Goal: Task Accomplishment & Management: Use online tool/utility

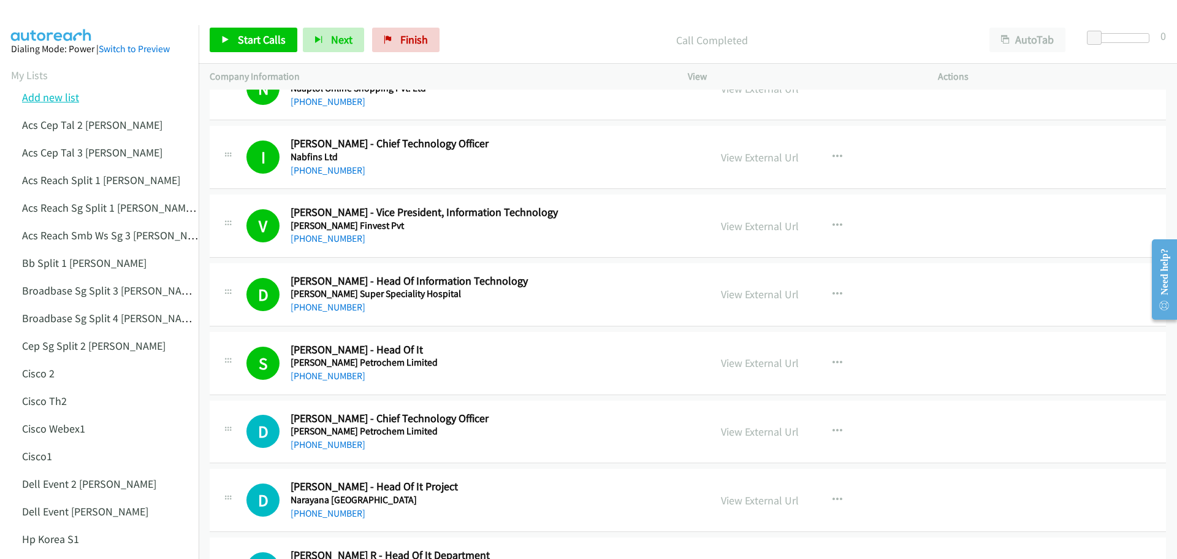
click at [50, 96] on link "Add new list" at bounding box center [50, 97] width 57 height 14
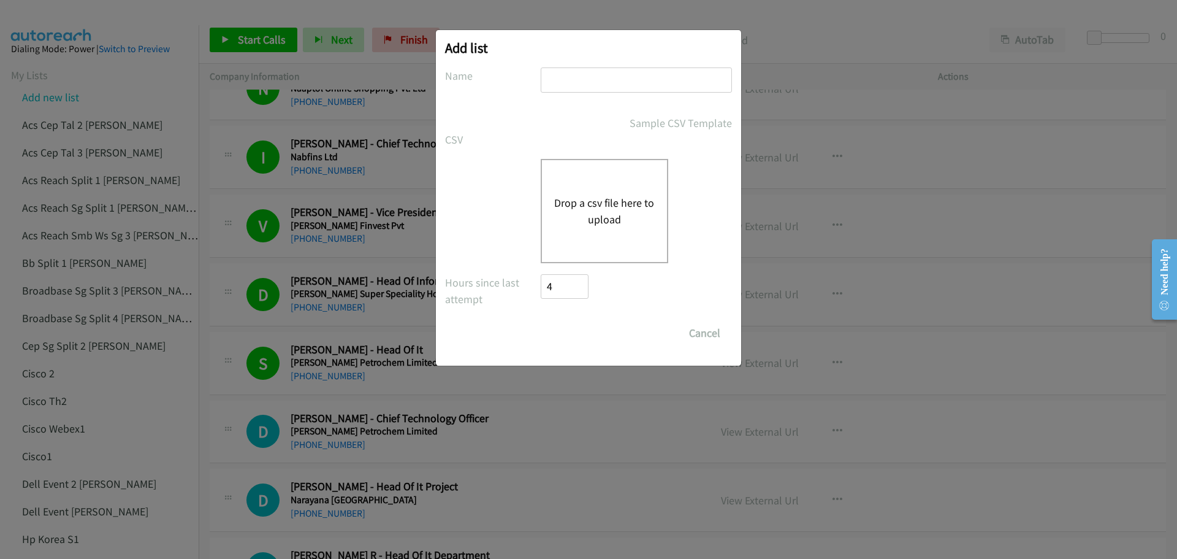
click at [594, 197] on button "Drop a csv file here to upload" at bounding box center [604, 210] width 101 height 33
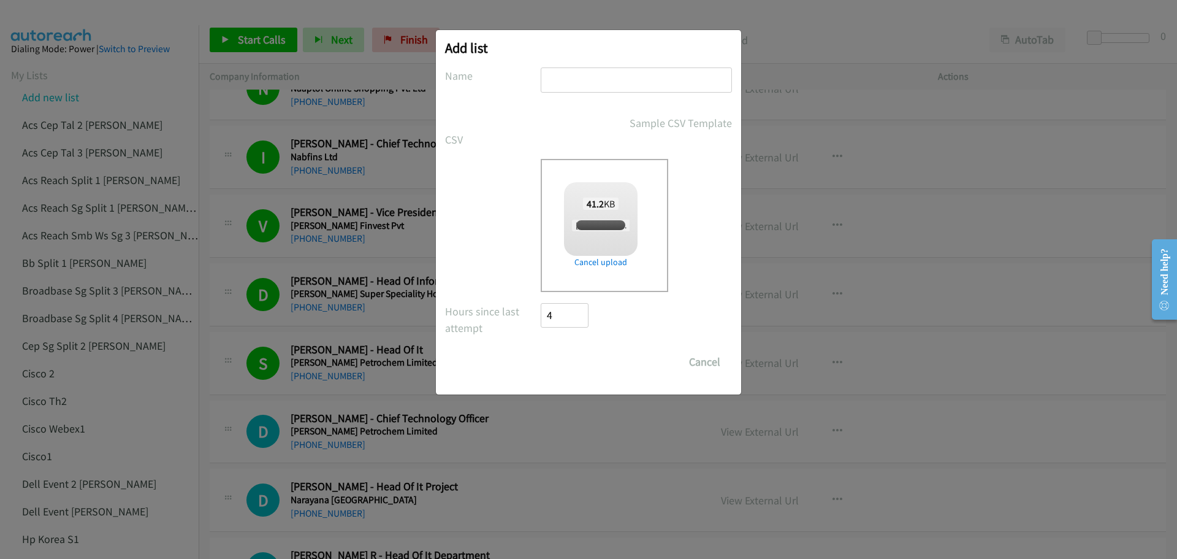
checkbox input "true"
click at [584, 79] on input "text" at bounding box center [636, 79] width 191 height 25
type input "DellV - 1"
click at [571, 362] on input "Save List" at bounding box center [573, 362] width 64 height 25
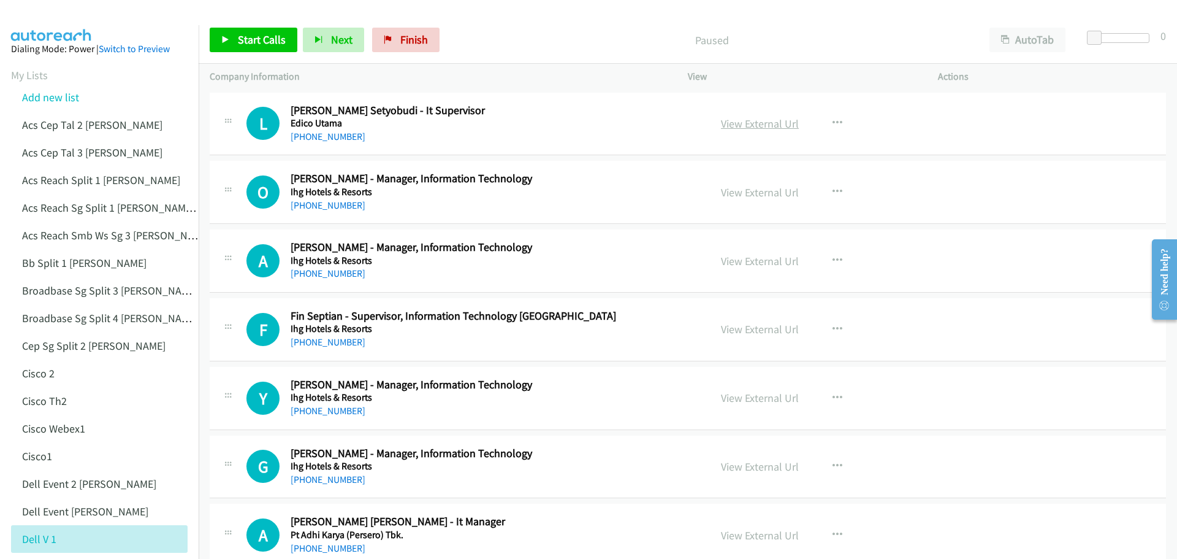
click at [754, 122] on link "View External Url" at bounding box center [760, 124] width 78 height 14
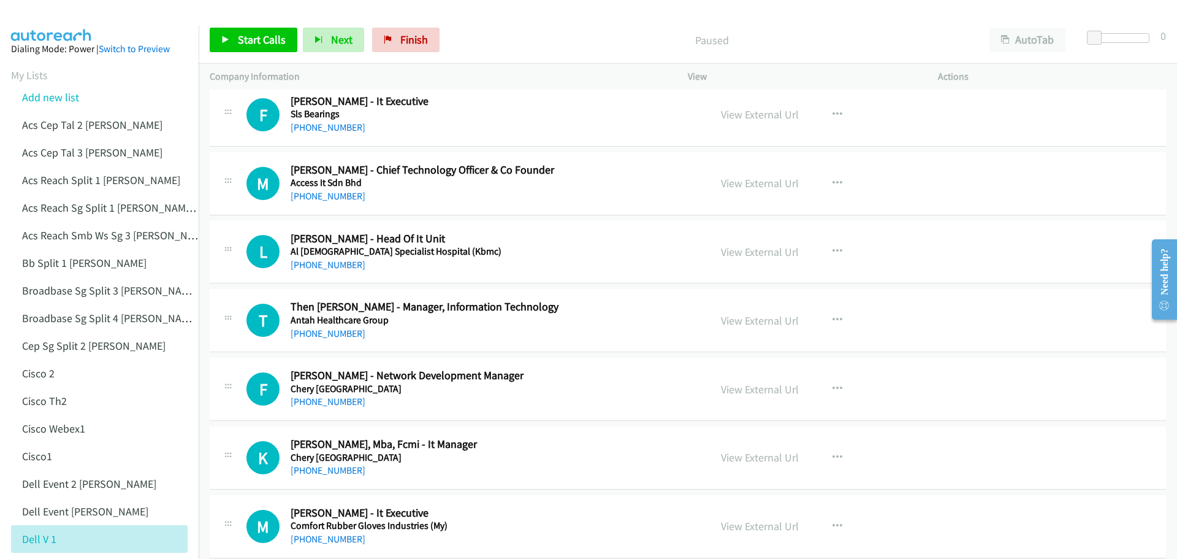
scroll to position [6819, 0]
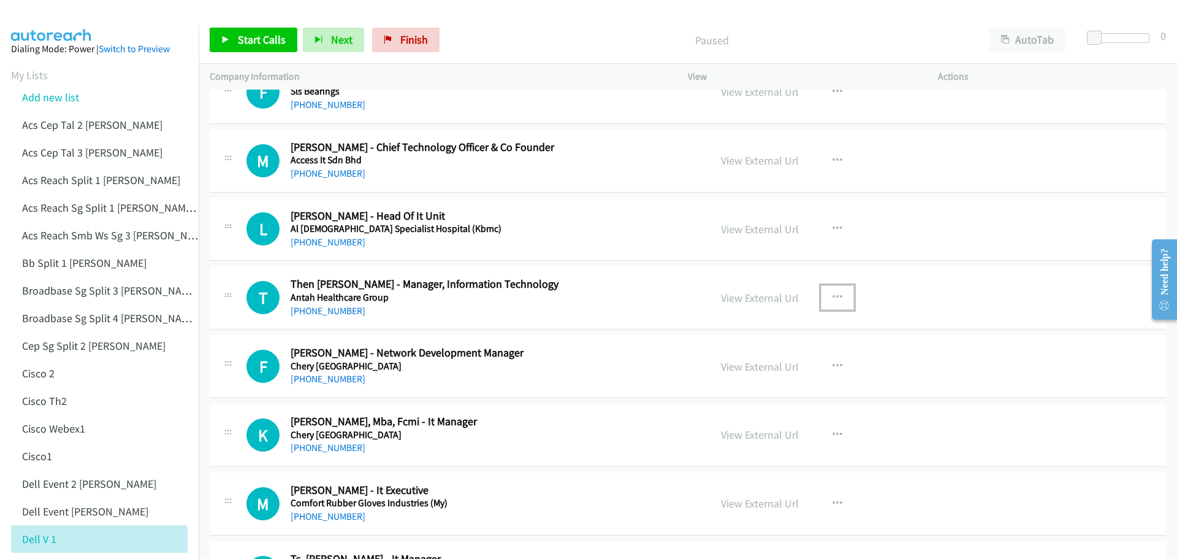
click at [836, 296] on icon "button" at bounding box center [838, 297] width 10 height 10
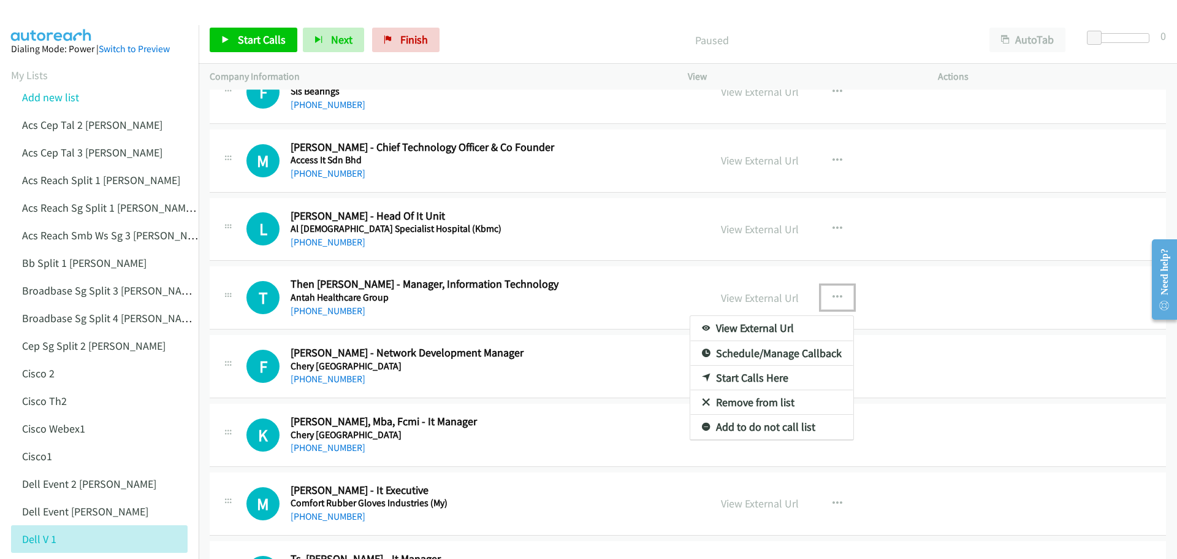
click at [790, 378] on link "Start Calls Here" at bounding box center [771, 377] width 163 height 25
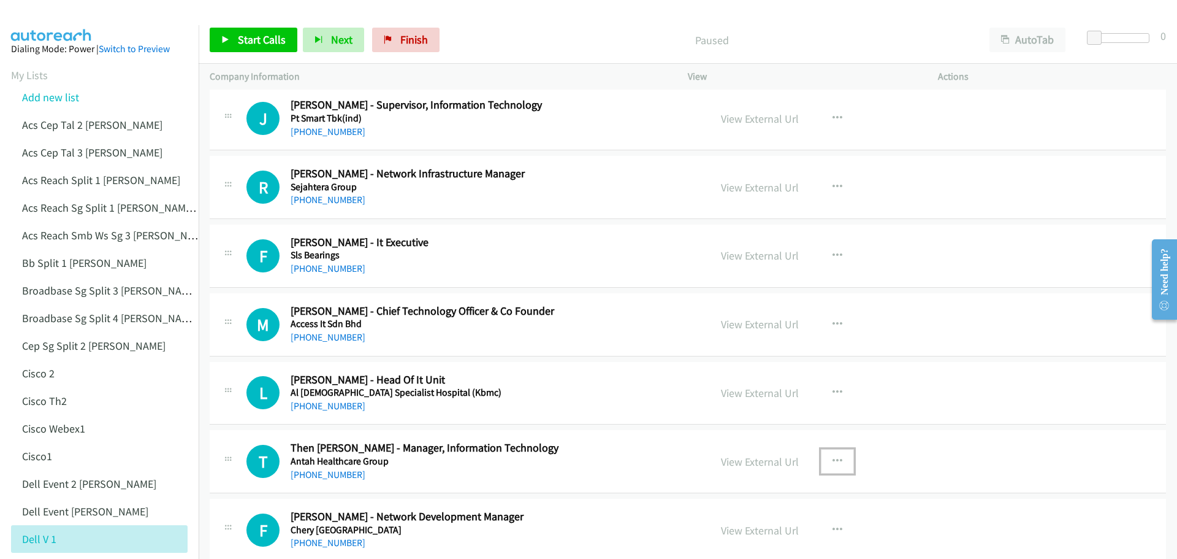
scroll to position [6635, 0]
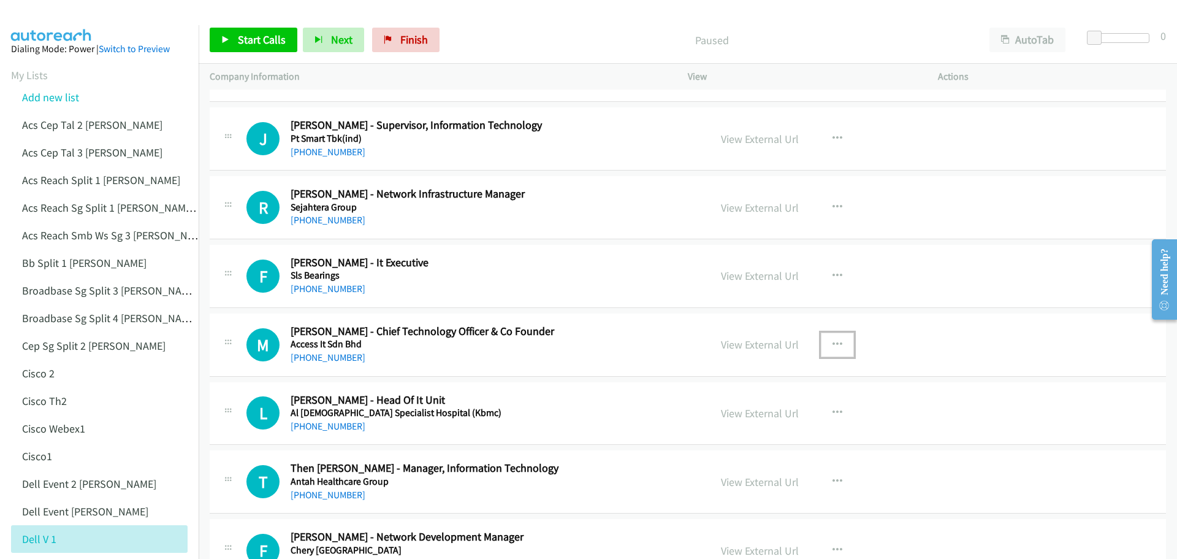
click at [836, 343] on icon "button" at bounding box center [838, 345] width 10 height 10
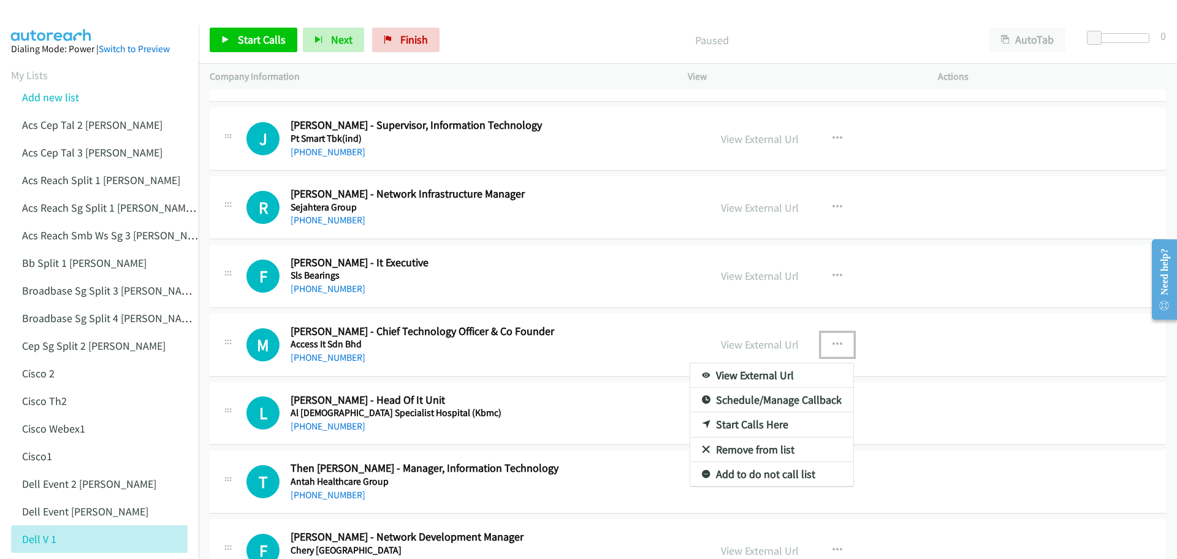
click at [836, 343] on div at bounding box center [588, 279] width 1177 height 559
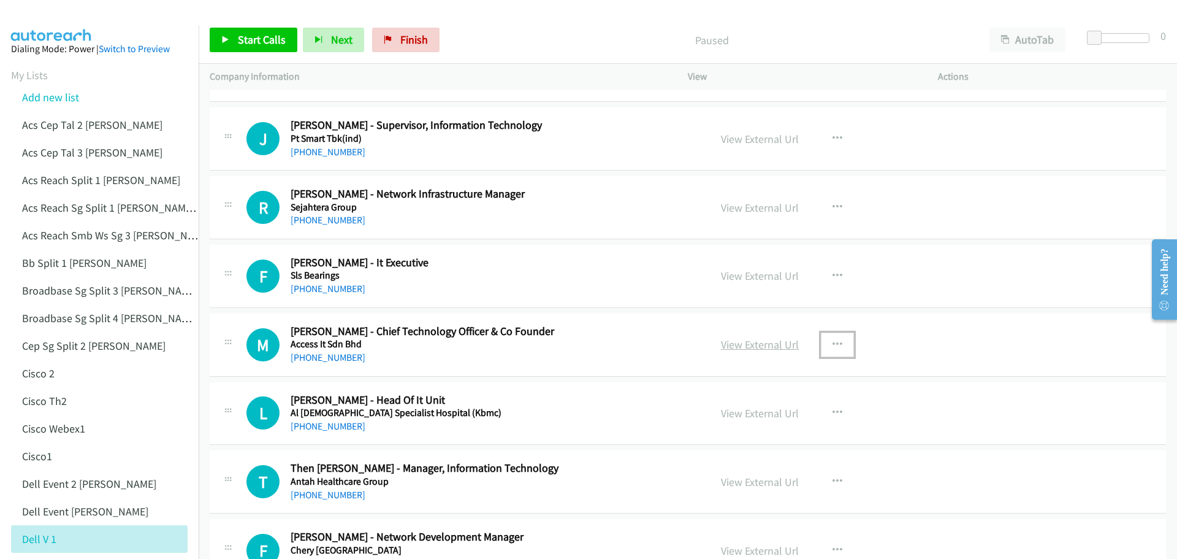
click at [773, 346] on link "View External Url" at bounding box center [760, 344] width 78 height 14
click at [235, 47] on link "Start Calls" at bounding box center [254, 40] width 88 height 25
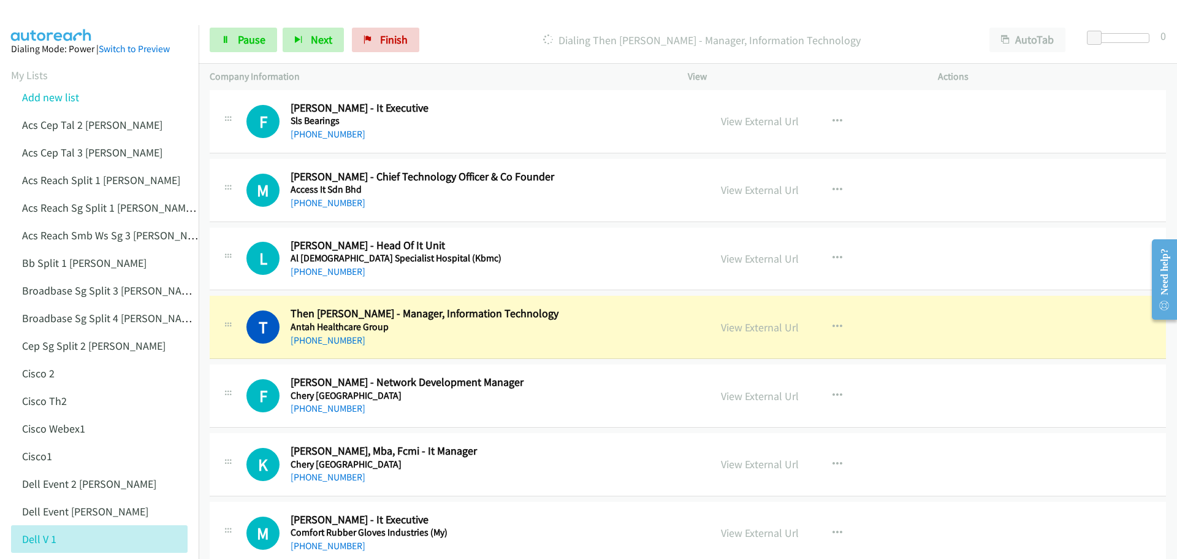
scroll to position [6819, 0]
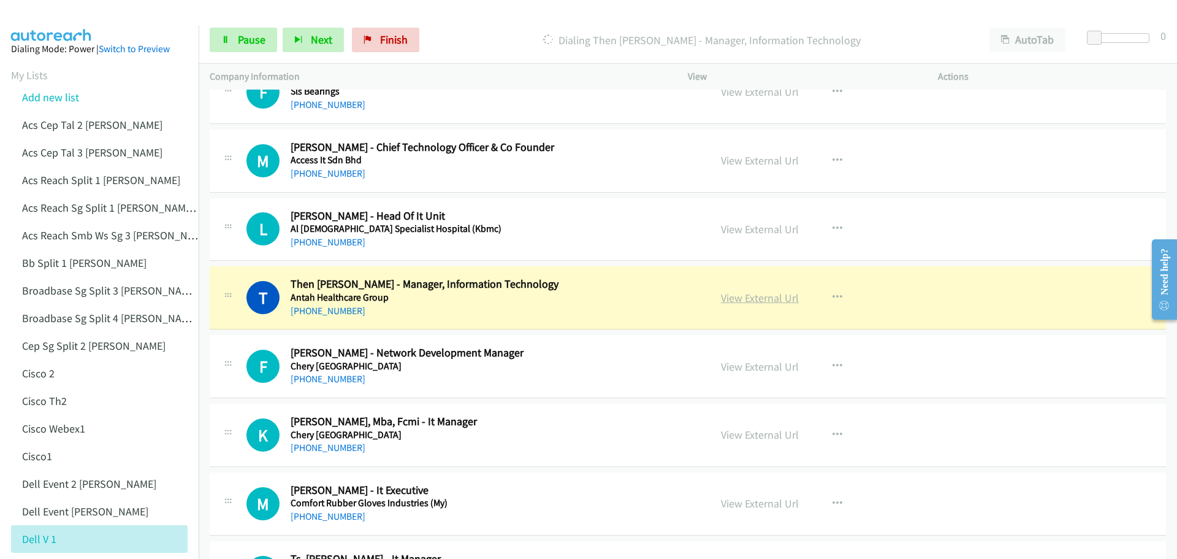
click at [775, 294] on link "View External Url" at bounding box center [760, 298] width 78 height 14
click at [258, 39] on span "Pause" at bounding box center [252, 39] width 28 height 14
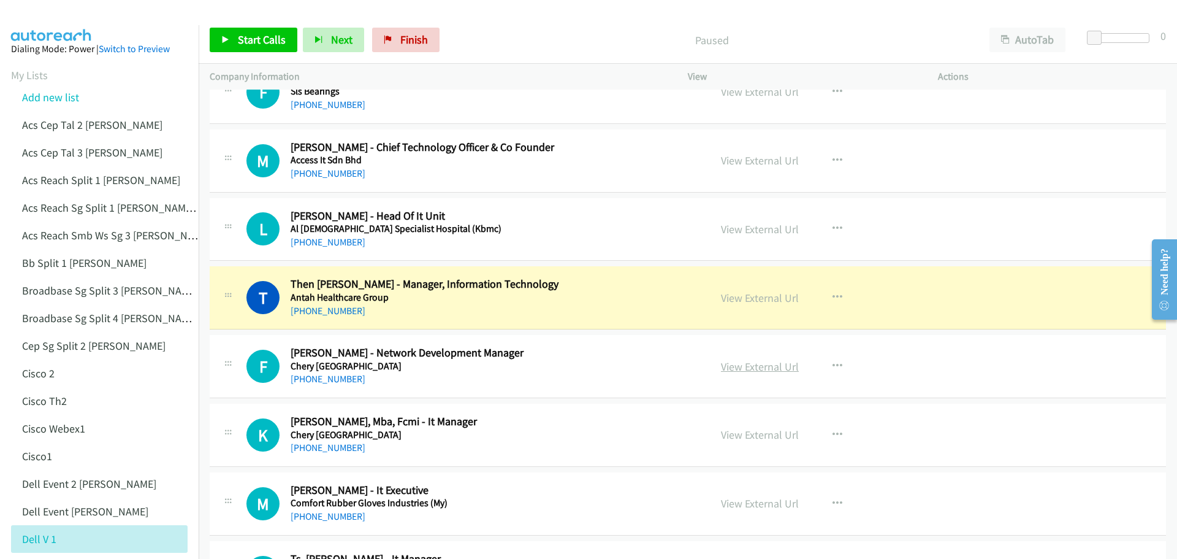
click at [749, 362] on link "View External Url" at bounding box center [760, 366] width 78 height 14
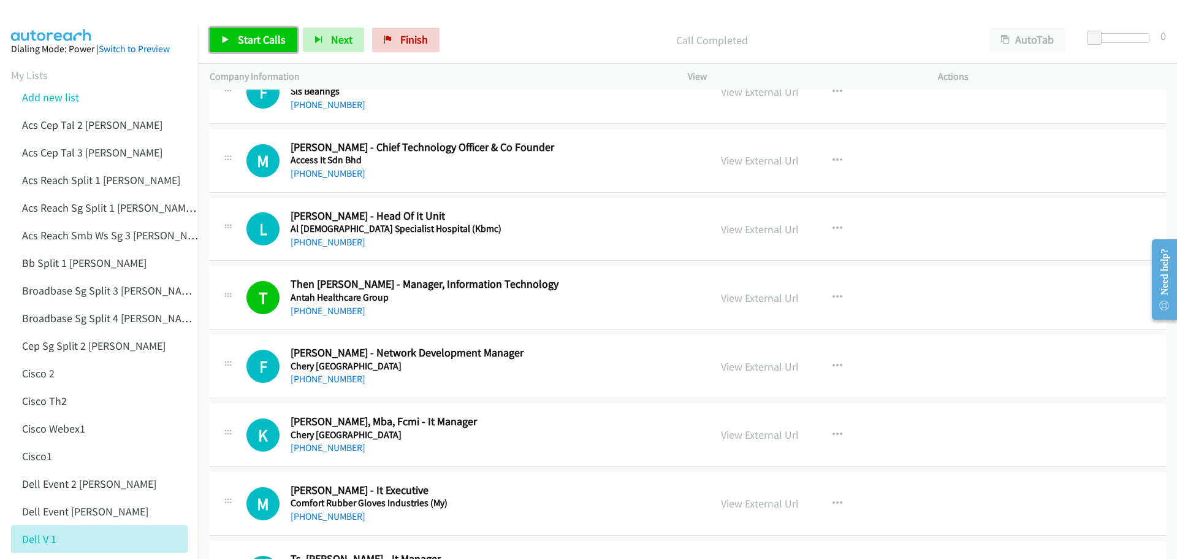
click at [264, 42] on span "Start Calls" at bounding box center [262, 39] width 48 height 14
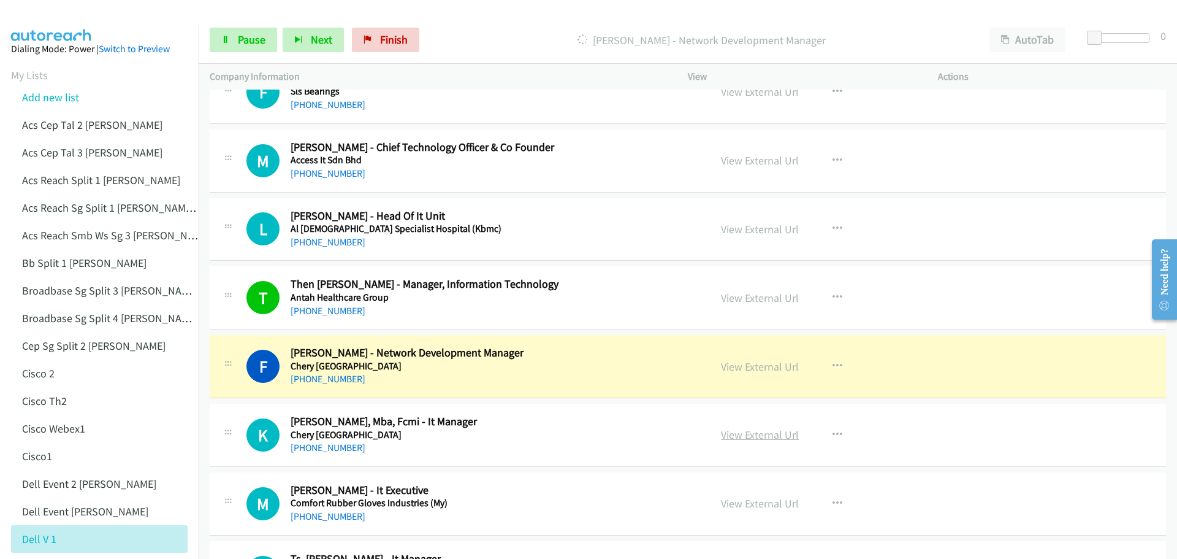
click at [749, 432] on link "View External Url" at bounding box center [760, 434] width 78 height 14
click at [259, 36] on span "Pause" at bounding box center [252, 39] width 28 height 14
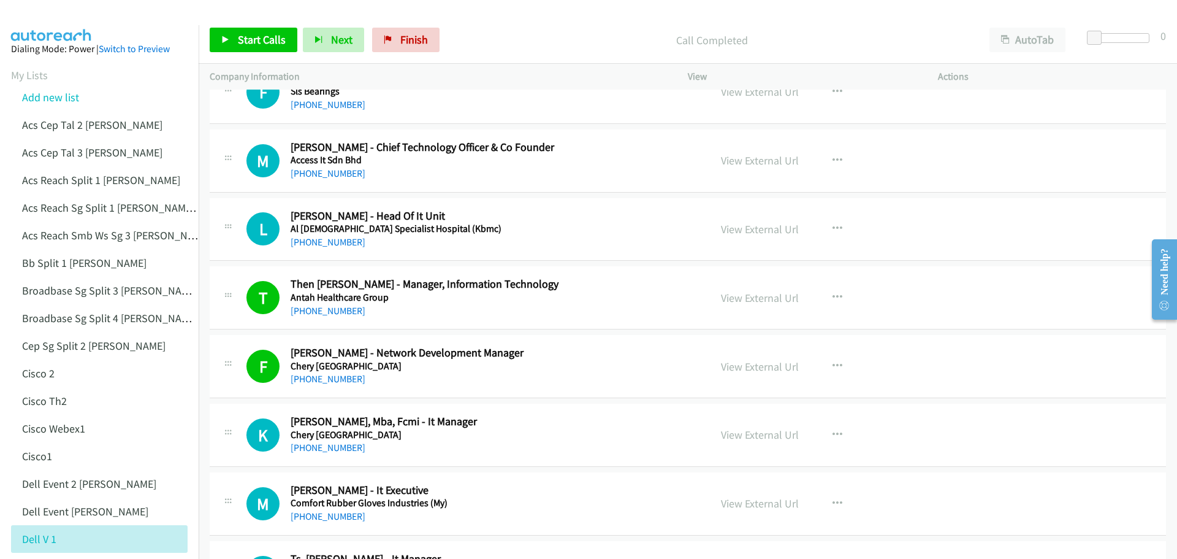
scroll to position [6881, 0]
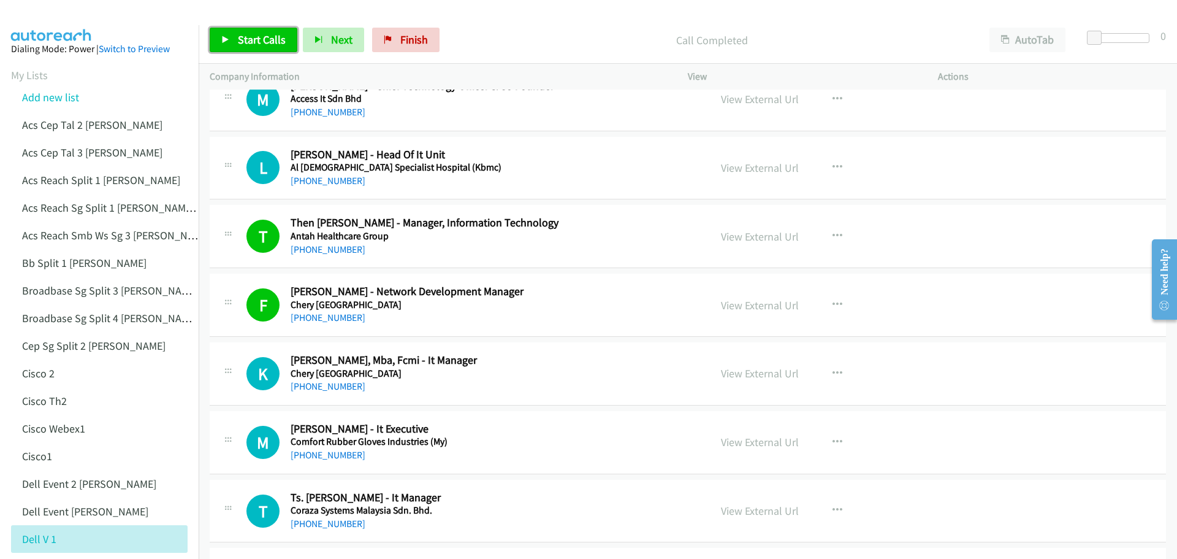
click at [255, 42] on span "Start Calls" at bounding box center [262, 39] width 48 height 14
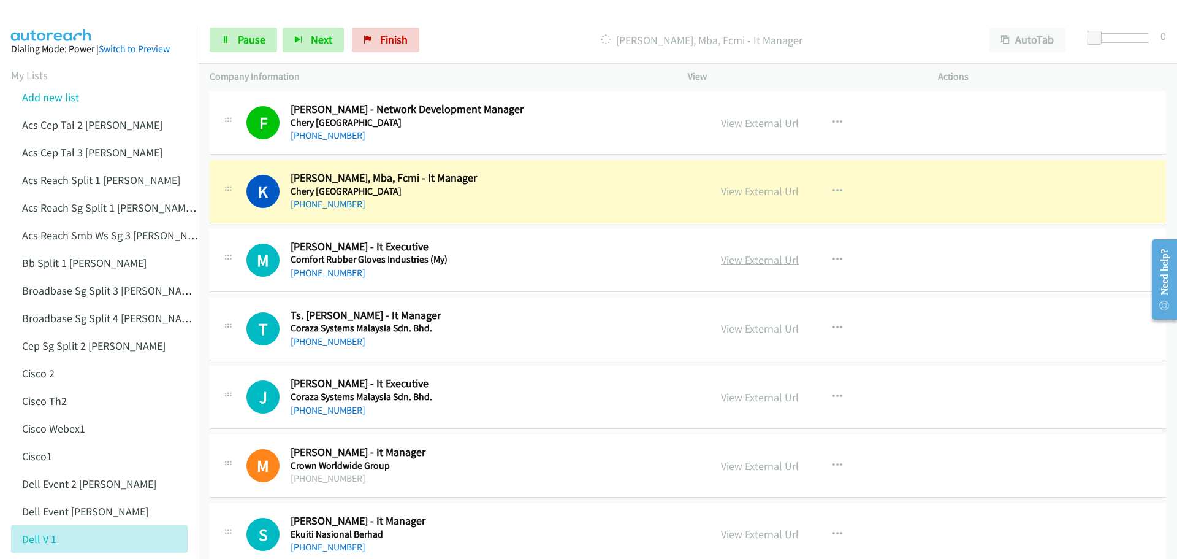
scroll to position [7065, 0]
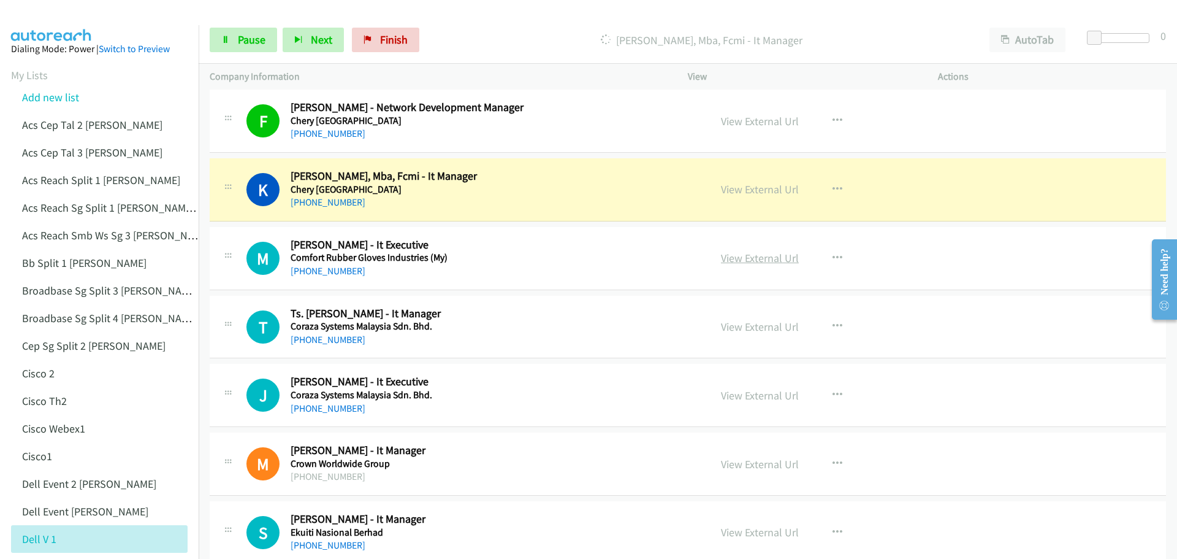
click at [737, 258] on link "View External Url" at bounding box center [760, 258] width 78 height 14
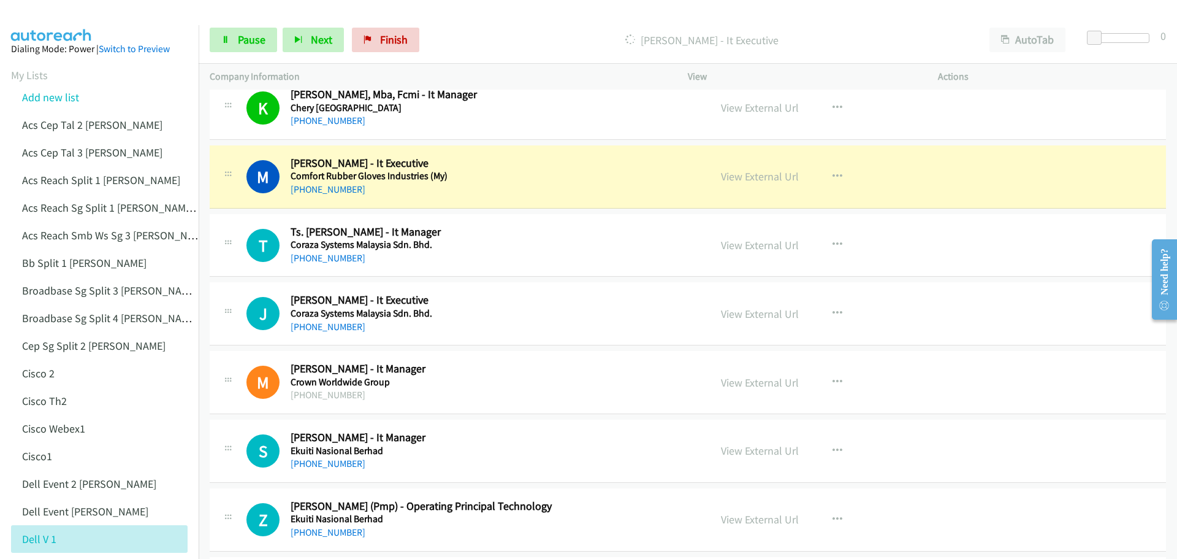
scroll to position [7126, 0]
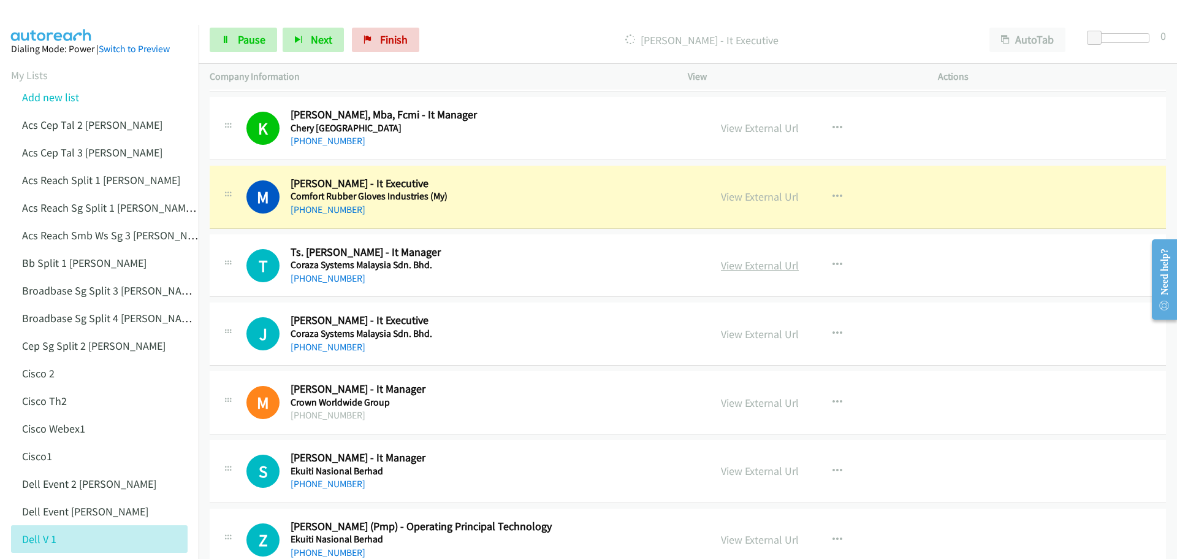
click at [752, 265] on link "View External Url" at bounding box center [760, 265] width 78 height 14
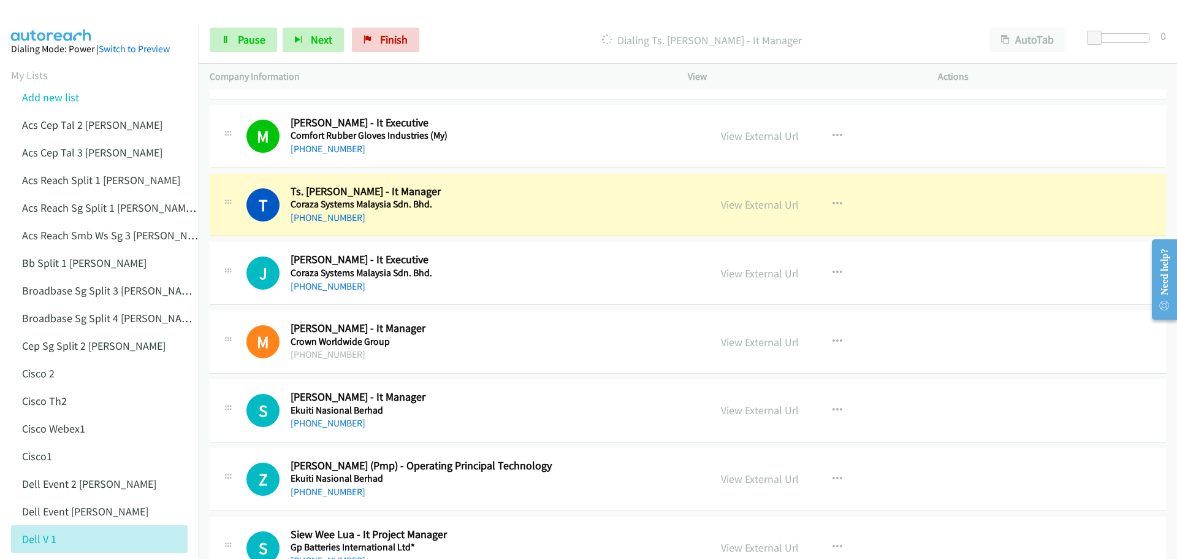
scroll to position [7187, 0]
click at [738, 272] on link "View External Url" at bounding box center [760, 273] width 78 height 14
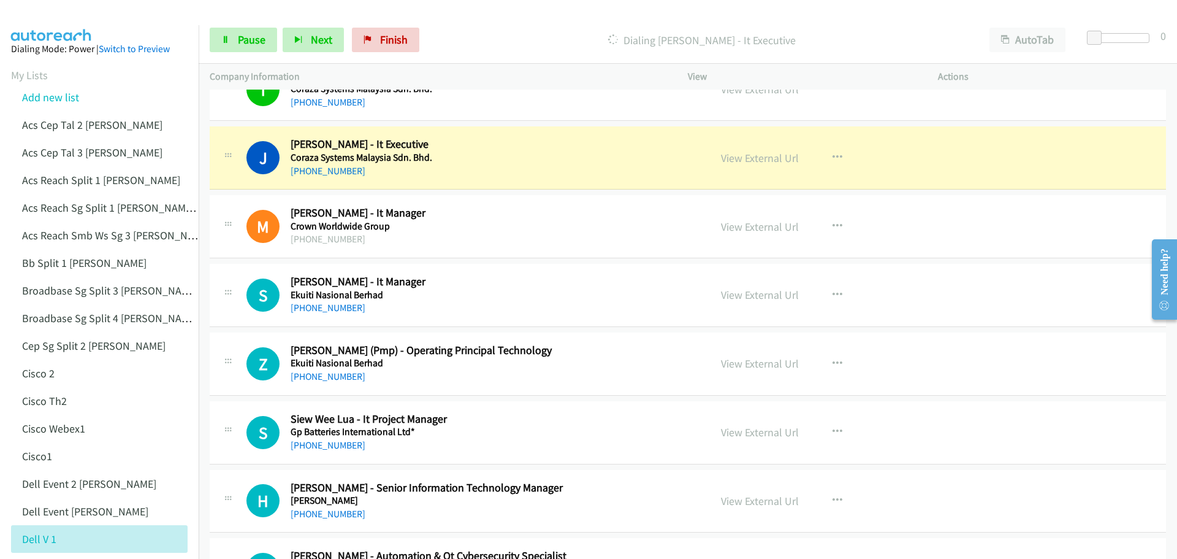
scroll to position [7310, 0]
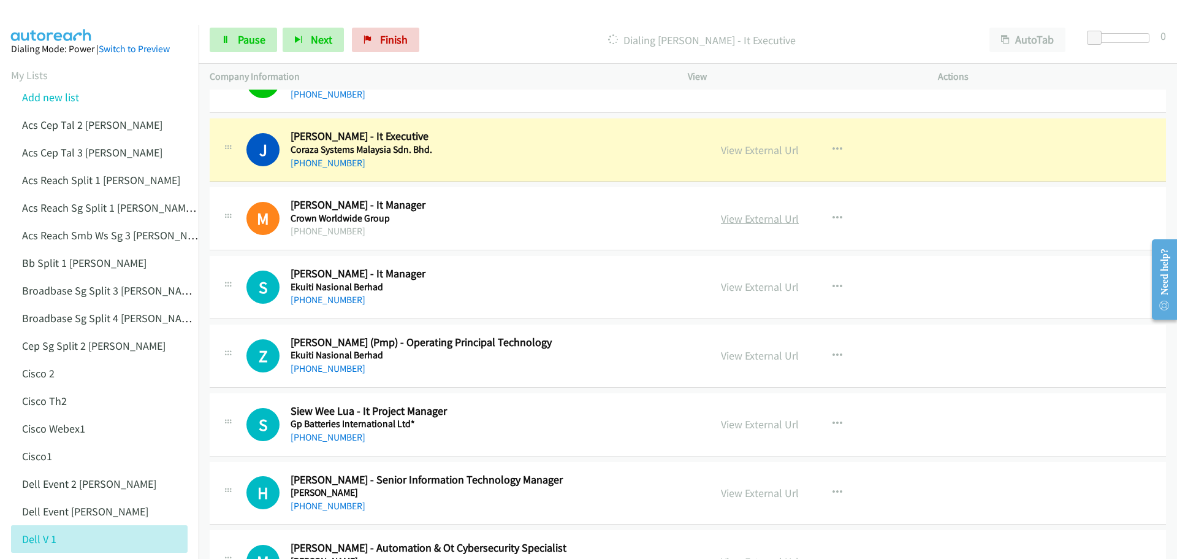
click at [747, 216] on link "View External Url" at bounding box center [760, 219] width 78 height 14
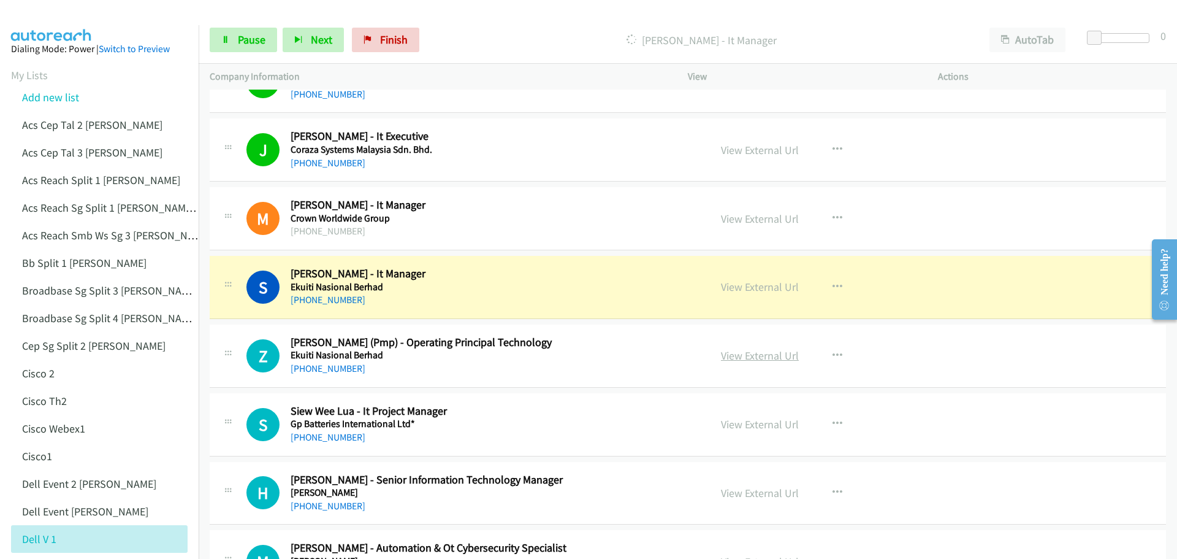
click at [759, 355] on link "View External Url" at bounding box center [760, 355] width 78 height 14
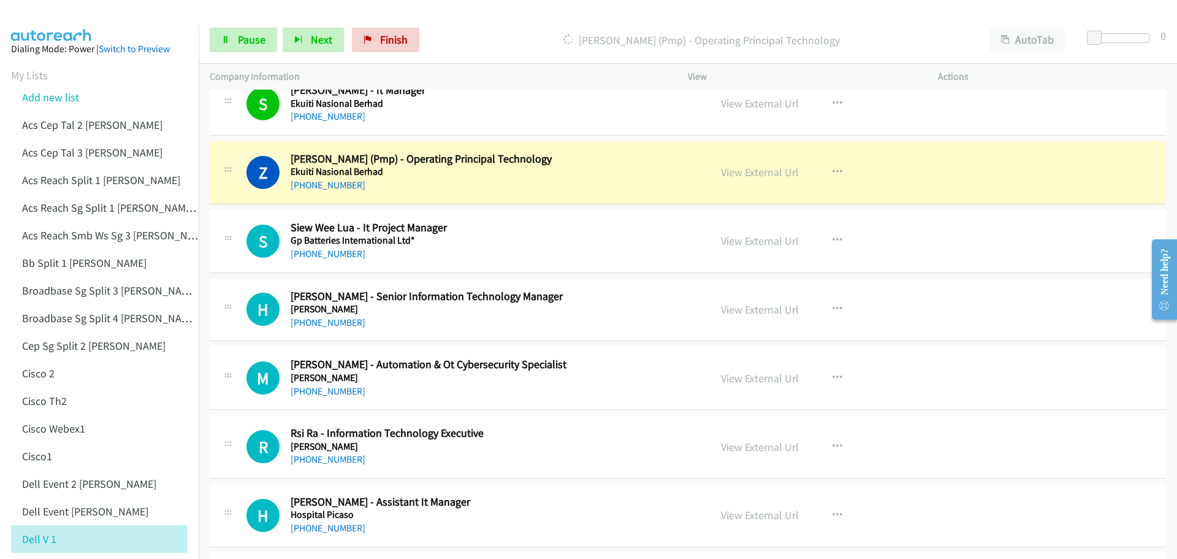
scroll to position [7494, 0]
click at [734, 245] on link "View External Url" at bounding box center [760, 240] width 78 height 14
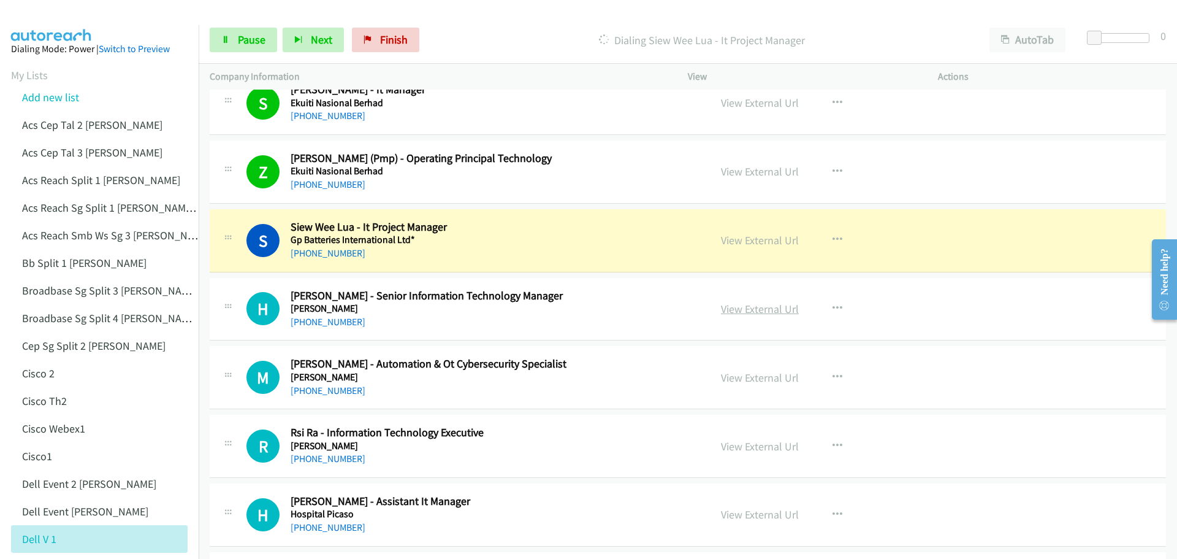
click at [749, 306] on link "View External Url" at bounding box center [760, 309] width 78 height 14
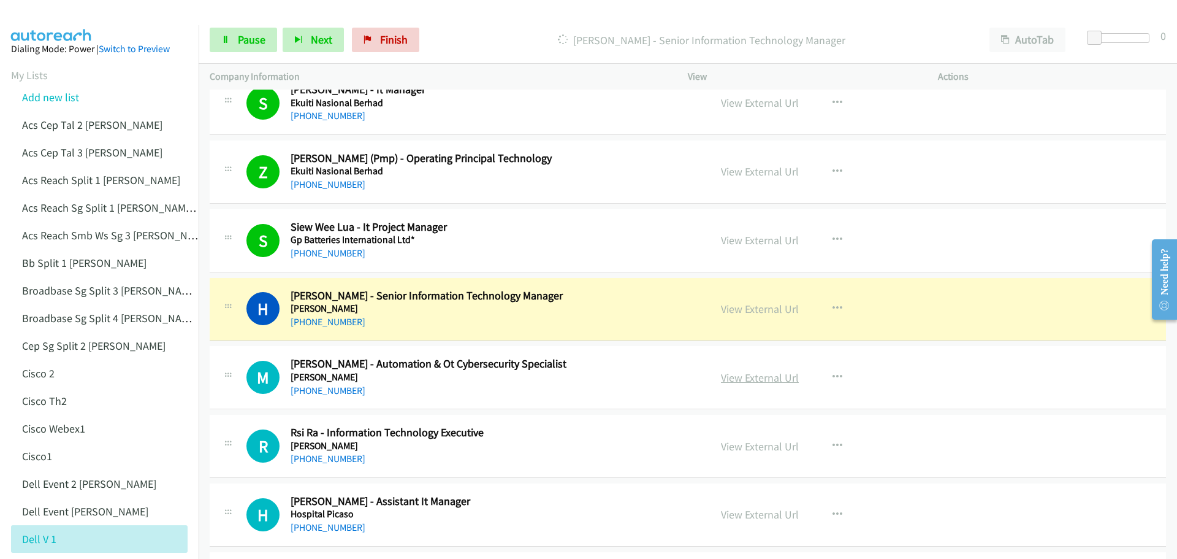
click at [759, 374] on link "View External Url" at bounding box center [760, 377] width 78 height 14
click at [248, 36] on span "Pause" at bounding box center [252, 39] width 28 height 14
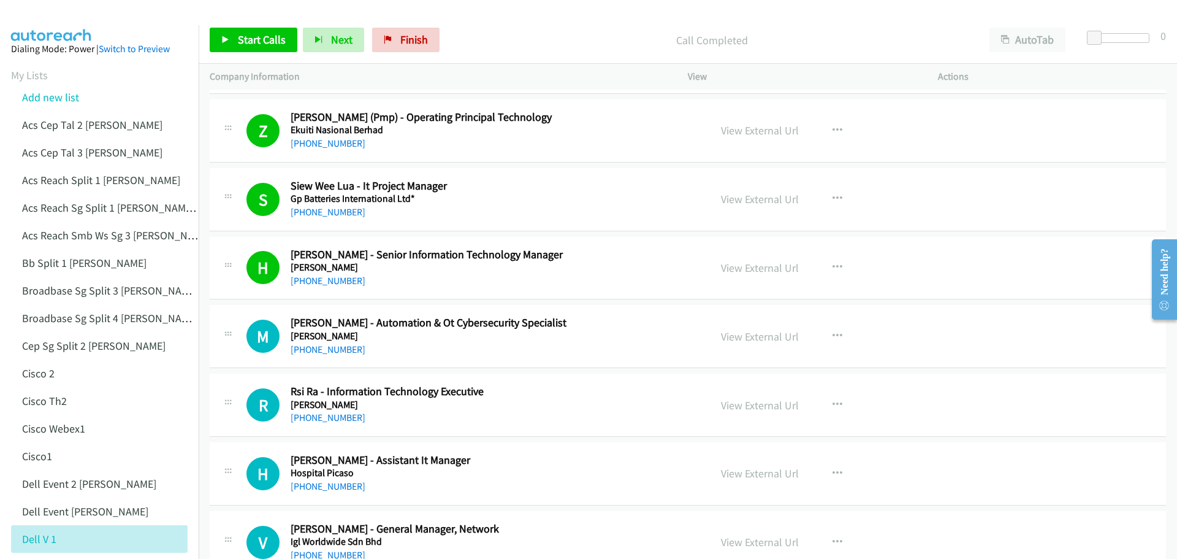
scroll to position [7616, 0]
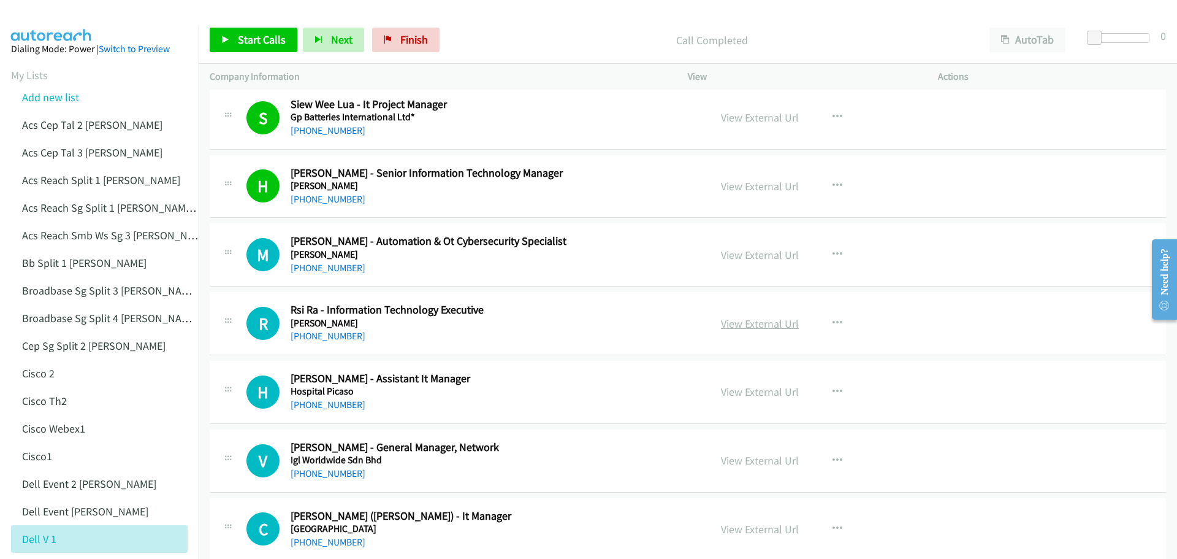
click at [746, 329] on link "View External Url" at bounding box center [760, 323] width 78 height 14
drag, startPoint x: 253, startPoint y: 35, endPoint x: 264, endPoint y: 37, distance: 11.2
click at [253, 35] on span "Start Calls" at bounding box center [262, 39] width 48 height 14
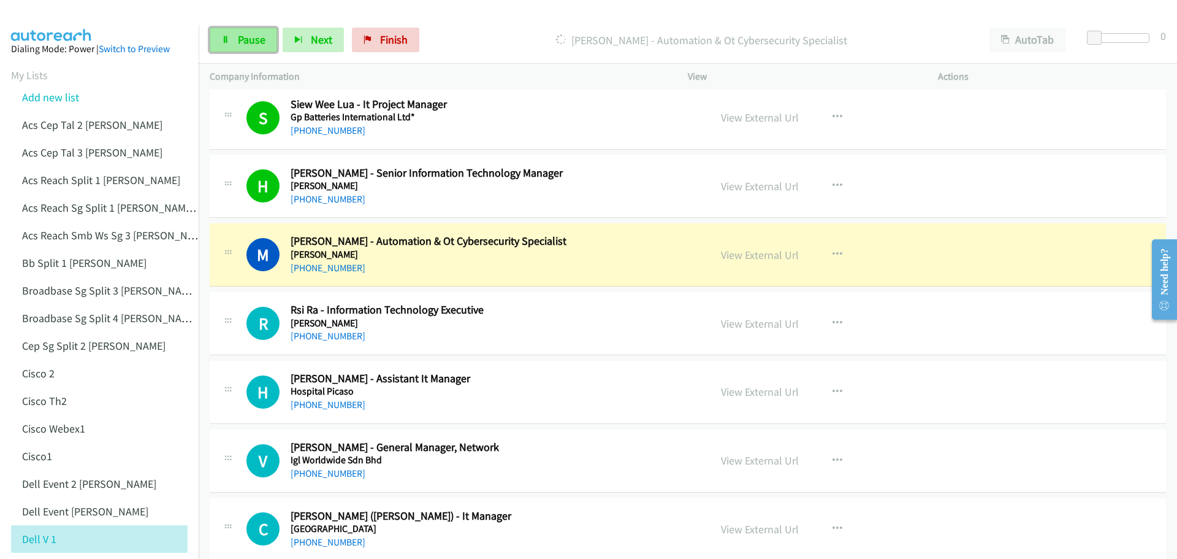
click at [263, 40] on span "Pause" at bounding box center [252, 39] width 28 height 14
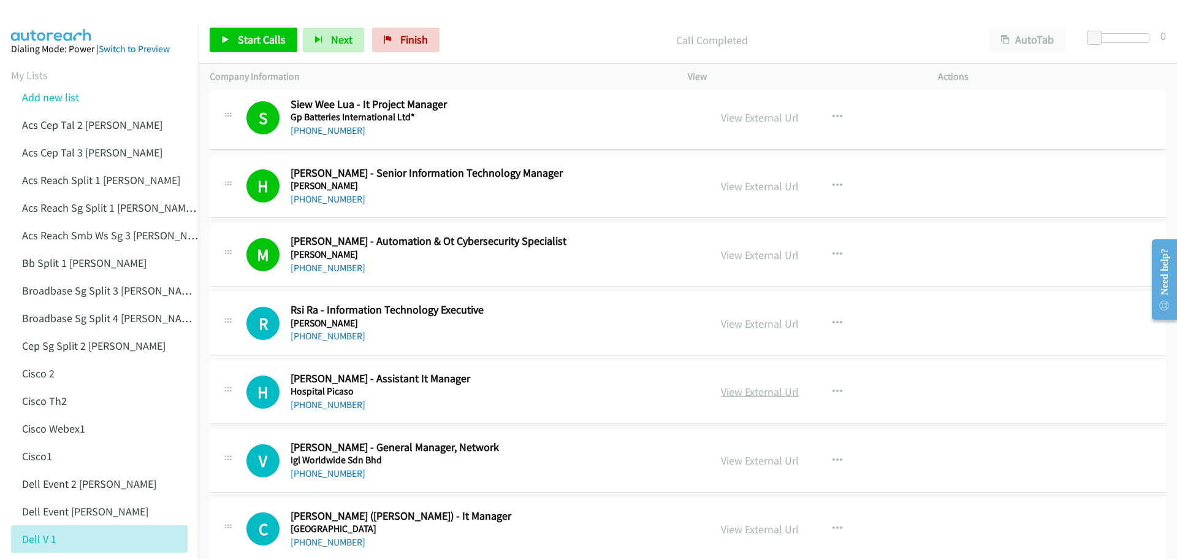
click at [741, 389] on link "View External Url" at bounding box center [760, 391] width 78 height 14
click at [257, 40] on span "Start Calls" at bounding box center [262, 39] width 48 height 14
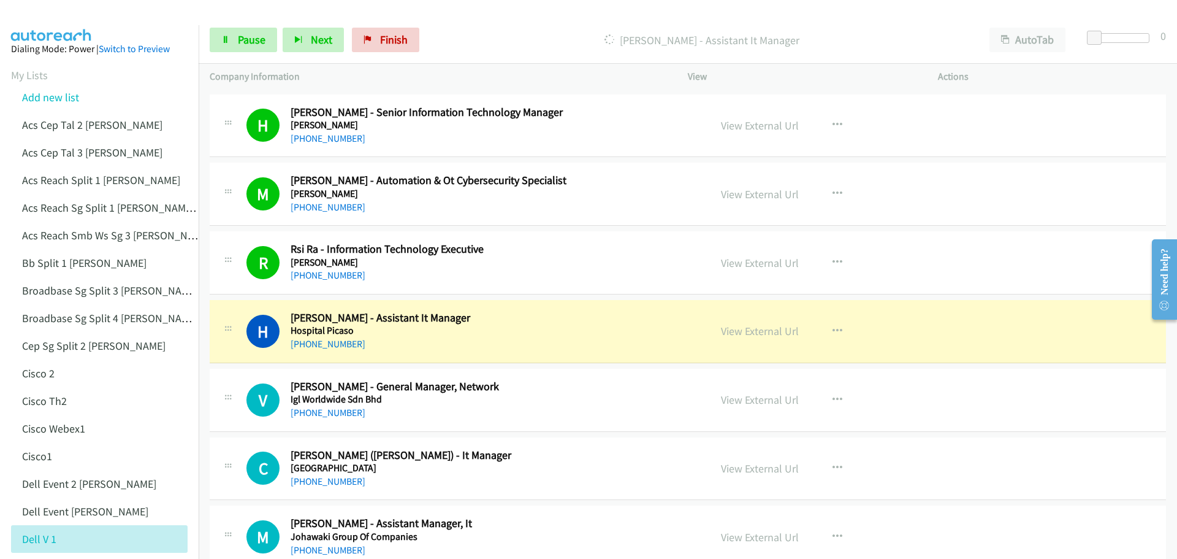
scroll to position [7678, 0]
click at [768, 400] on link "View External Url" at bounding box center [760, 399] width 78 height 14
drag, startPoint x: 253, startPoint y: 38, endPoint x: 263, endPoint y: 38, distance: 10.4
click at [253, 38] on span "Pause" at bounding box center [252, 39] width 28 height 14
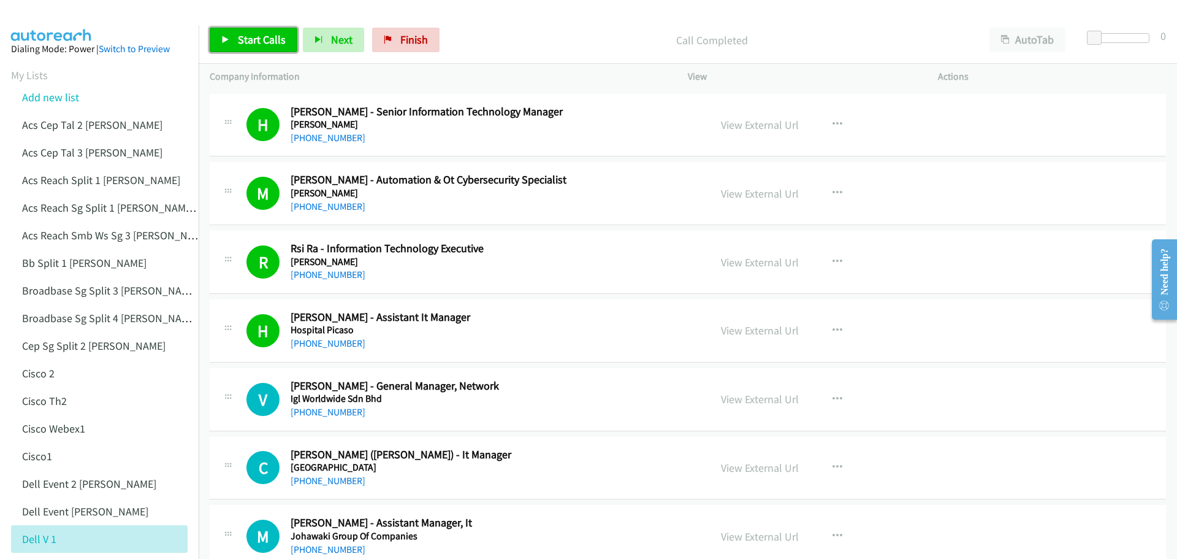
click at [274, 32] on span "Start Calls" at bounding box center [262, 39] width 48 height 14
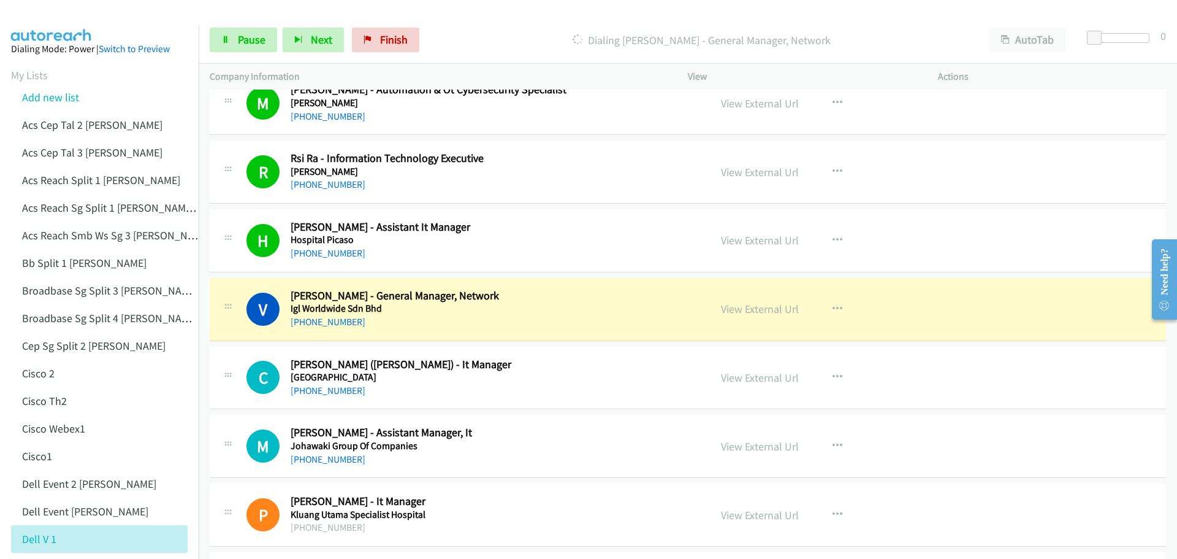
scroll to position [7800, 0]
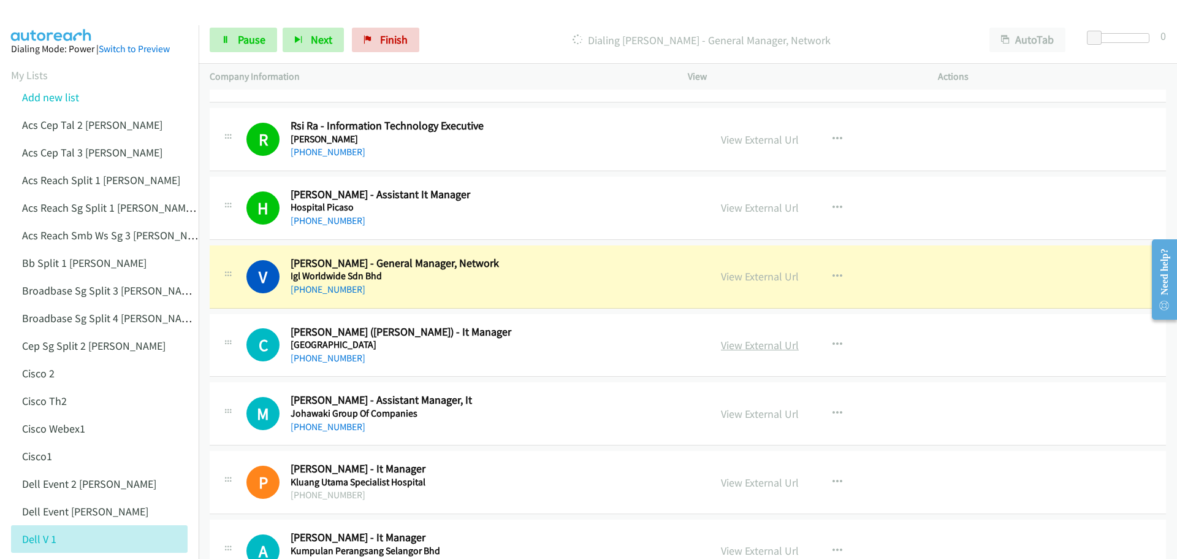
click at [752, 341] on link "View External Url" at bounding box center [760, 345] width 78 height 14
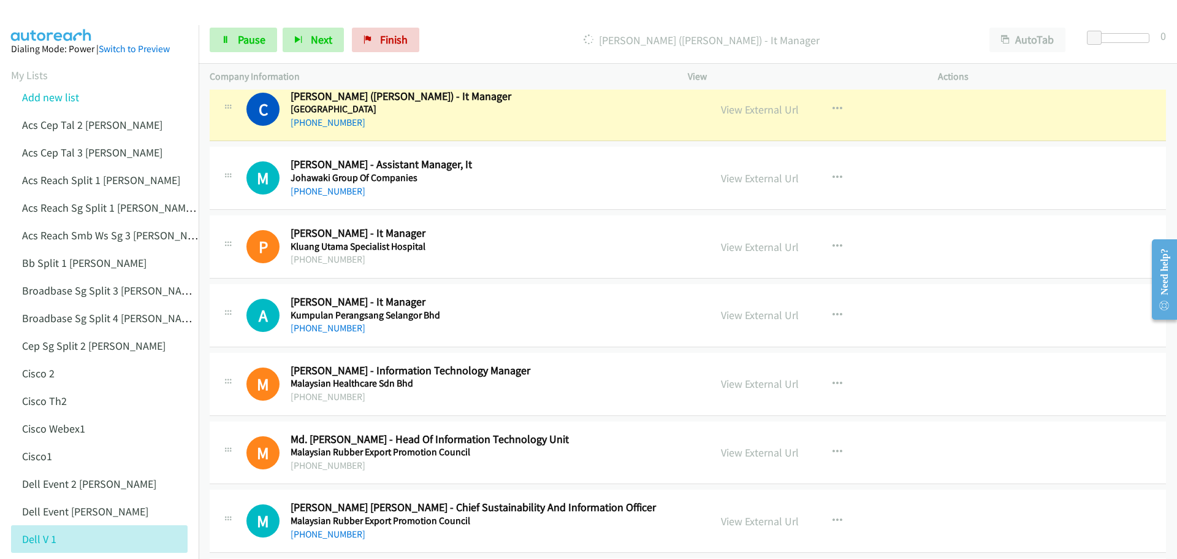
scroll to position [8046, 0]
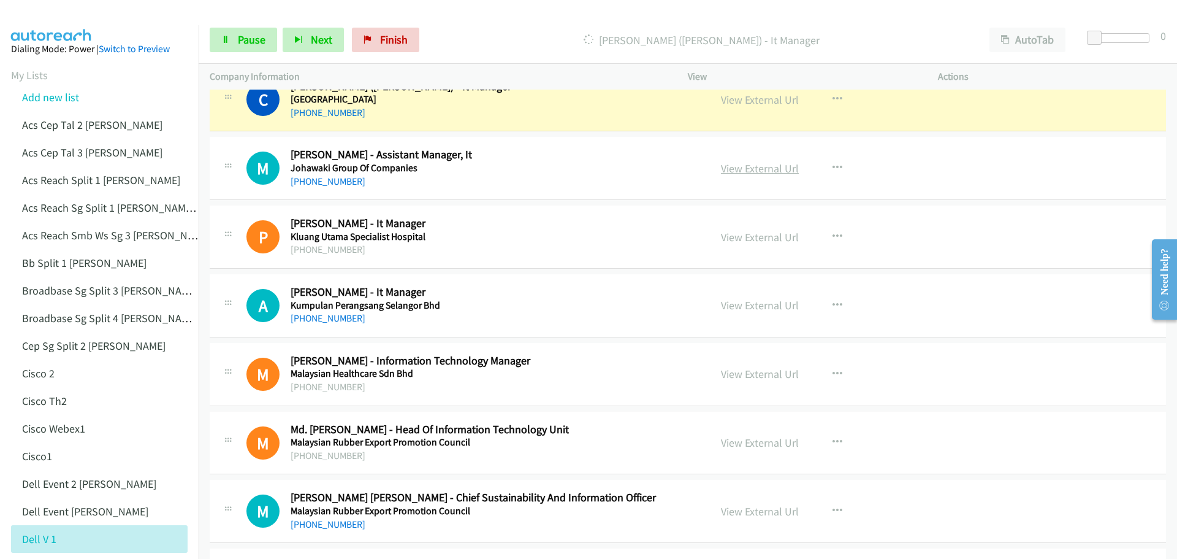
click at [752, 174] on link "View External Url" at bounding box center [760, 168] width 78 height 14
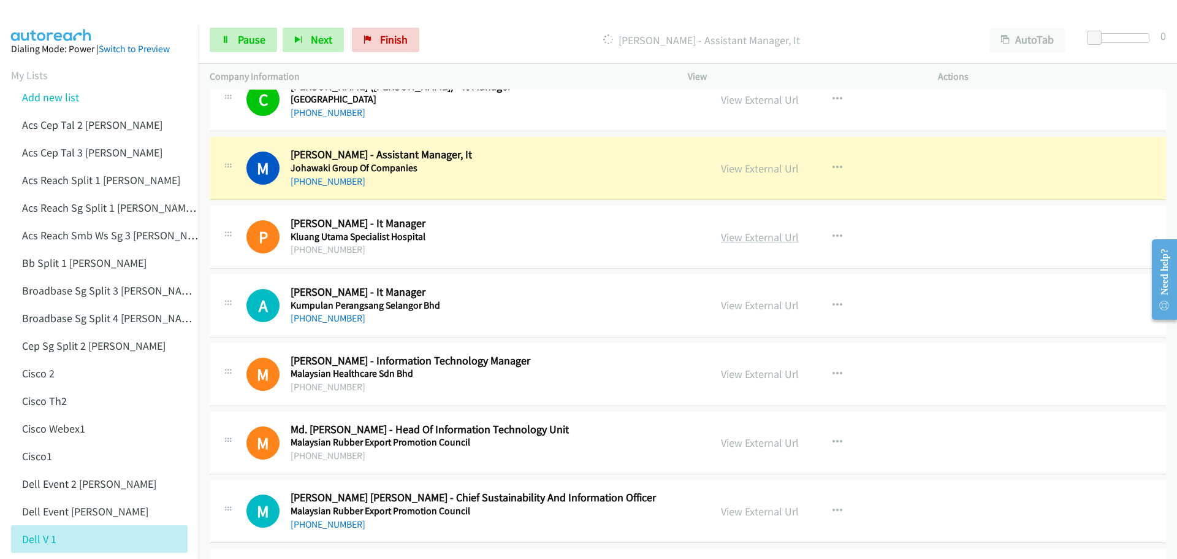
click at [766, 237] on link "View External Url" at bounding box center [760, 237] width 78 height 14
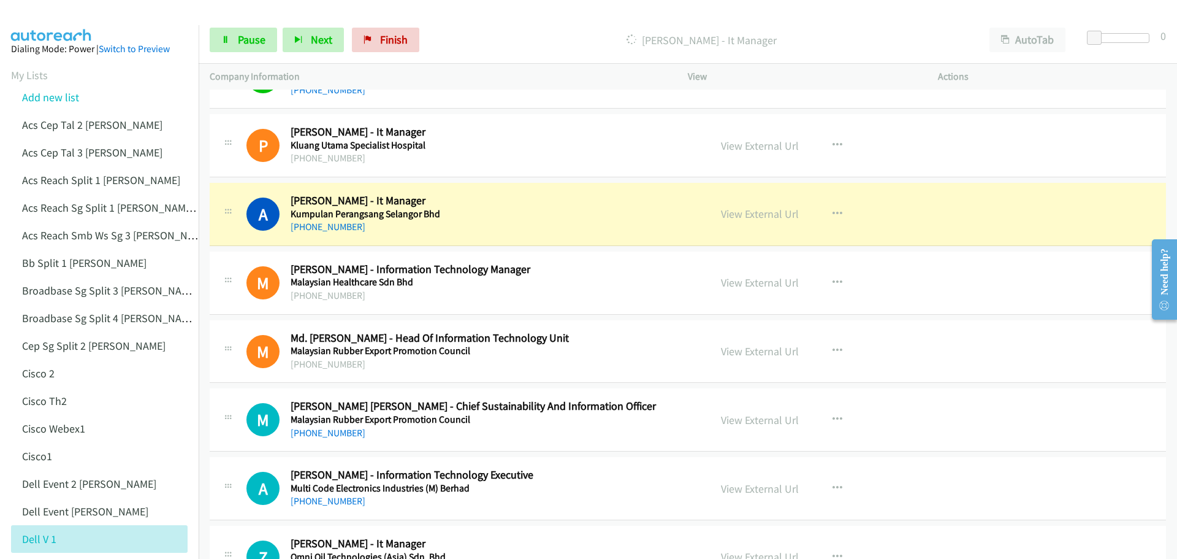
scroll to position [8168, 0]
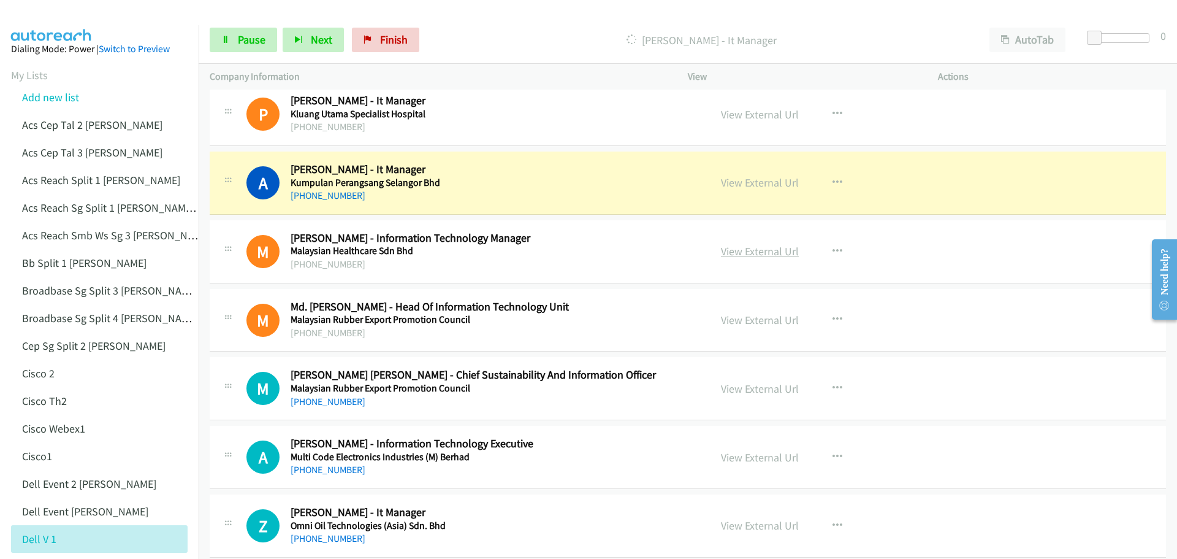
click at [755, 255] on link "View External Url" at bounding box center [760, 251] width 78 height 14
click at [730, 189] on link "View External Url" at bounding box center [760, 182] width 78 height 14
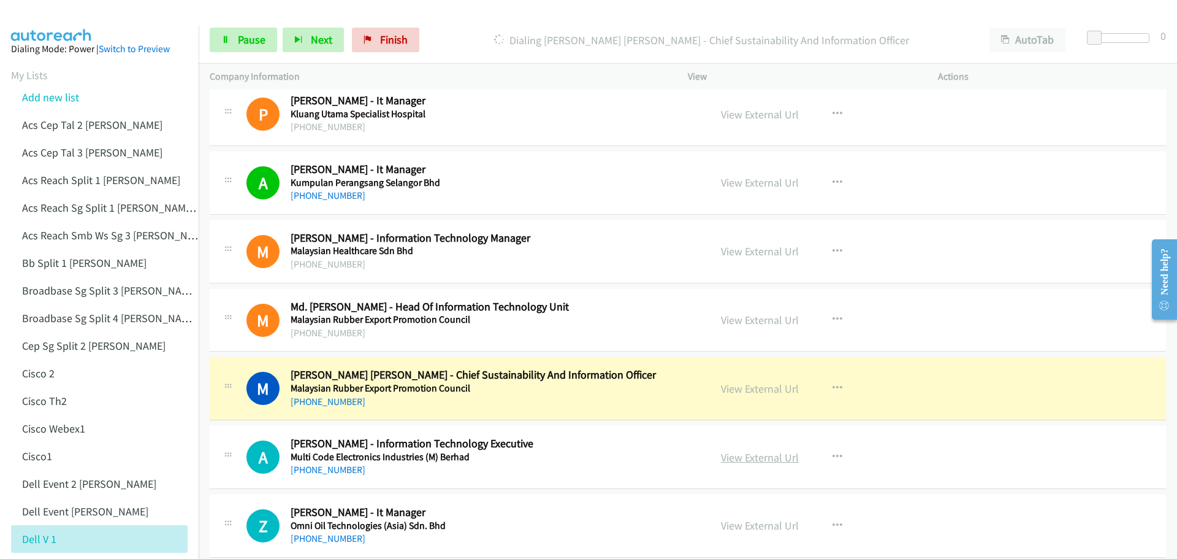
click at [738, 462] on link "View External Url" at bounding box center [760, 457] width 78 height 14
click at [731, 383] on link "View External Url" at bounding box center [760, 388] width 78 height 14
click at [251, 42] on span "Pause" at bounding box center [252, 39] width 28 height 14
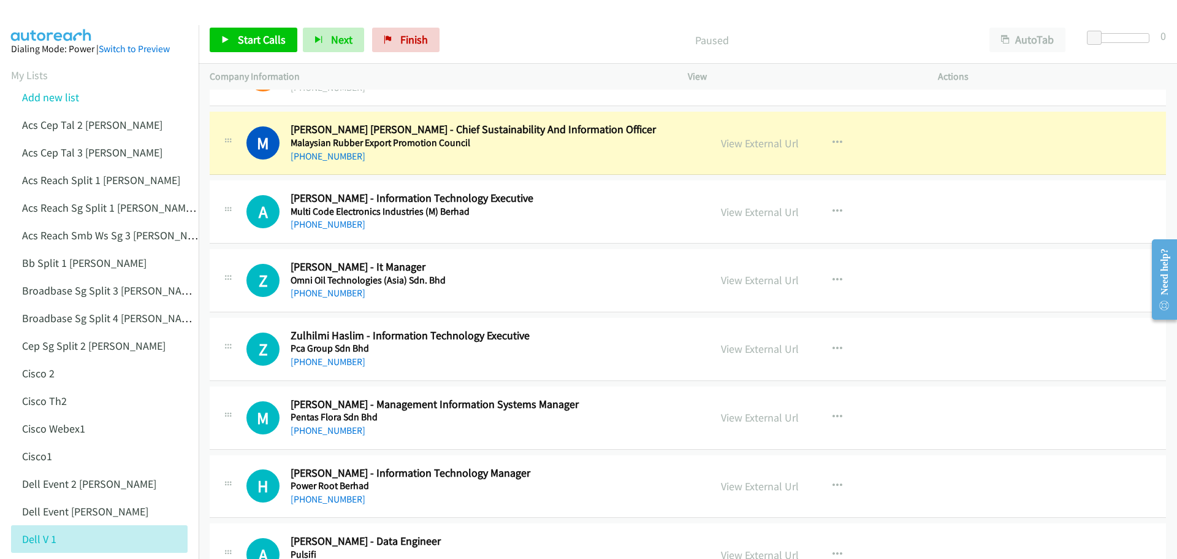
scroll to position [8475, 0]
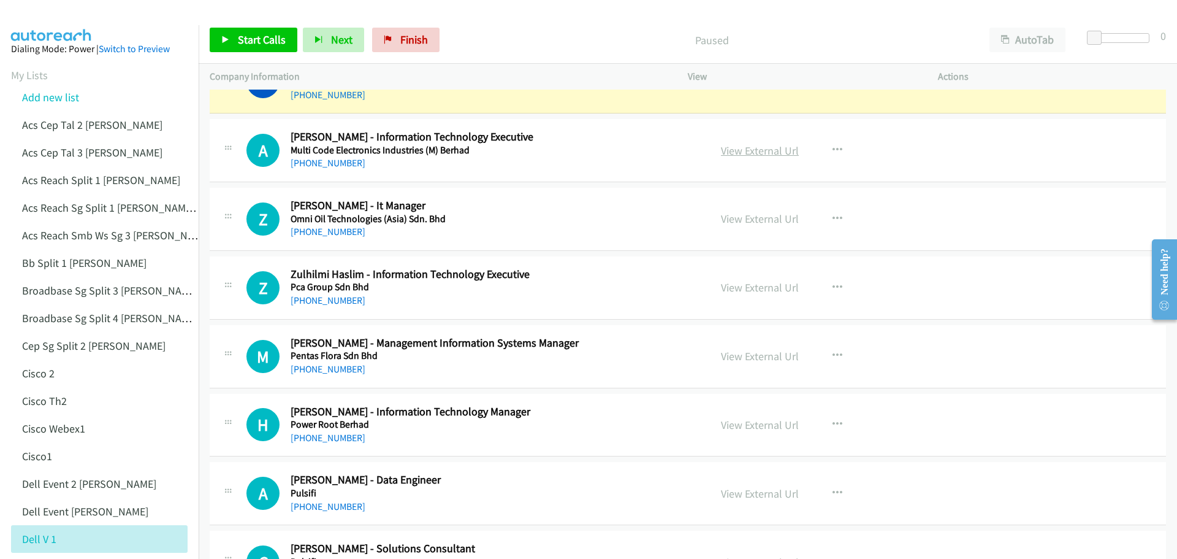
click at [753, 148] on link "View External Url" at bounding box center [760, 150] width 78 height 14
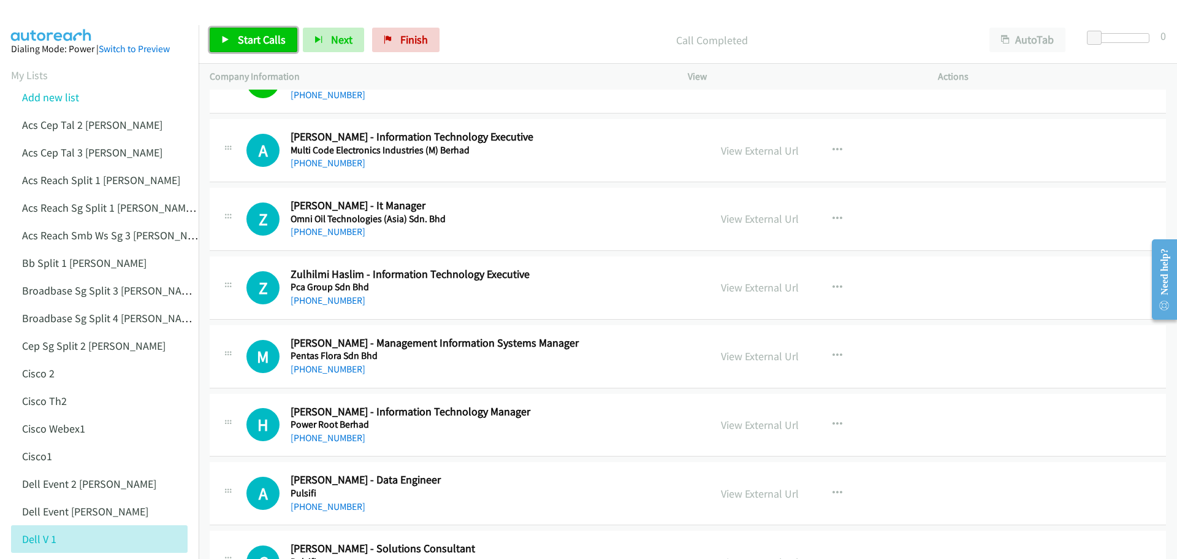
click at [251, 37] on span "Start Calls" at bounding box center [262, 39] width 48 height 14
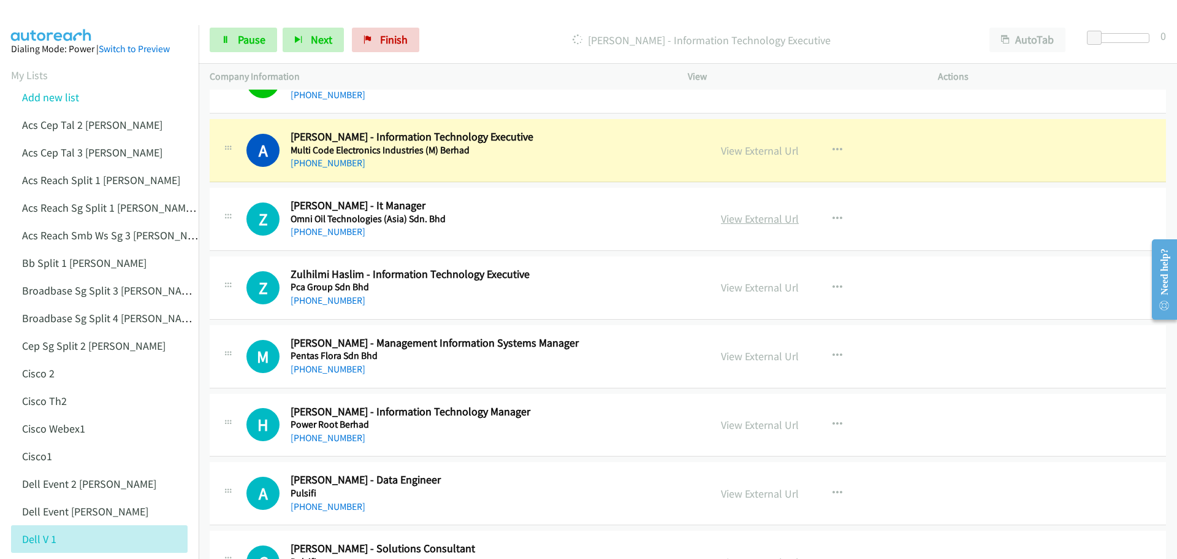
click at [745, 221] on link "View External Url" at bounding box center [760, 219] width 78 height 14
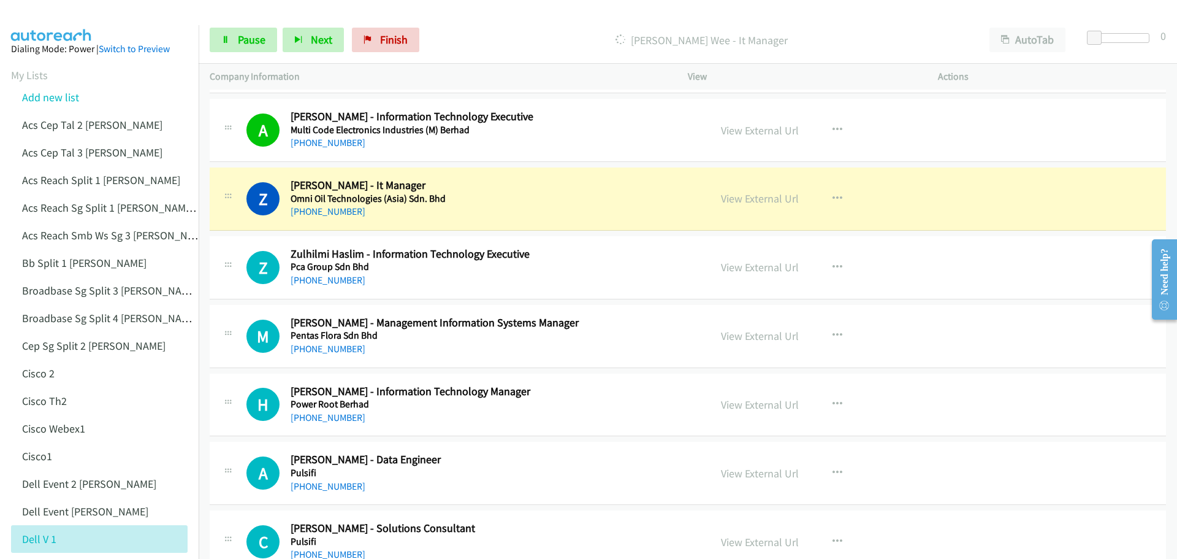
scroll to position [8536, 0]
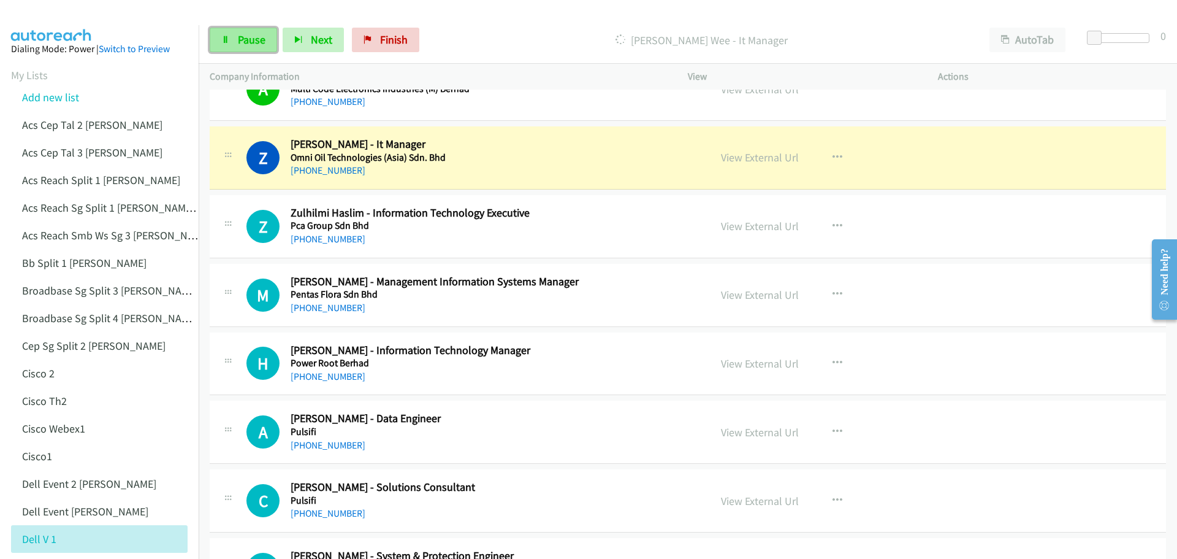
click at [254, 43] on span "Pause" at bounding box center [252, 39] width 28 height 14
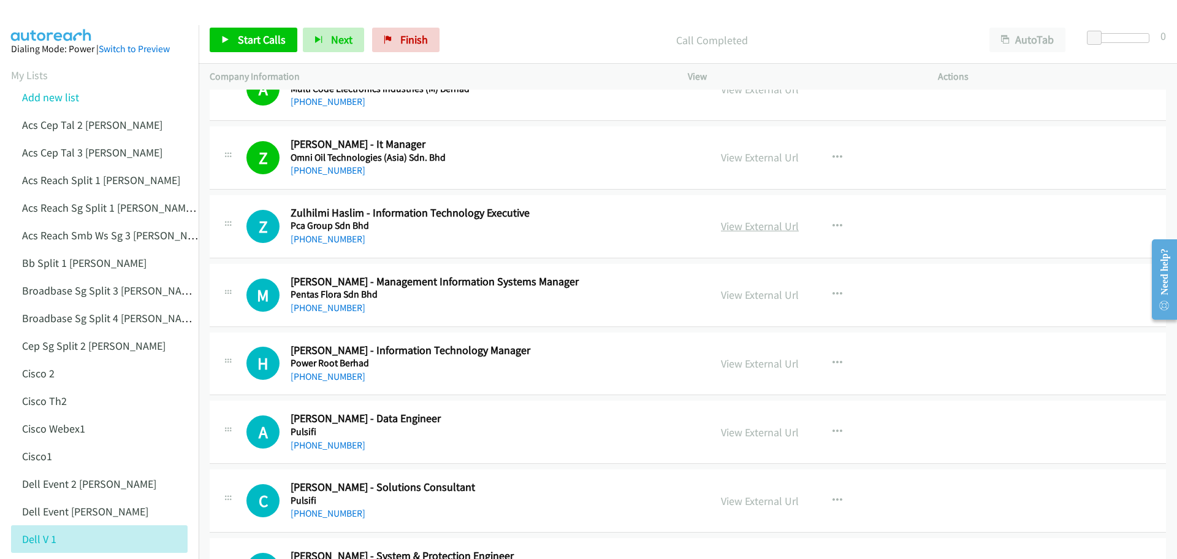
click at [736, 231] on link "View External Url" at bounding box center [760, 226] width 78 height 14
click at [238, 45] on span "Start Calls" at bounding box center [262, 39] width 48 height 14
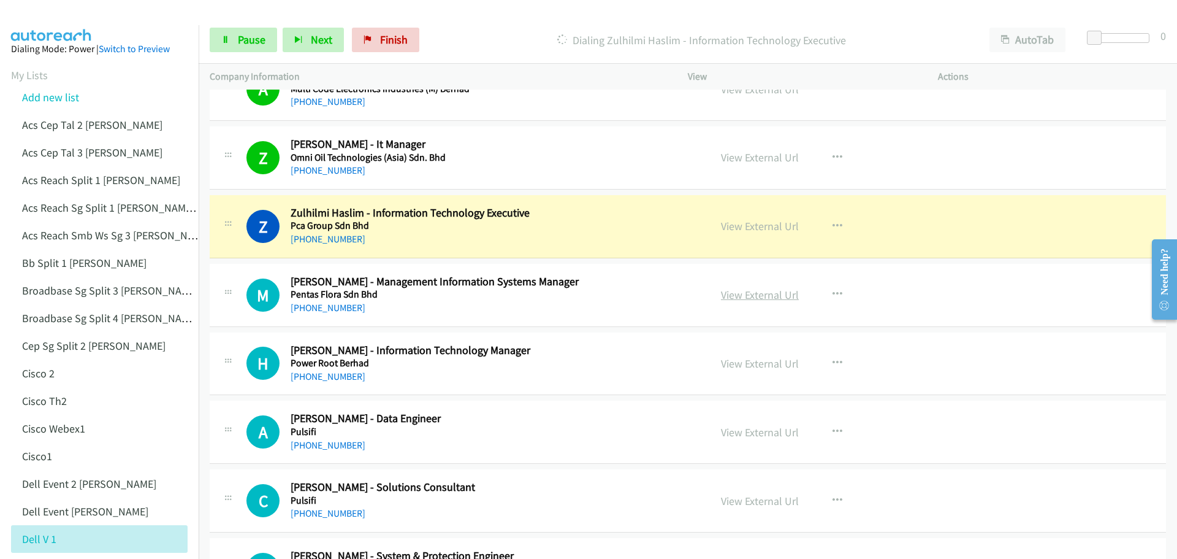
click at [751, 296] on link "View External Url" at bounding box center [760, 295] width 78 height 14
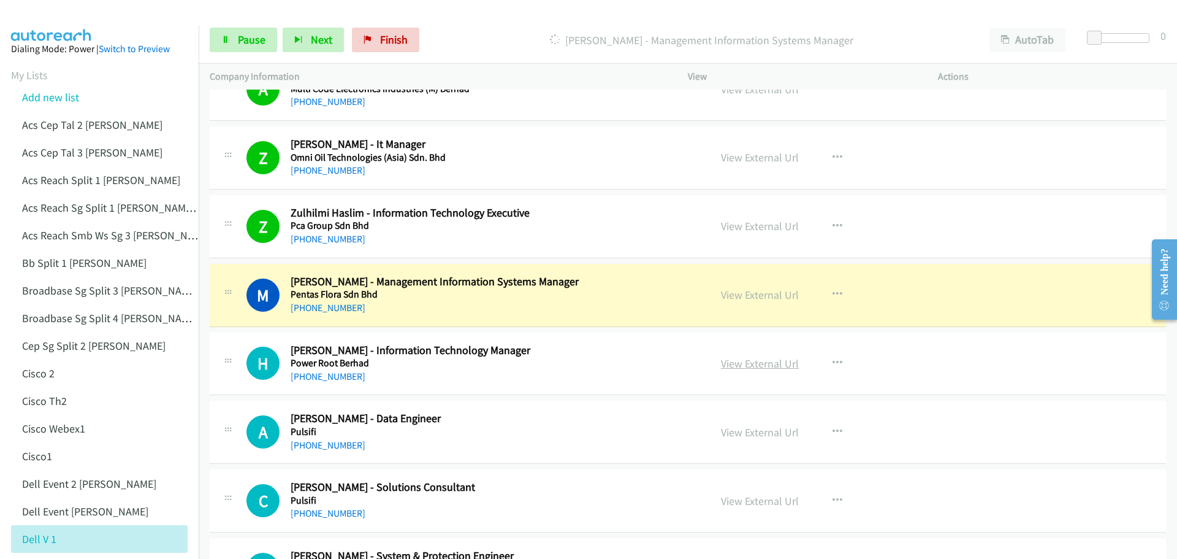
click at [734, 362] on link "View External Url" at bounding box center [760, 363] width 78 height 14
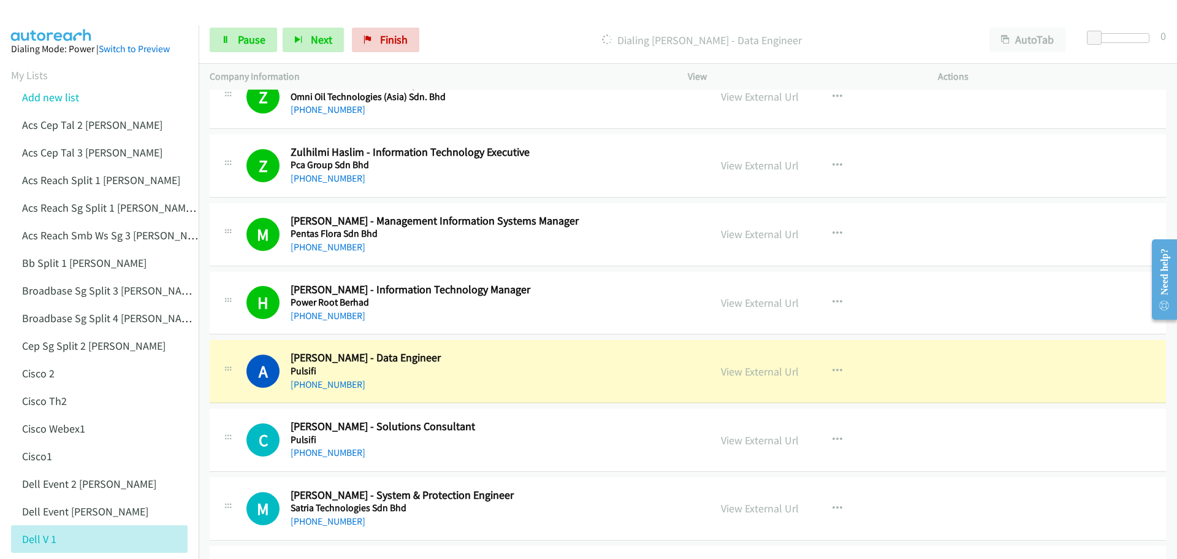
scroll to position [8598, 0]
click at [744, 368] on link "View External Url" at bounding box center [760, 371] width 78 height 14
click at [754, 442] on link "View External Url" at bounding box center [760, 439] width 78 height 14
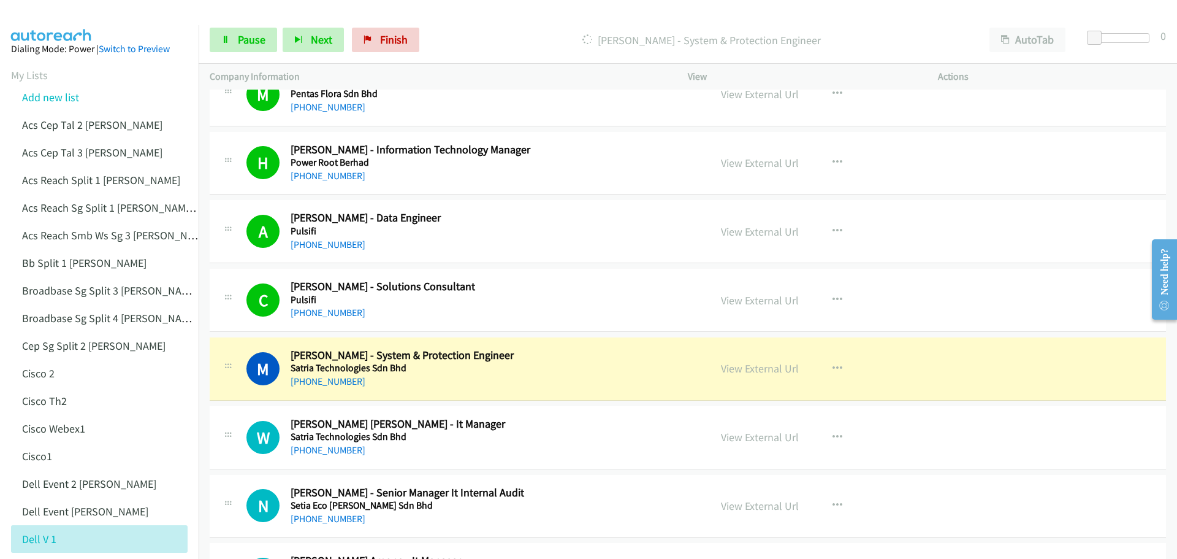
scroll to position [8843, 0]
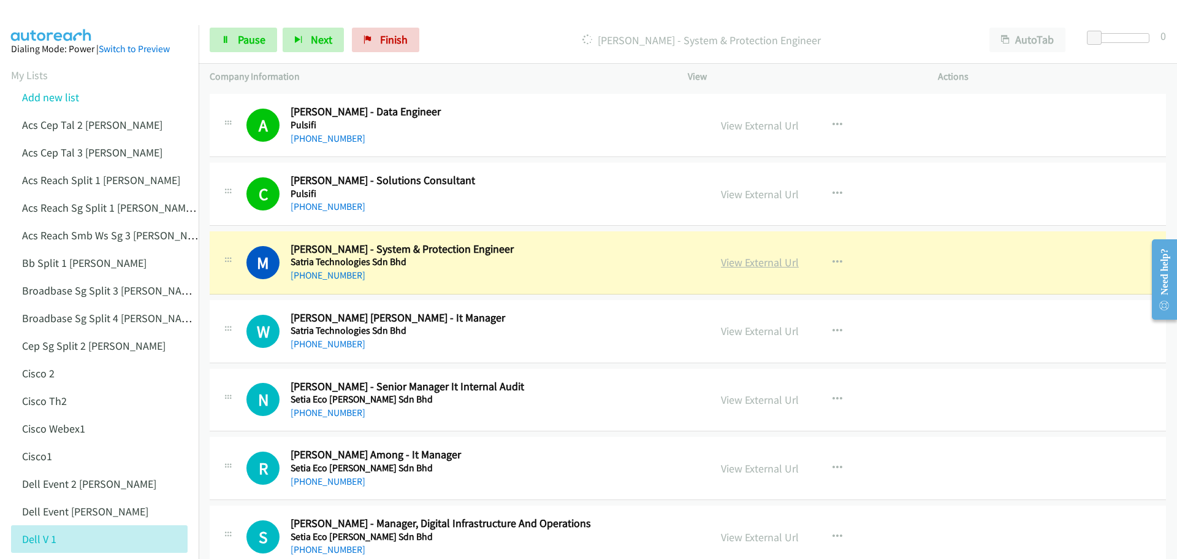
click at [753, 263] on link "View External Url" at bounding box center [760, 262] width 78 height 14
click at [755, 330] on link "View External Url" at bounding box center [760, 331] width 78 height 14
click at [258, 30] on link "Pause" at bounding box center [243, 40] width 67 height 25
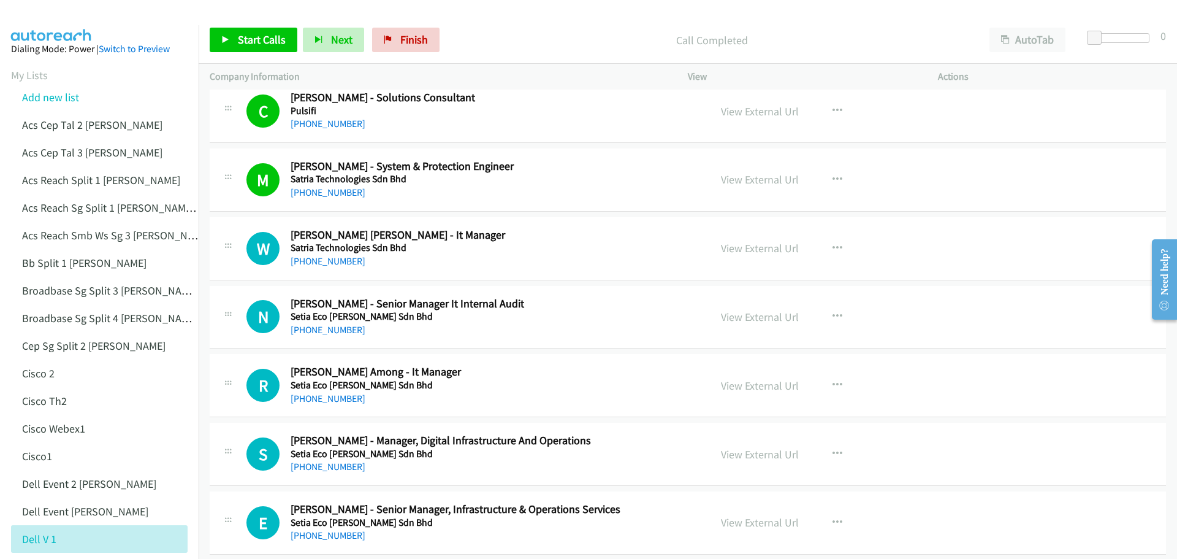
scroll to position [8965, 0]
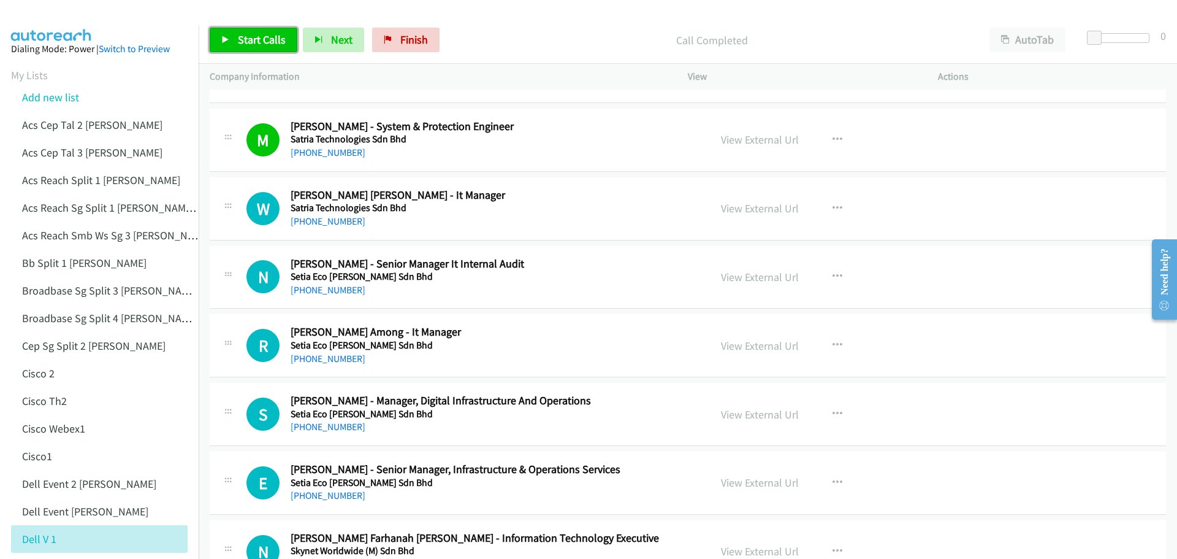
click at [248, 40] on span "Start Calls" at bounding box center [262, 39] width 48 height 14
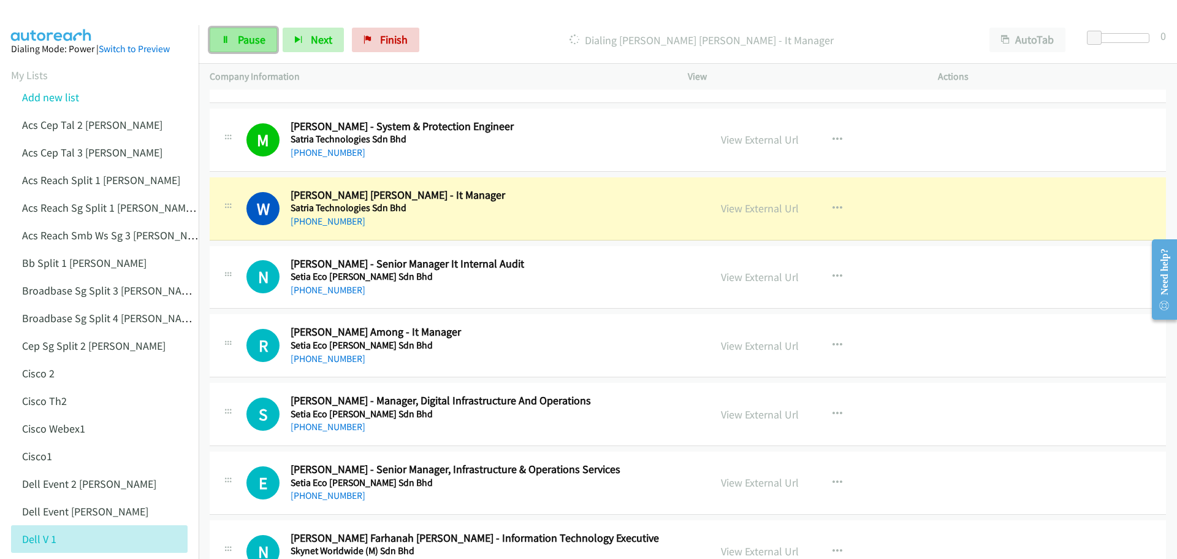
click at [266, 41] on link "Pause" at bounding box center [243, 40] width 67 height 25
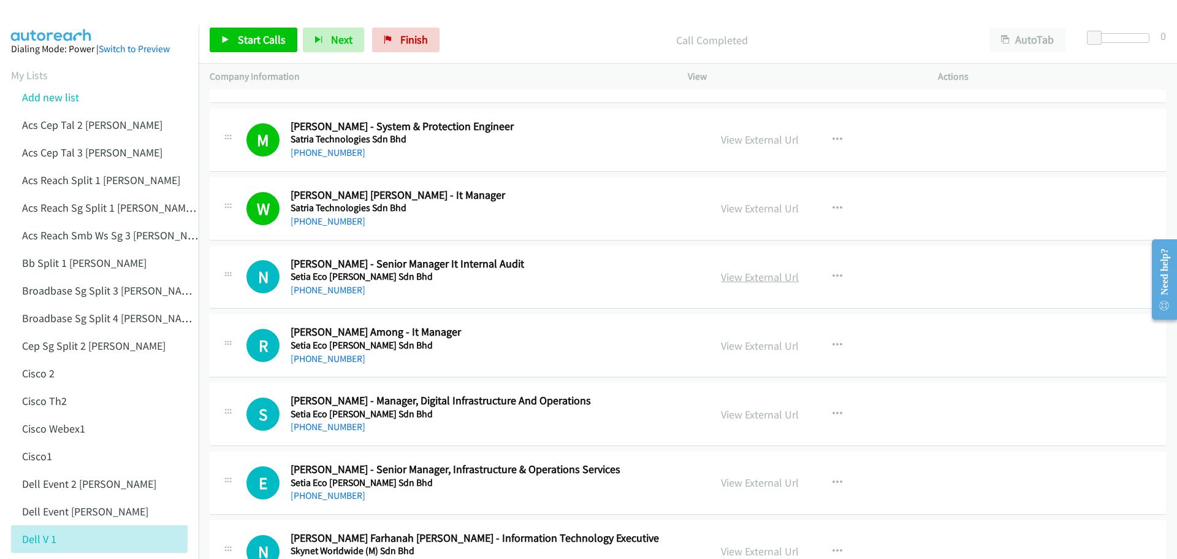
click at [746, 275] on link "View External Url" at bounding box center [760, 277] width 78 height 14
click at [245, 37] on span "Start Calls" at bounding box center [262, 39] width 48 height 14
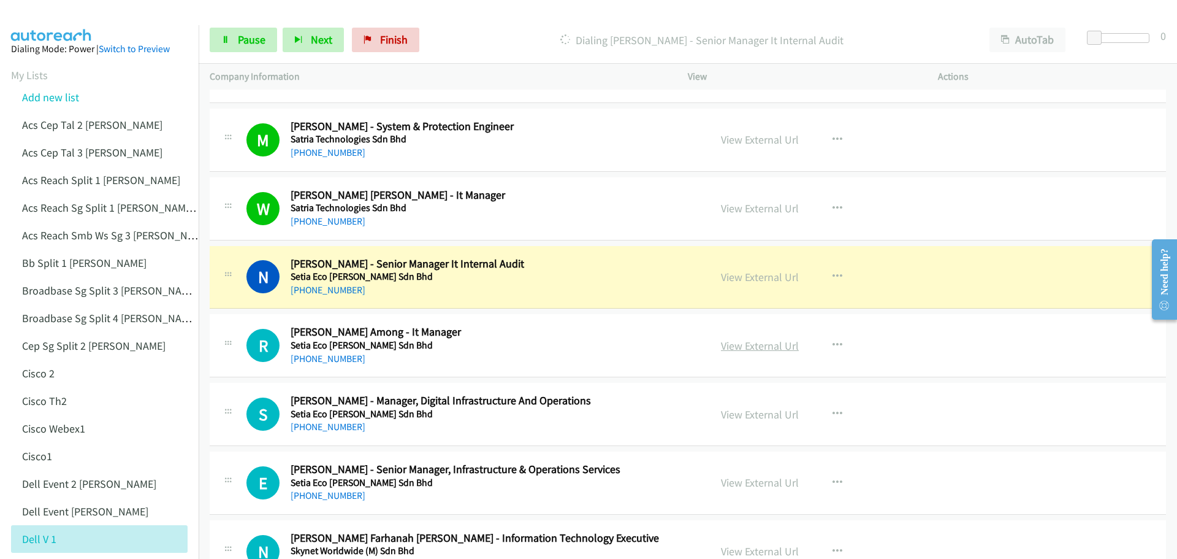
click at [775, 349] on link "View External Url" at bounding box center [760, 345] width 78 height 14
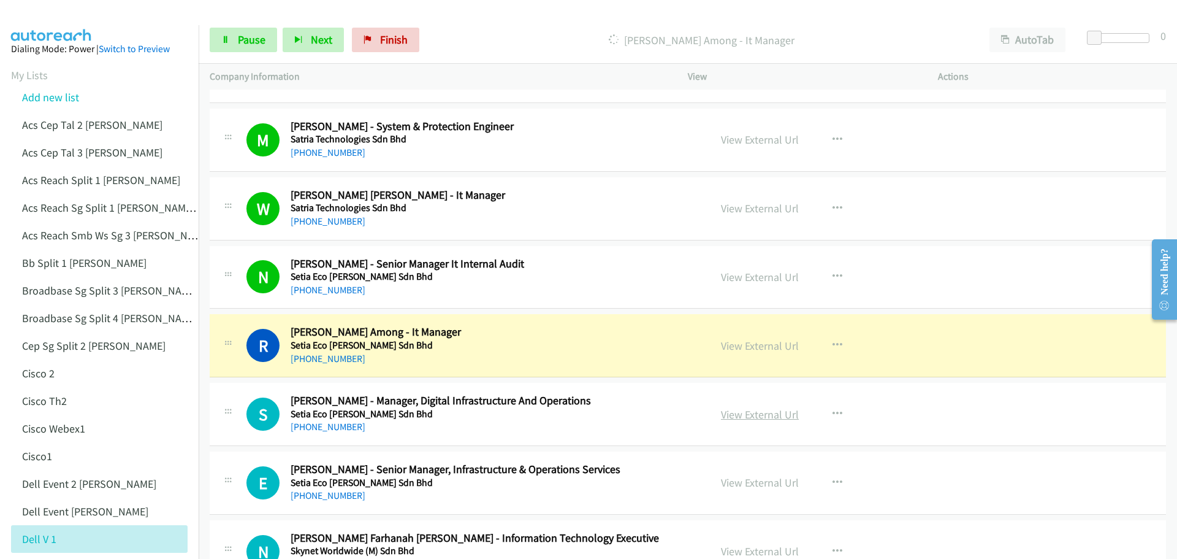
click at [768, 413] on link "View External Url" at bounding box center [760, 414] width 78 height 14
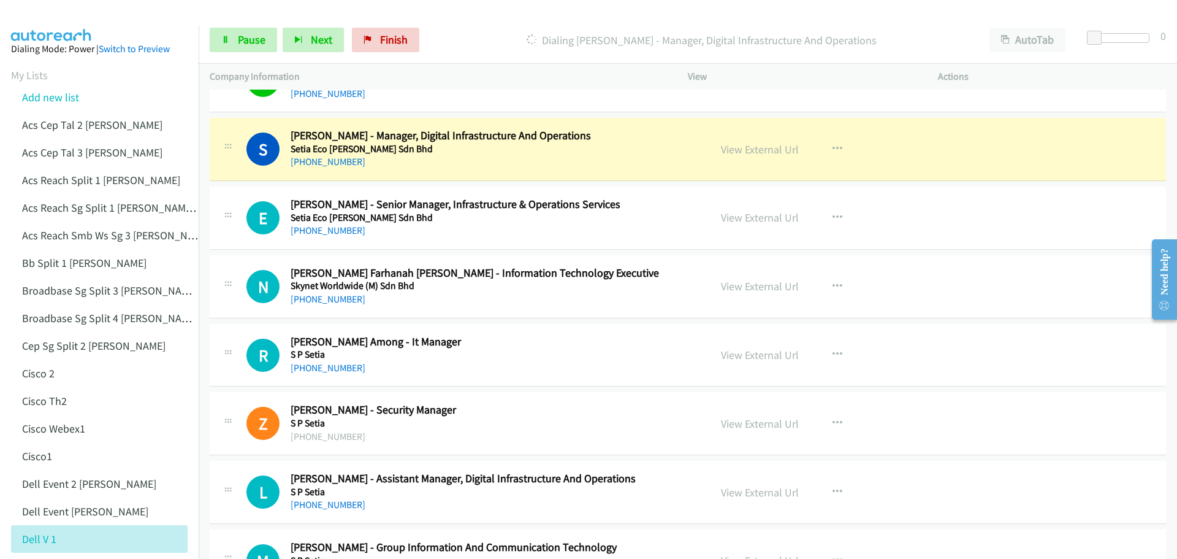
scroll to position [9272, 0]
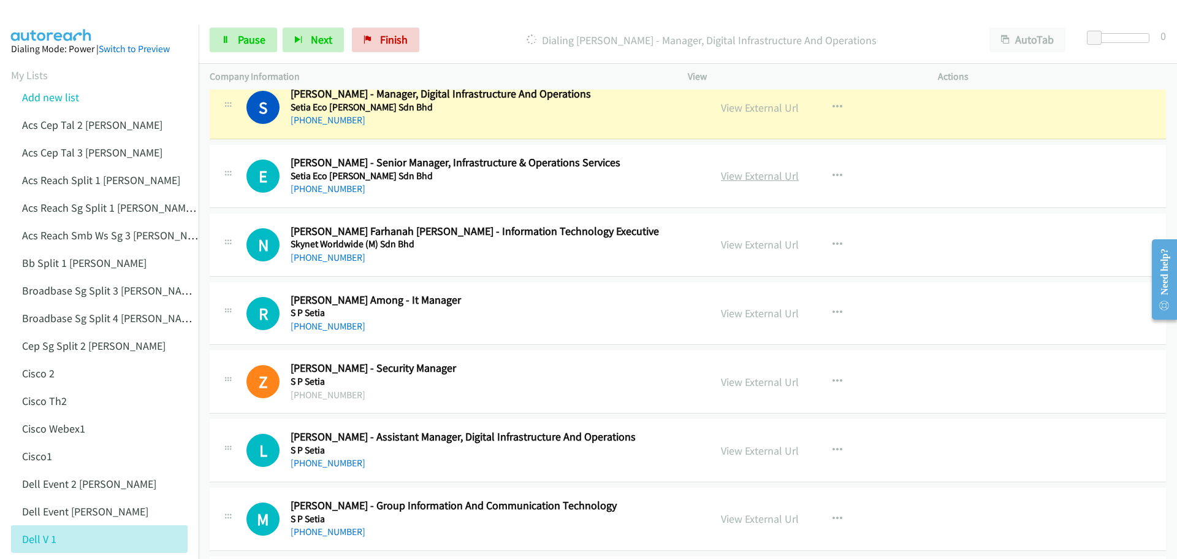
click at [774, 174] on link "View External Url" at bounding box center [760, 176] width 78 height 14
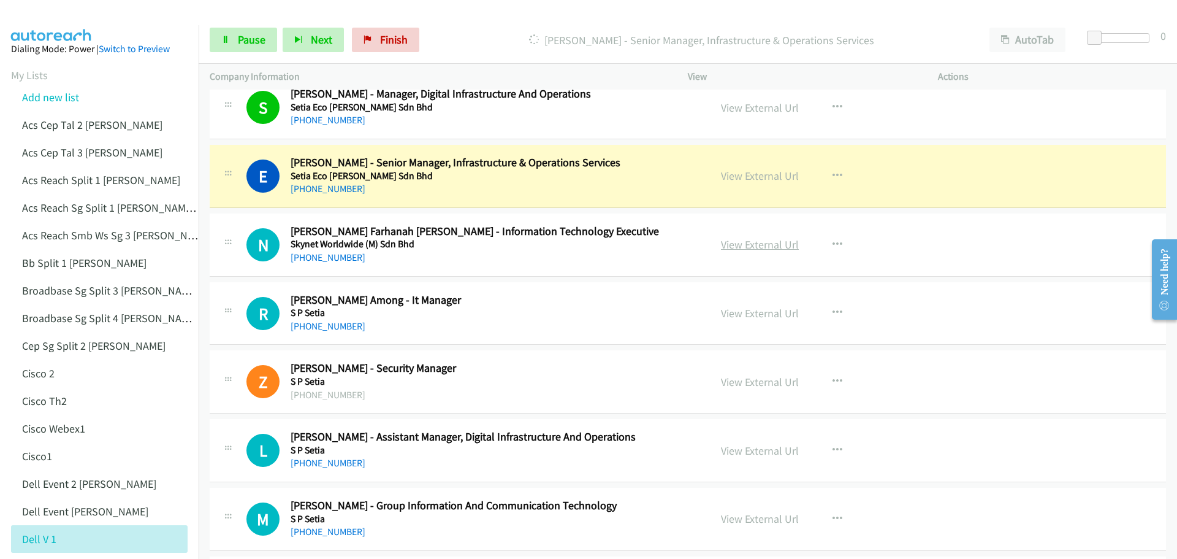
click at [739, 240] on link "View External Url" at bounding box center [760, 244] width 78 height 14
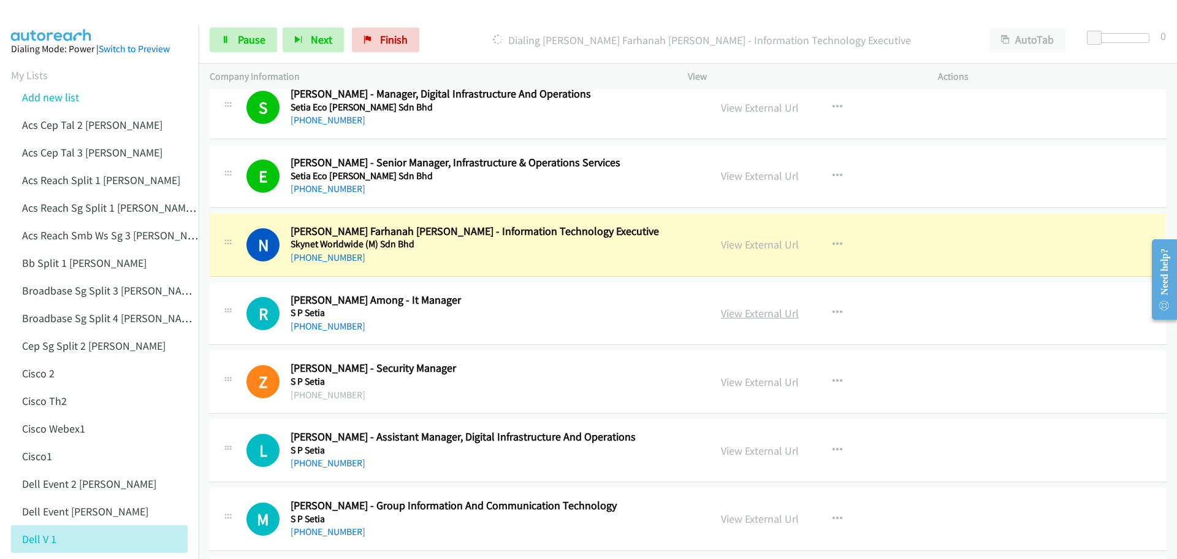
click at [751, 312] on link "View External Url" at bounding box center [760, 313] width 78 height 14
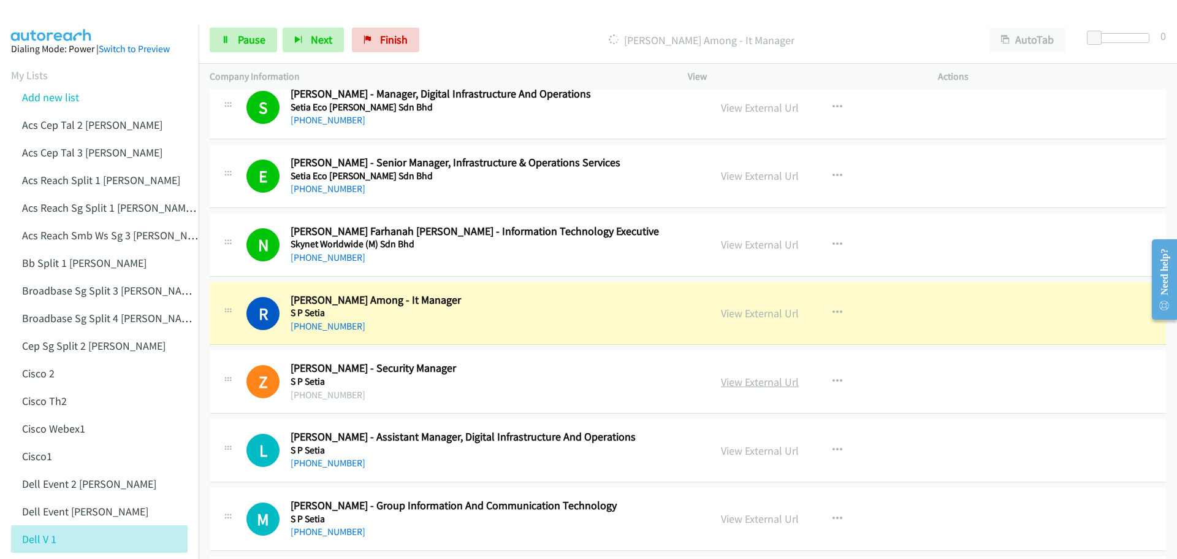
click at [754, 386] on link "View External Url" at bounding box center [760, 382] width 78 height 14
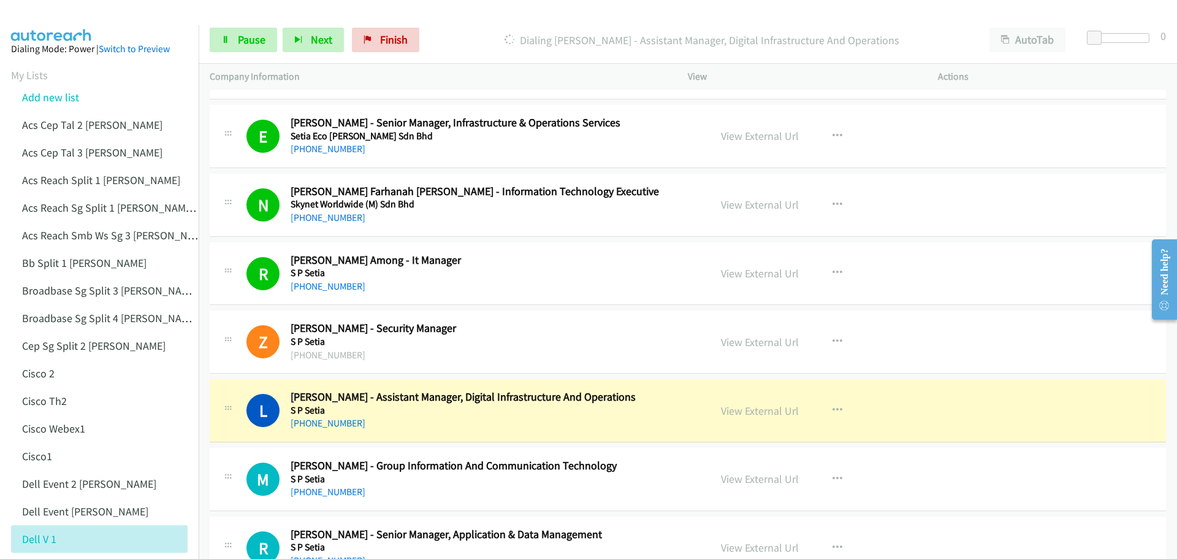
scroll to position [9395, 0]
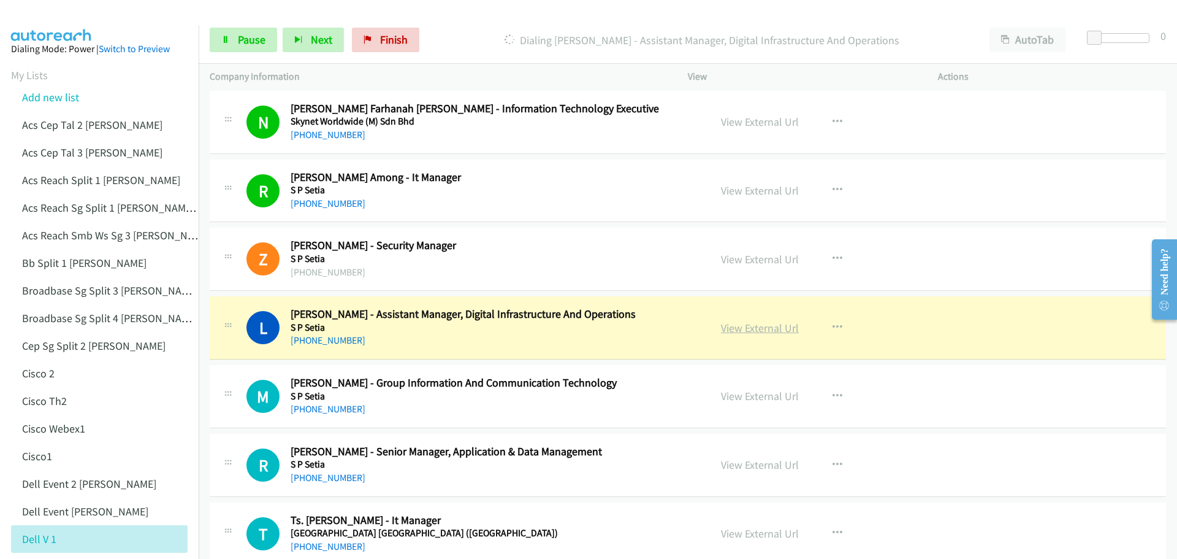
click at [758, 326] on link "View External Url" at bounding box center [760, 328] width 78 height 14
click at [241, 39] on span "Pause" at bounding box center [252, 39] width 28 height 14
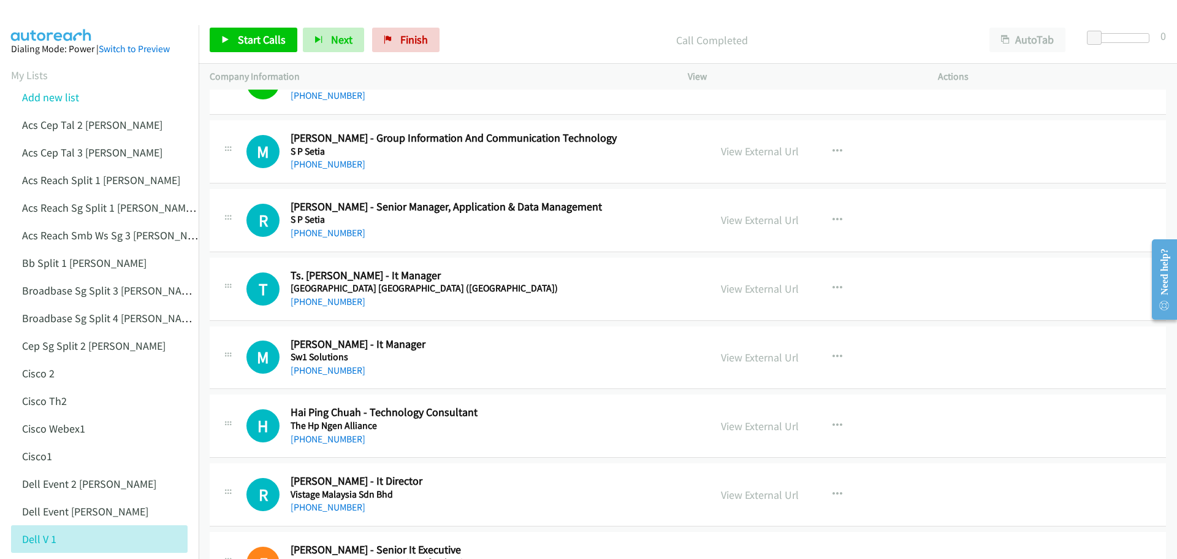
scroll to position [9640, 0]
click at [759, 154] on link "View External Url" at bounding box center [760, 150] width 78 height 14
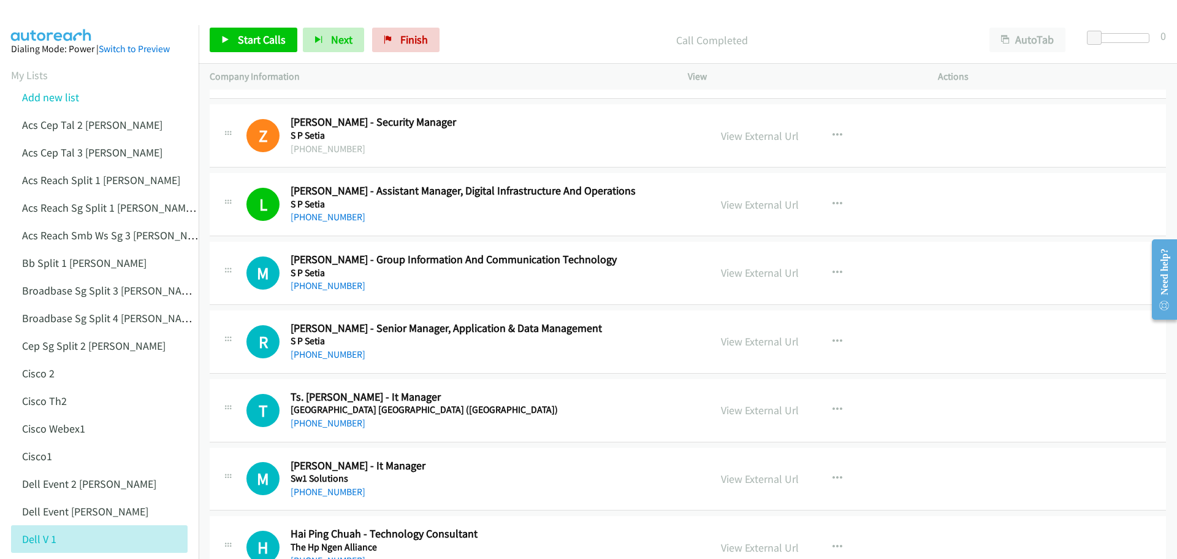
scroll to position [9517, 0]
click at [736, 343] on link "View External Url" at bounding box center [760, 342] width 78 height 14
click at [268, 36] on span "Start Calls" at bounding box center [262, 39] width 48 height 14
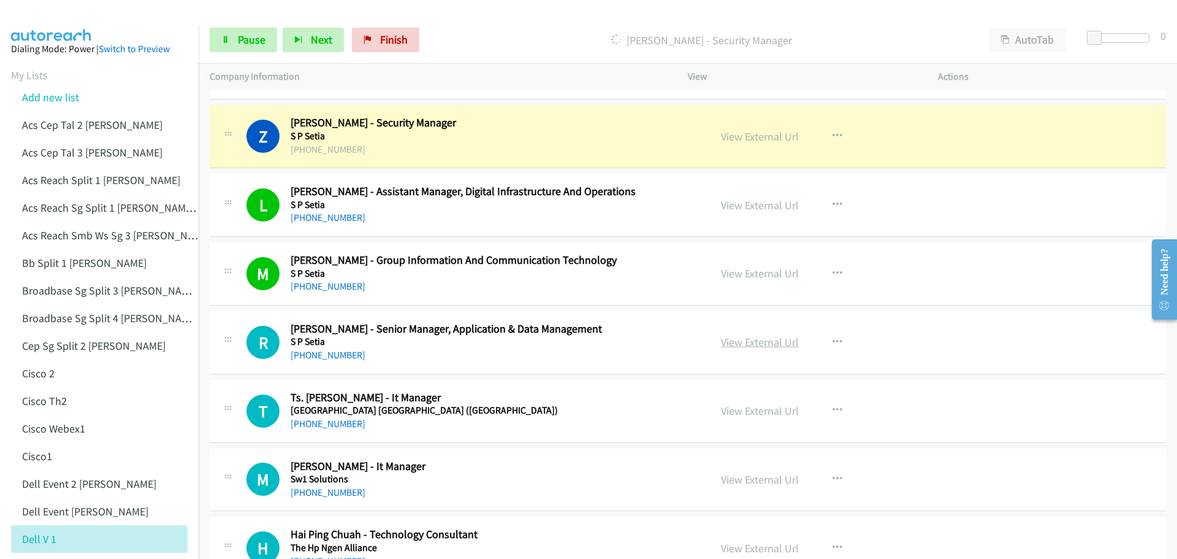
click at [758, 345] on link "View External Url" at bounding box center [760, 342] width 78 height 14
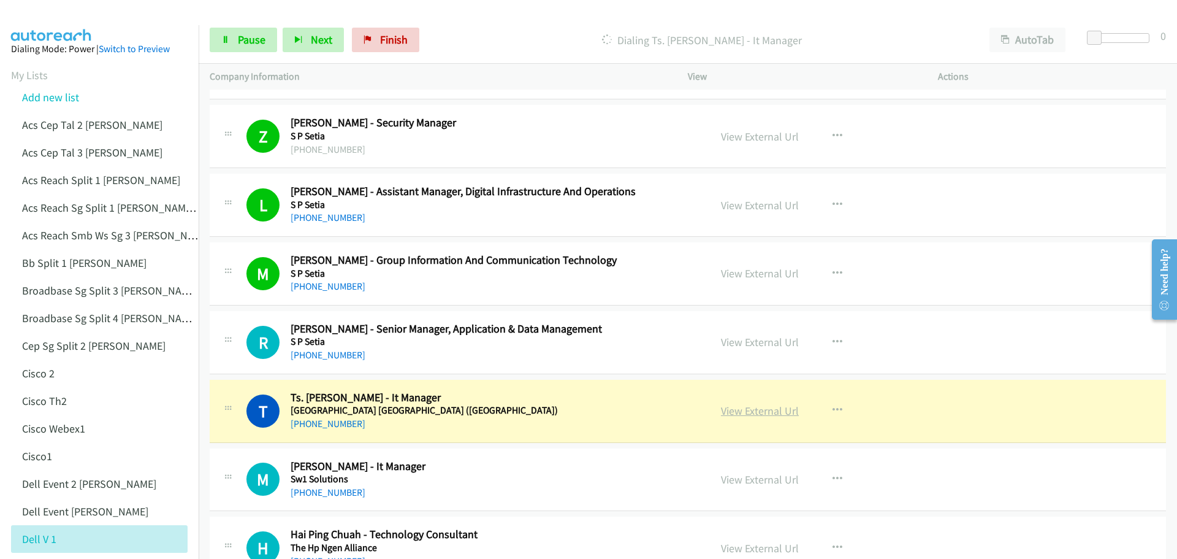
click at [752, 407] on link "View External Url" at bounding box center [760, 410] width 78 height 14
click at [245, 42] on span "Pause" at bounding box center [252, 39] width 28 height 14
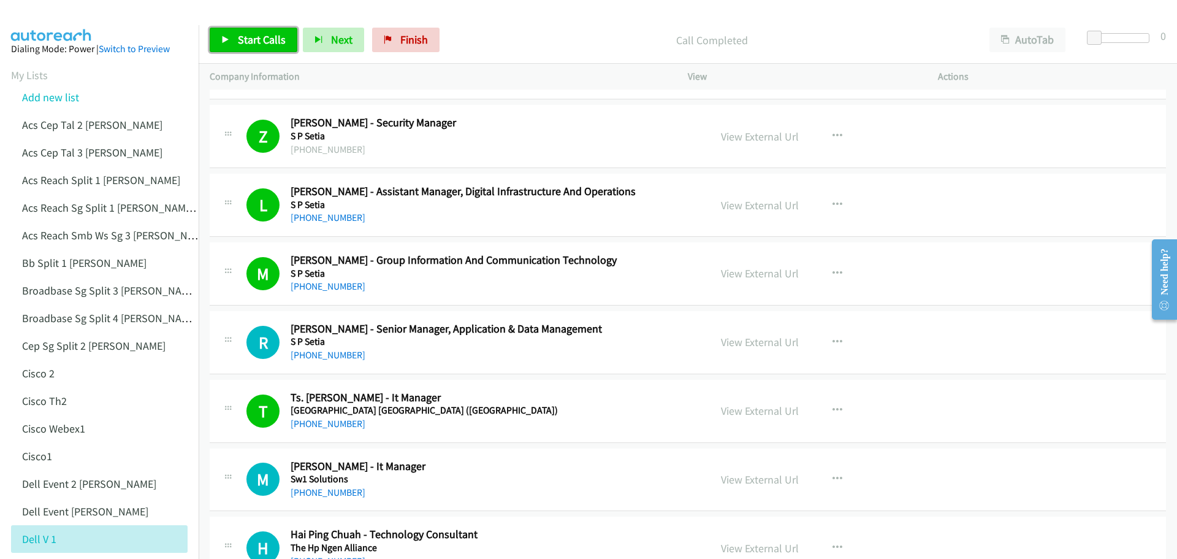
click at [251, 36] on span "Start Calls" at bounding box center [262, 39] width 48 height 14
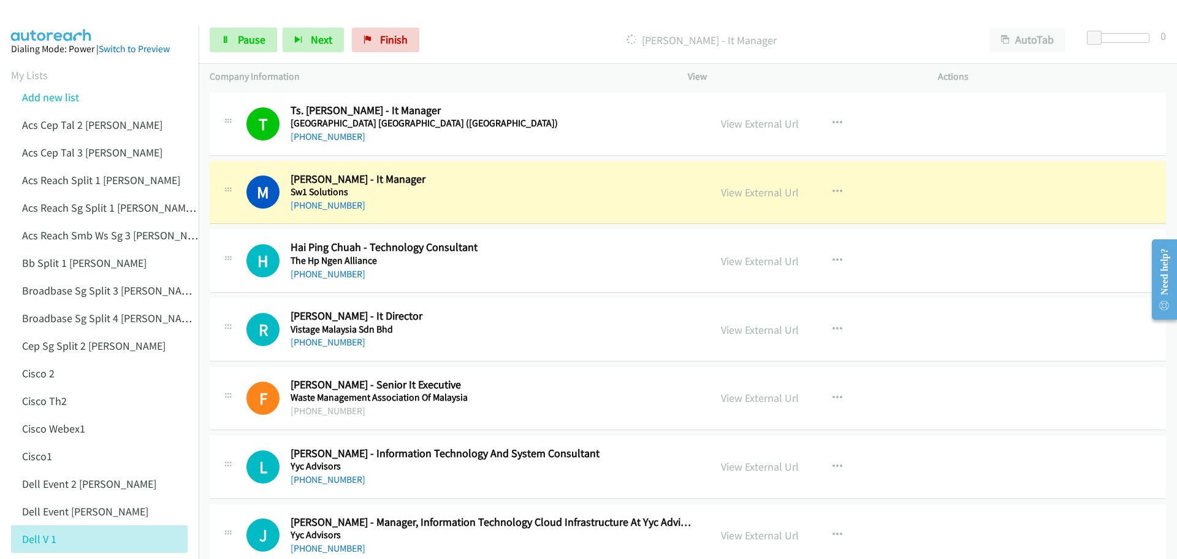
scroll to position [9824, 0]
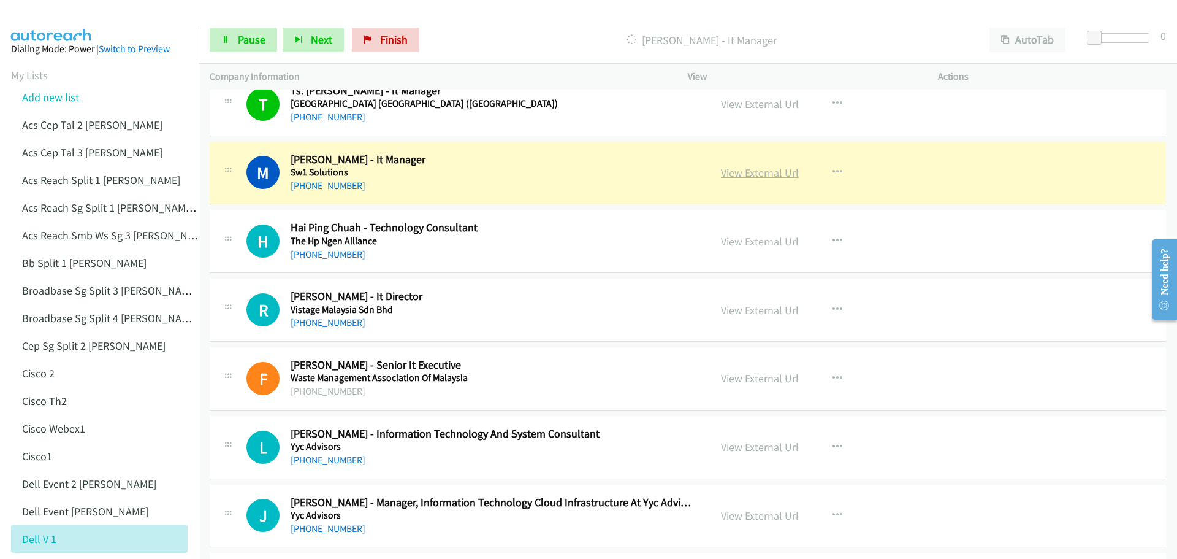
click at [741, 172] on link "View External Url" at bounding box center [760, 173] width 78 height 14
click at [233, 40] on link "Pause" at bounding box center [243, 40] width 67 height 25
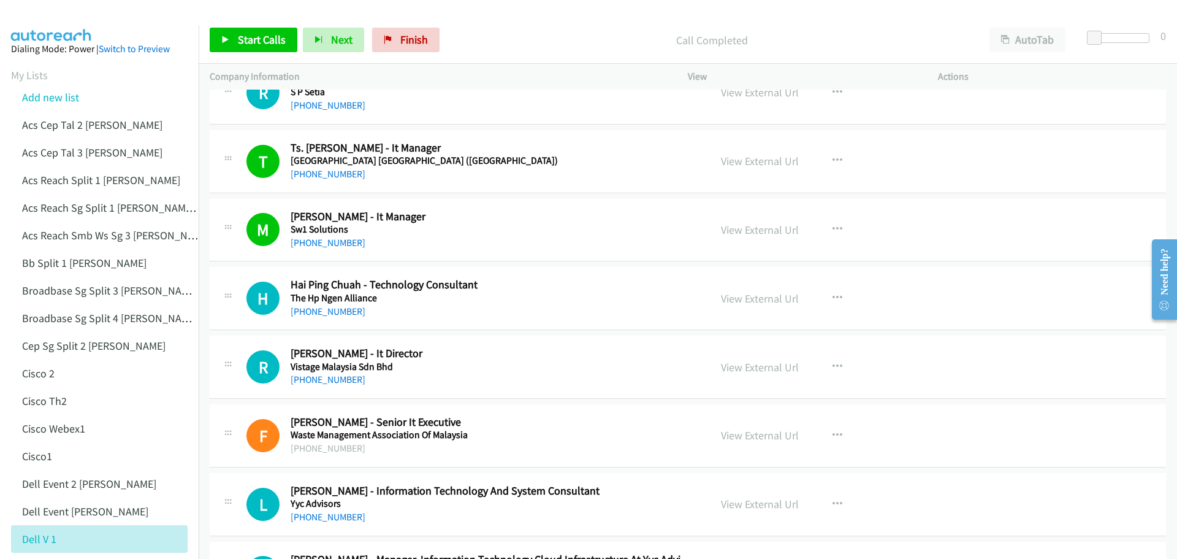
scroll to position [9763, 0]
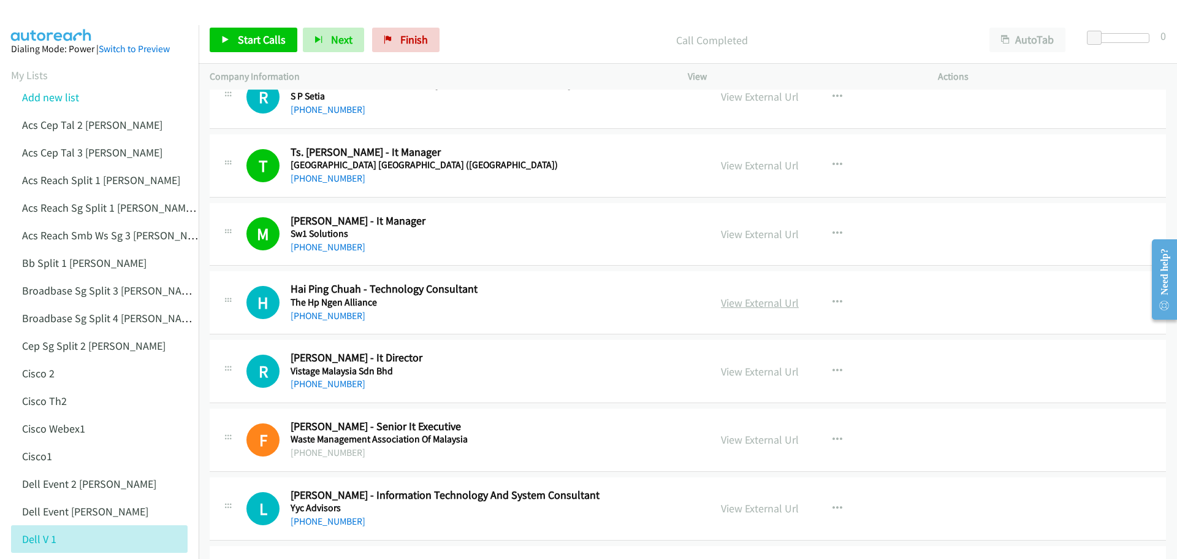
click at [755, 305] on link "View External Url" at bounding box center [760, 303] width 78 height 14
click at [244, 33] on span "Start Calls" at bounding box center [262, 39] width 48 height 14
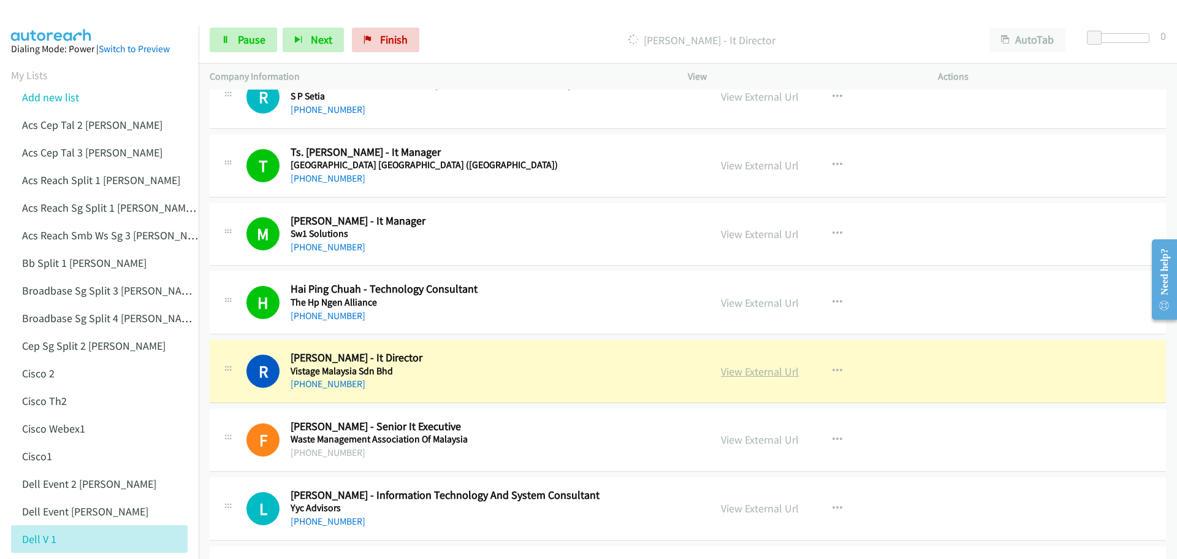
click at [752, 373] on link "View External Url" at bounding box center [760, 371] width 78 height 14
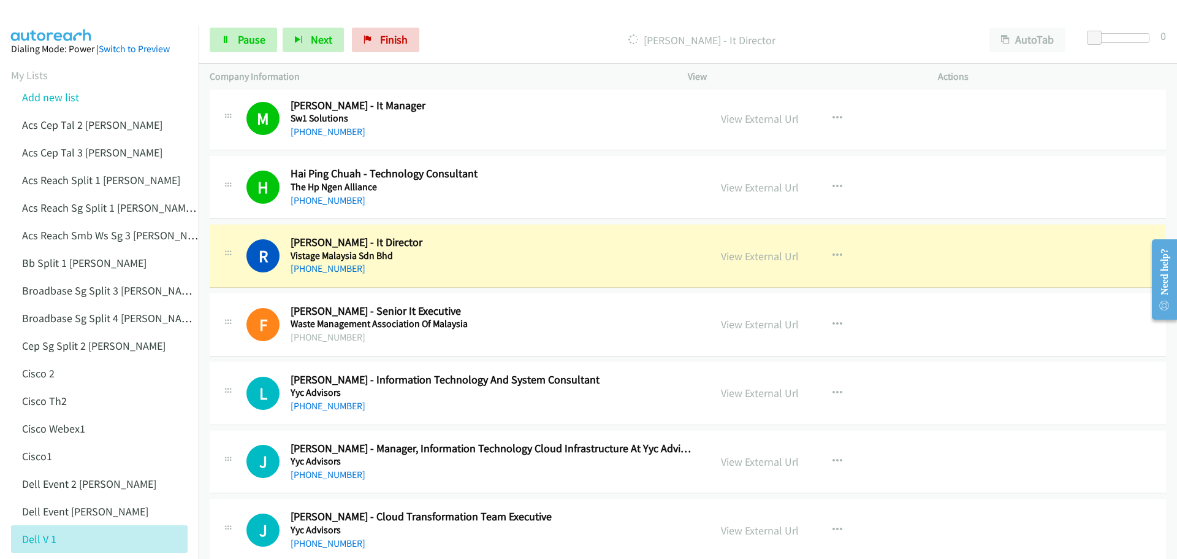
scroll to position [9885, 0]
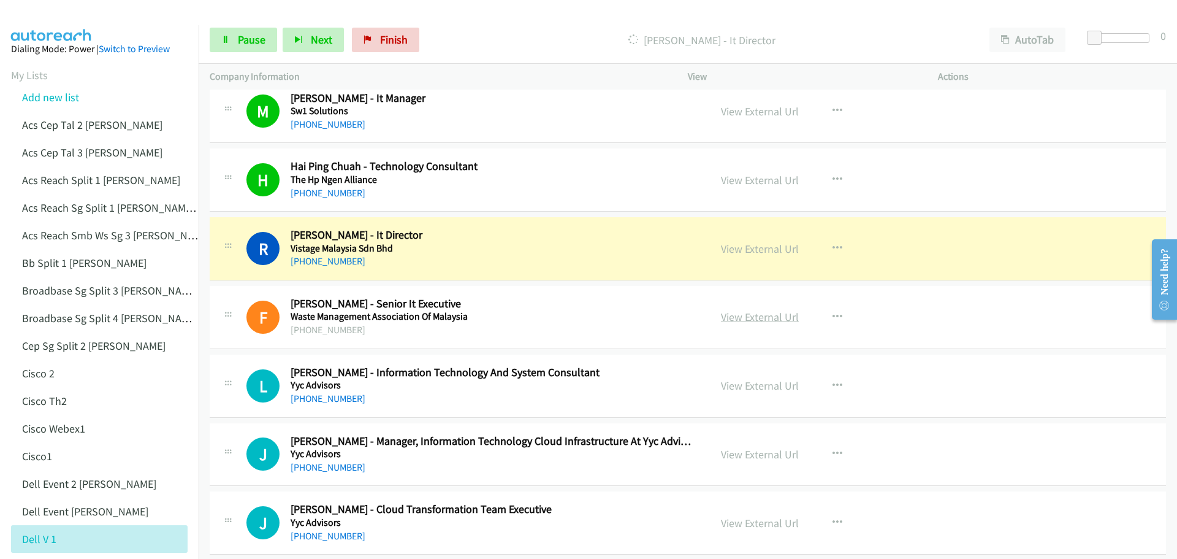
click at [766, 319] on link "View External Url" at bounding box center [760, 317] width 78 height 14
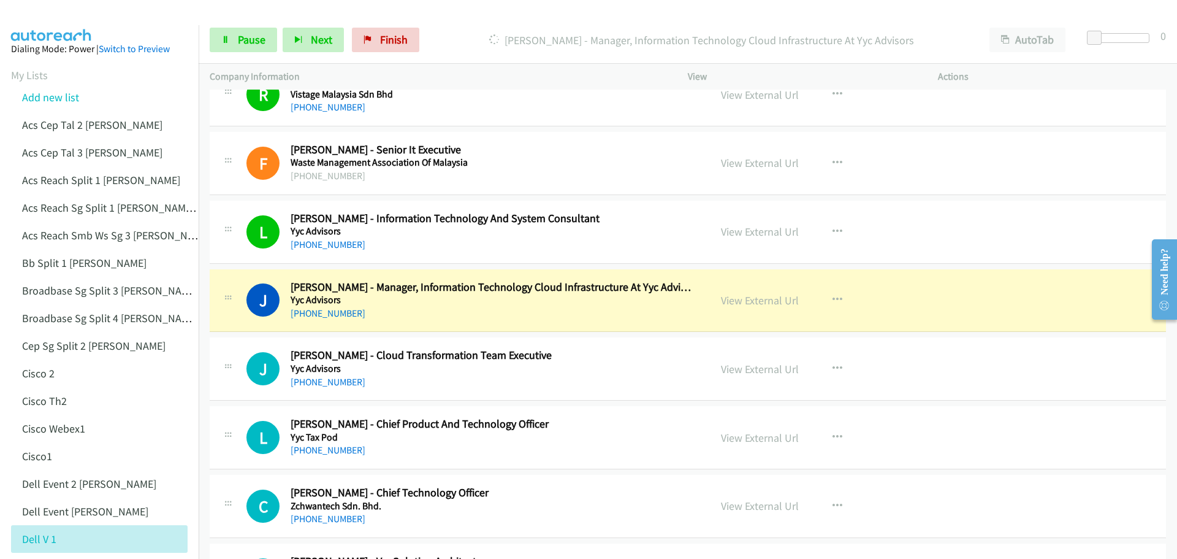
scroll to position [10069, 0]
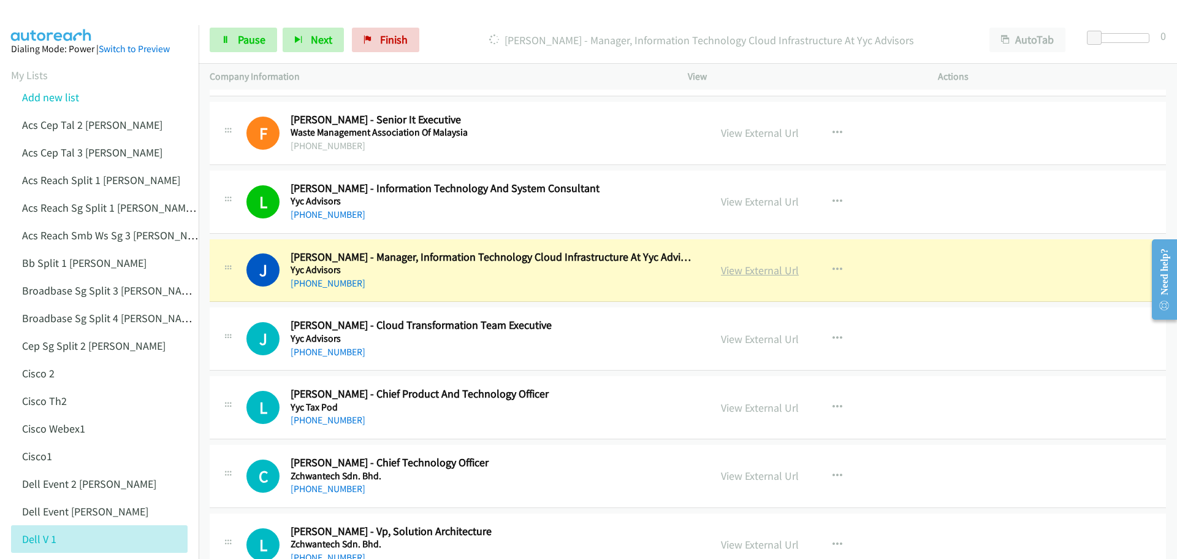
click at [738, 272] on link "View External Url" at bounding box center [760, 270] width 78 height 14
click at [726, 343] on link "View External Url" at bounding box center [760, 339] width 78 height 14
click at [264, 40] on span "Pause" at bounding box center [252, 39] width 28 height 14
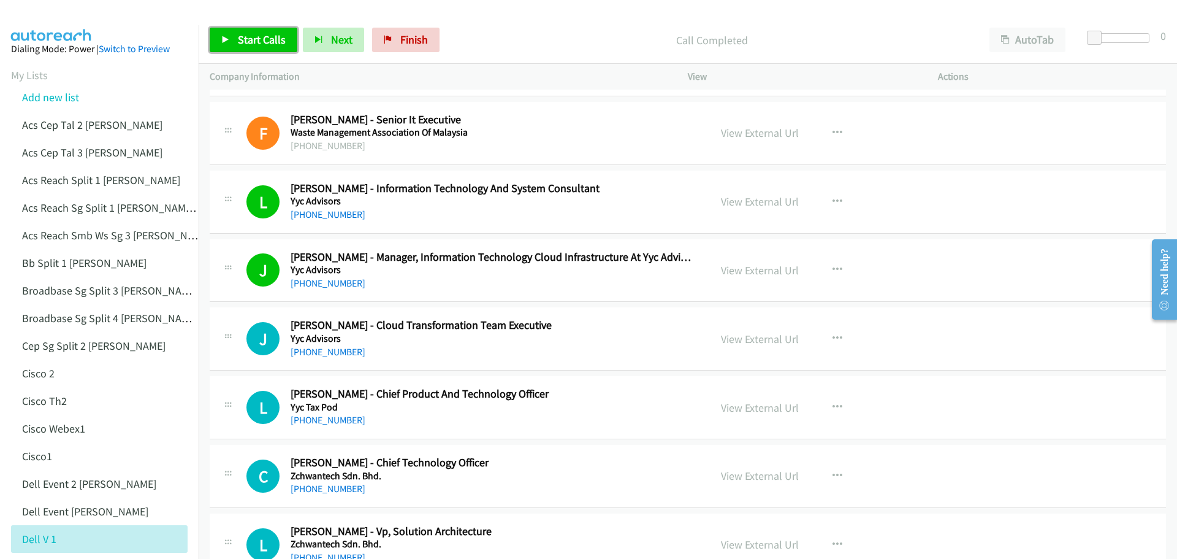
click at [261, 40] on span "Start Calls" at bounding box center [262, 39] width 48 height 14
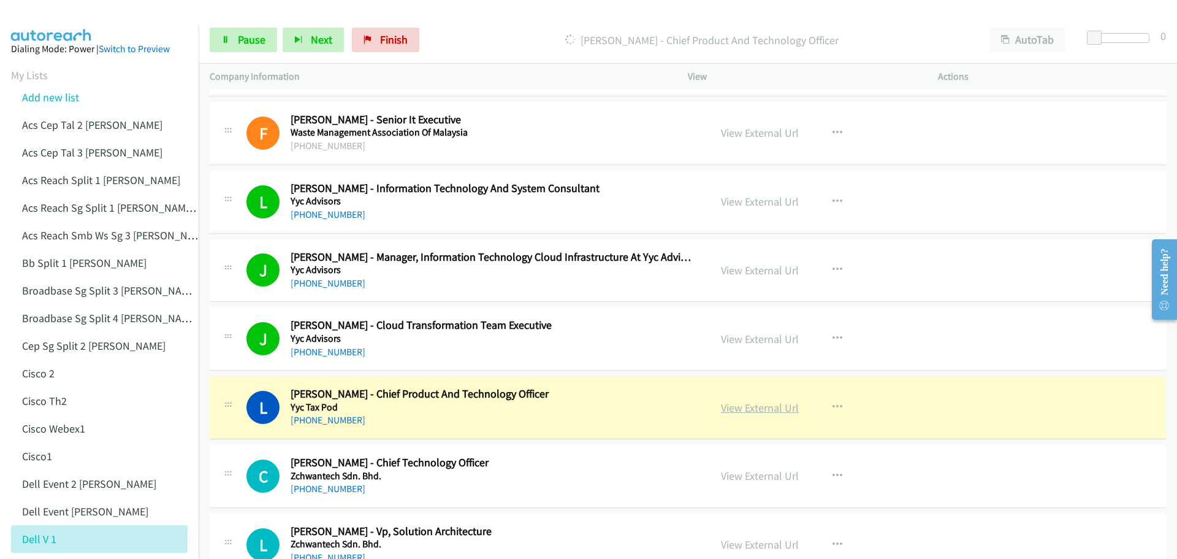
click at [751, 408] on link "View External Url" at bounding box center [760, 407] width 78 height 14
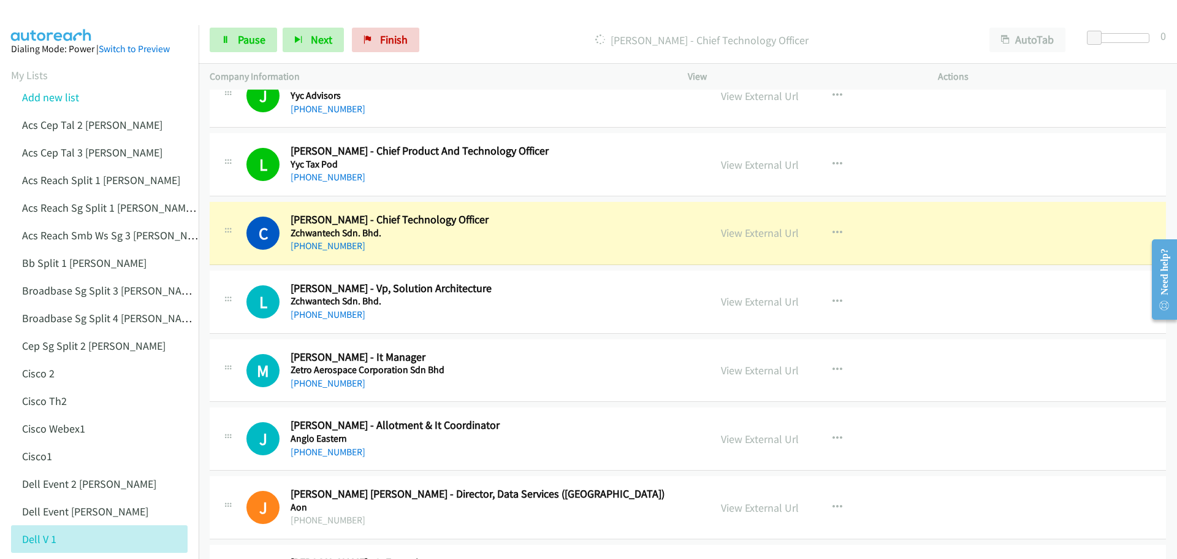
scroll to position [10315, 0]
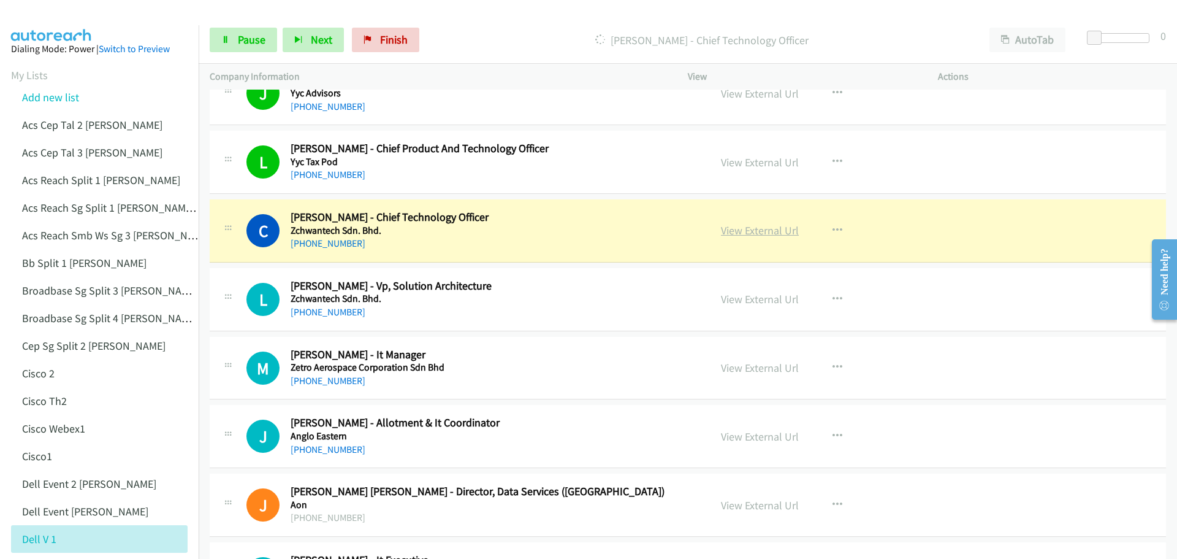
click at [764, 233] on link "View External Url" at bounding box center [760, 230] width 78 height 14
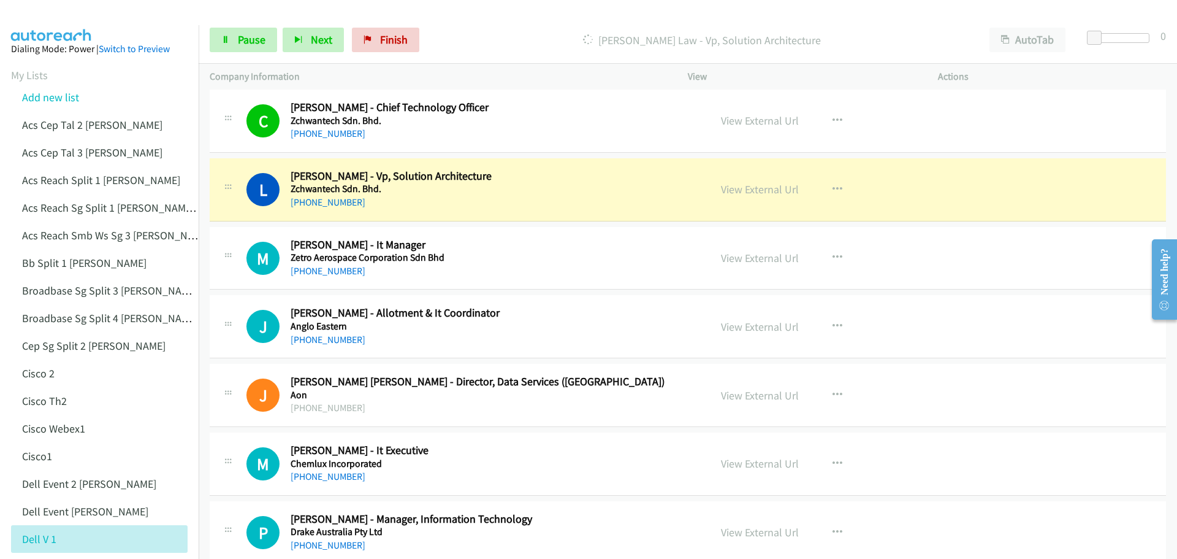
scroll to position [10437, 0]
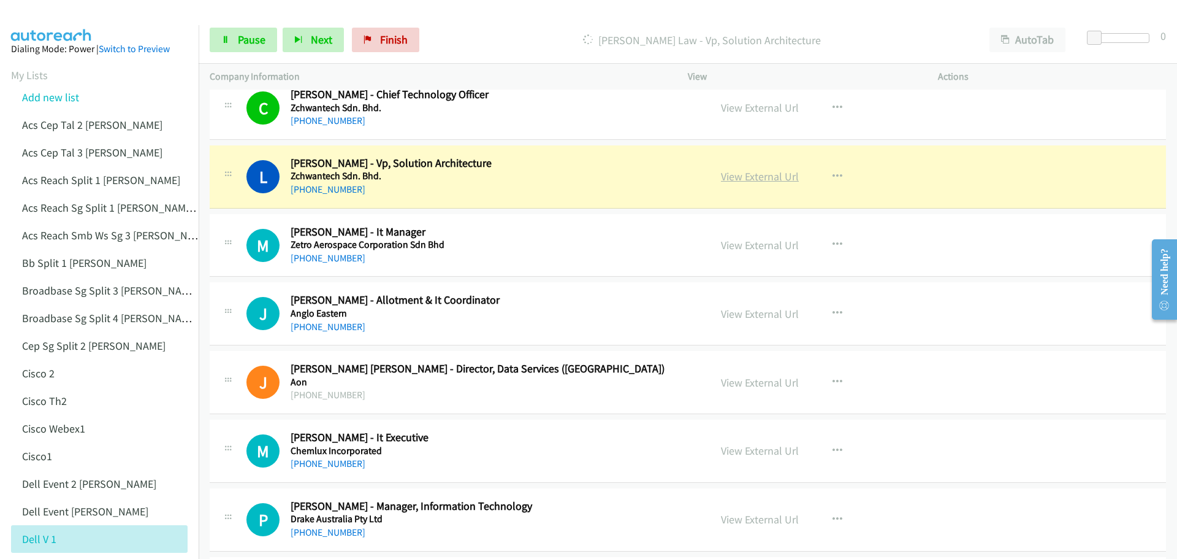
click at [760, 173] on link "View External Url" at bounding box center [760, 176] width 78 height 14
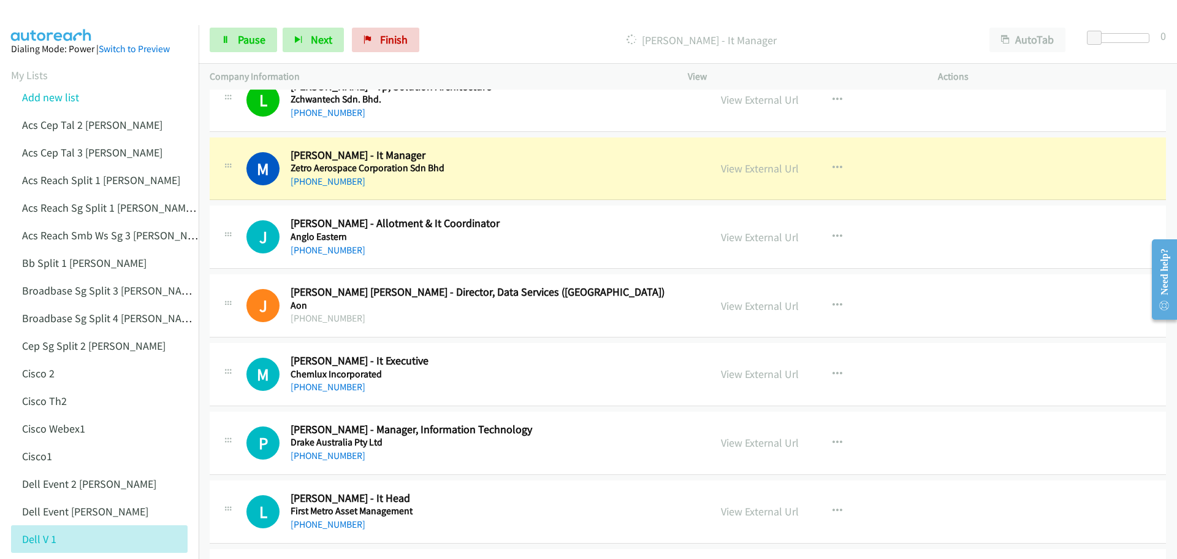
scroll to position [10498, 0]
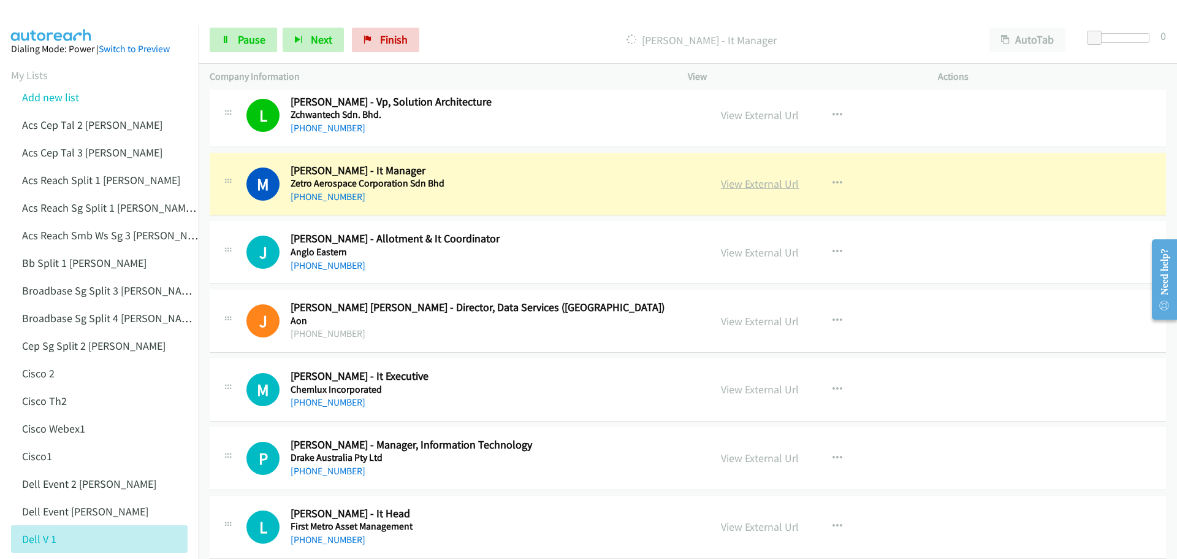
click at [740, 186] on link "View External Url" at bounding box center [760, 184] width 78 height 14
click at [237, 48] on link "Pause" at bounding box center [243, 40] width 67 height 25
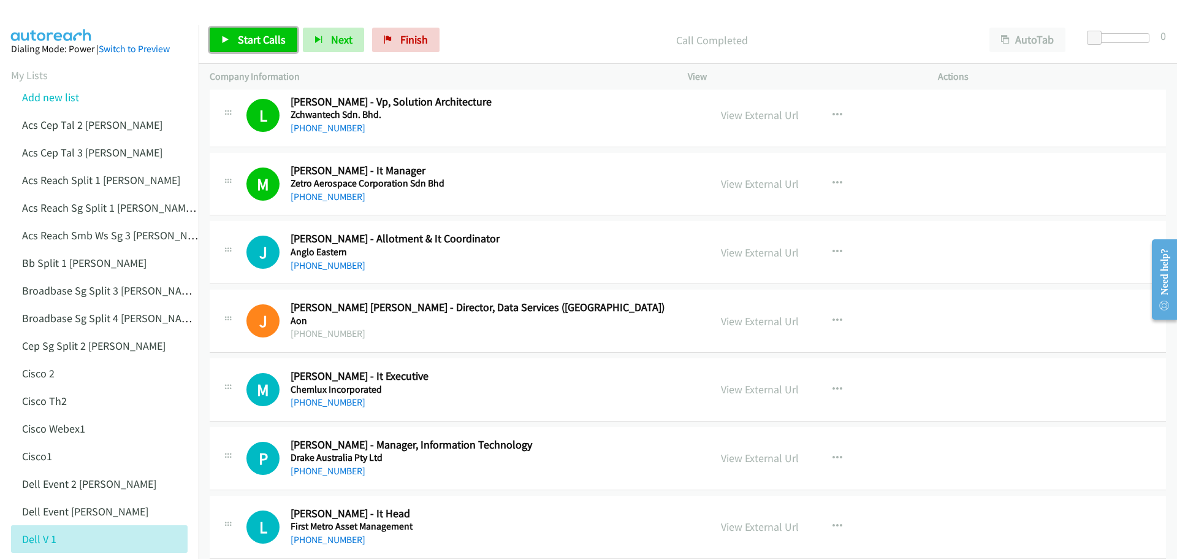
click at [243, 42] on span "Start Calls" at bounding box center [262, 39] width 48 height 14
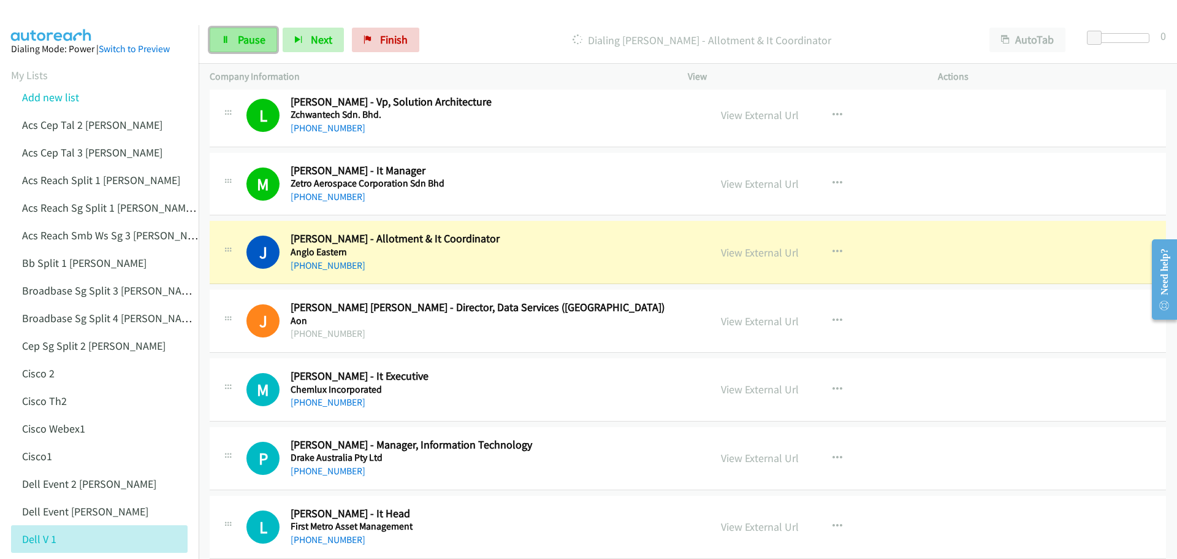
click at [245, 37] on span "Pause" at bounding box center [252, 39] width 28 height 14
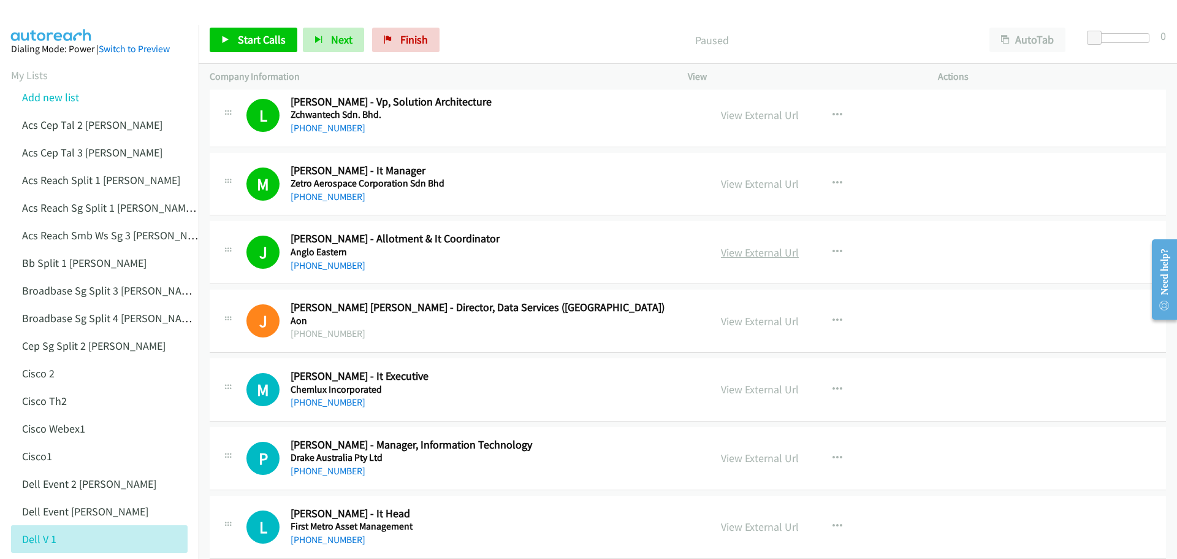
click at [736, 251] on link "View External Url" at bounding box center [760, 252] width 78 height 14
click at [259, 37] on span "Start Calls" at bounding box center [262, 39] width 48 height 14
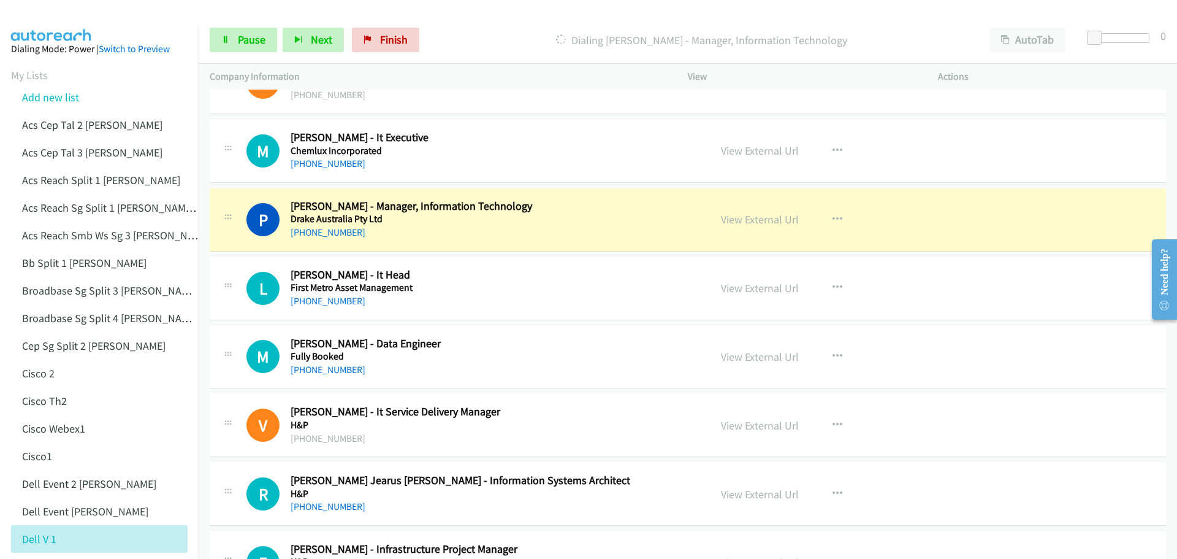
scroll to position [10744, 0]
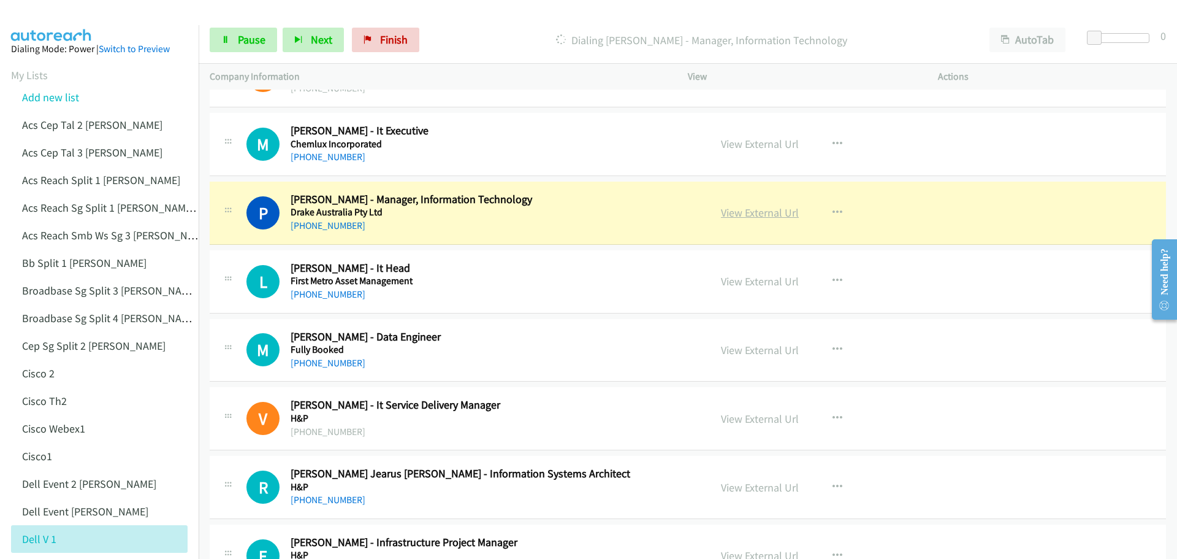
click at [773, 213] on link "View External Url" at bounding box center [760, 212] width 78 height 14
click at [261, 32] on link "Pause" at bounding box center [243, 40] width 67 height 25
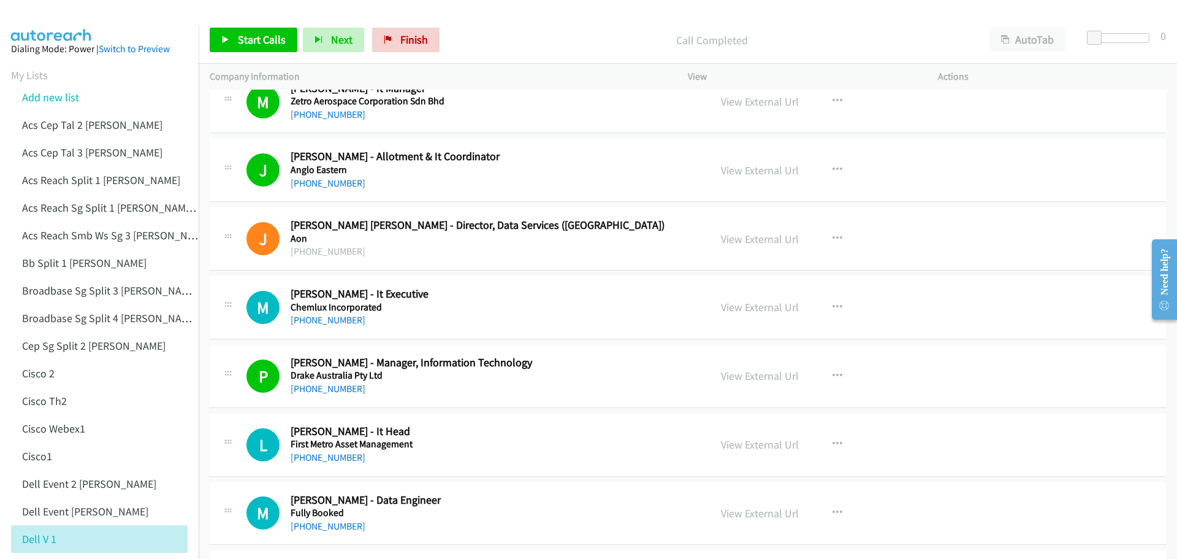
scroll to position [10560, 0]
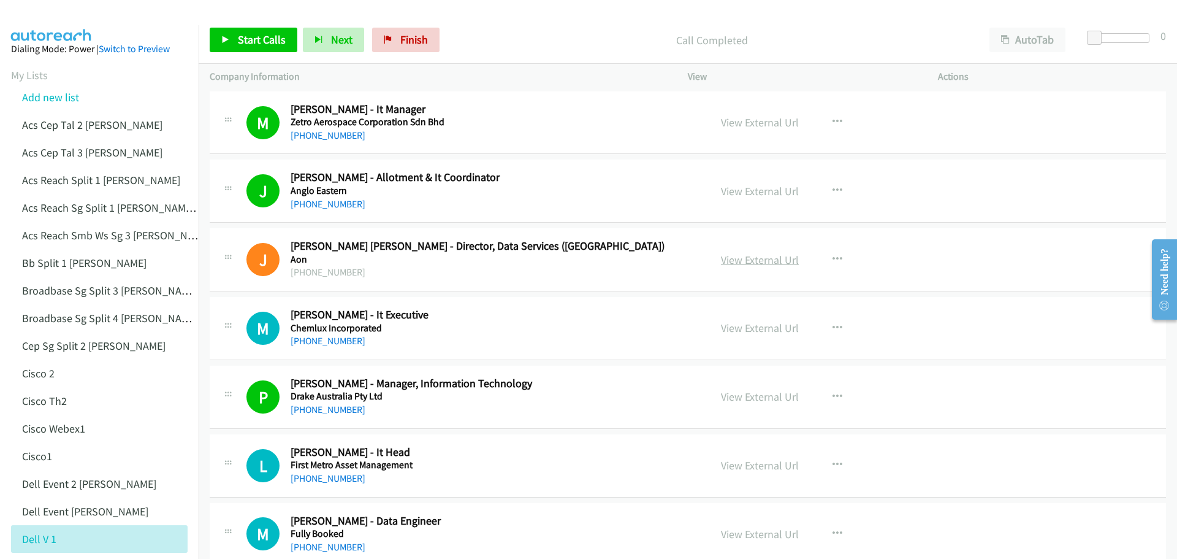
click at [740, 258] on link "View External Url" at bounding box center [760, 260] width 78 height 14
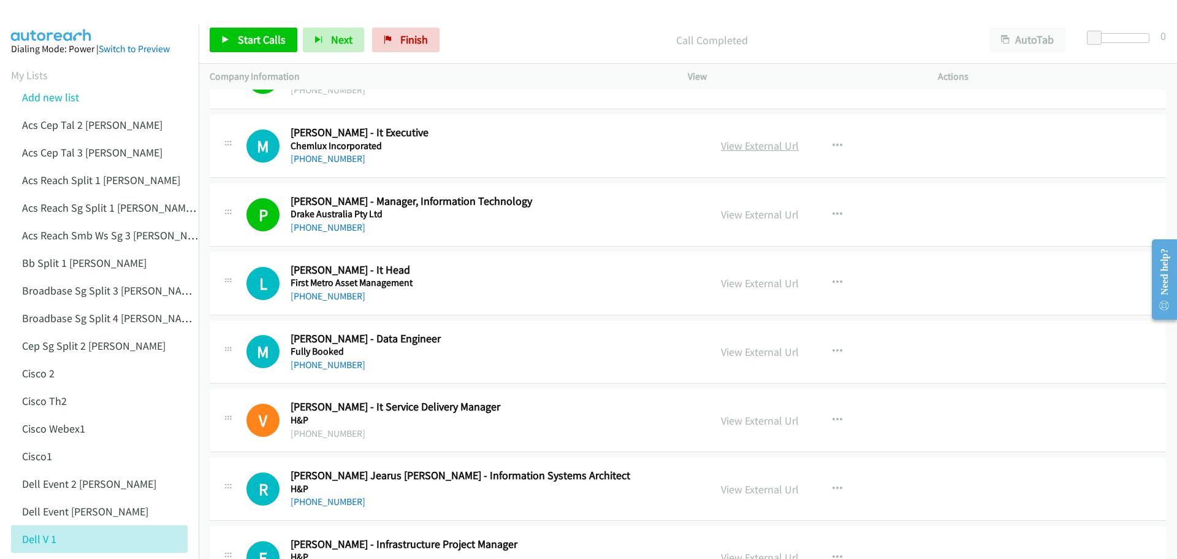
scroll to position [10744, 0]
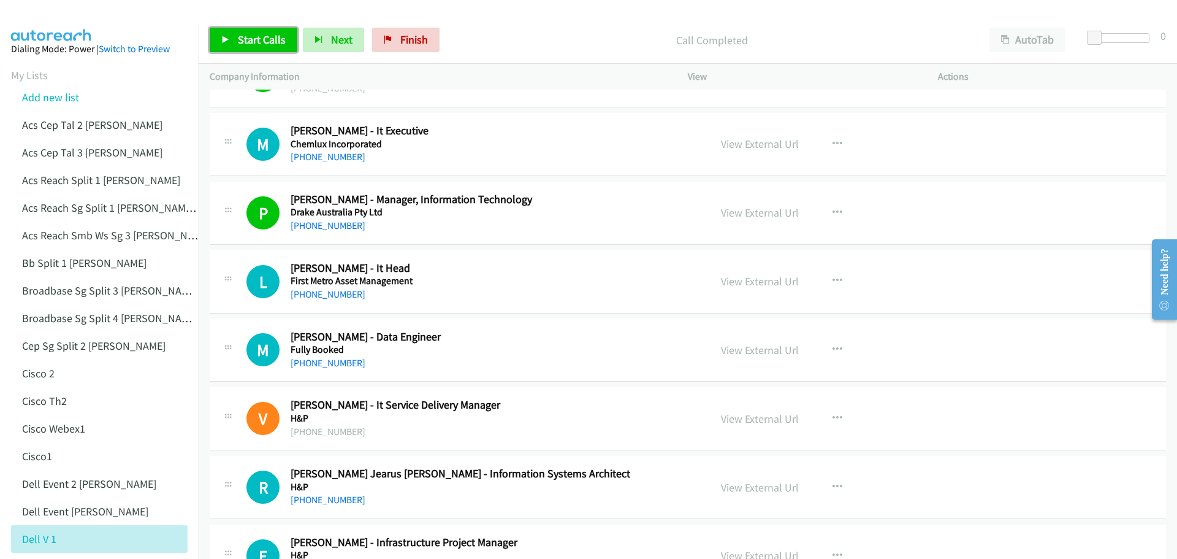
click at [260, 43] on span "Start Calls" at bounding box center [262, 39] width 48 height 14
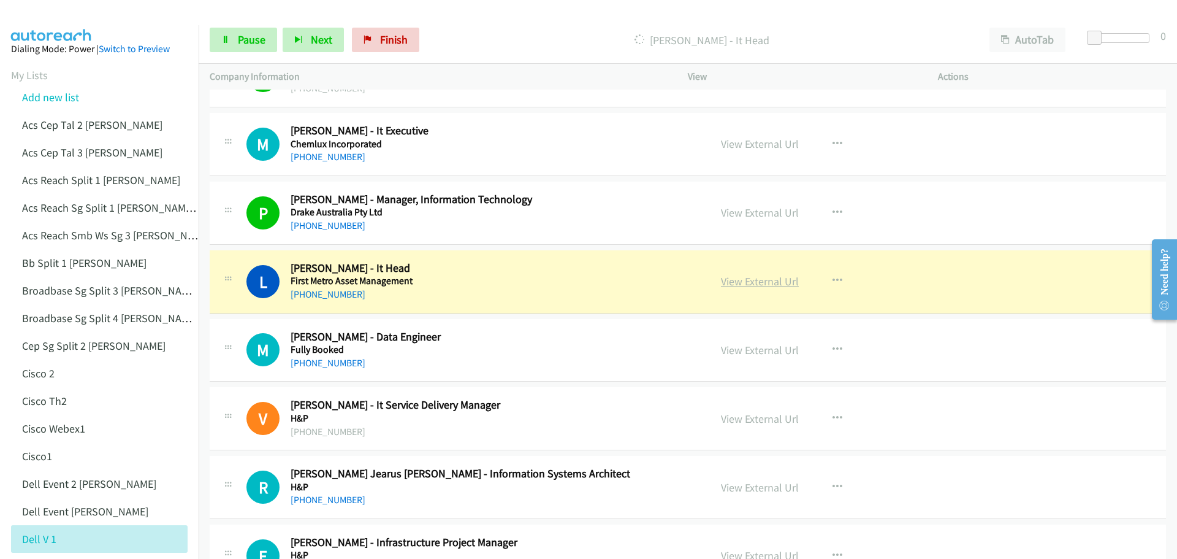
click at [756, 282] on link "View External Url" at bounding box center [760, 281] width 78 height 14
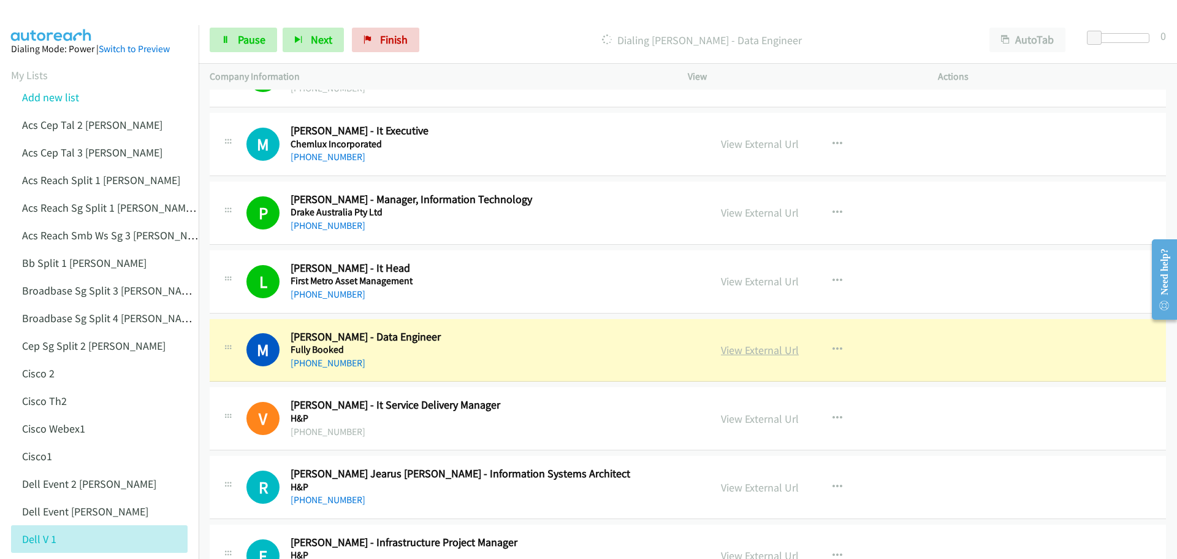
click at [779, 348] on link "View External Url" at bounding box center [760, 350] width 78 height 14
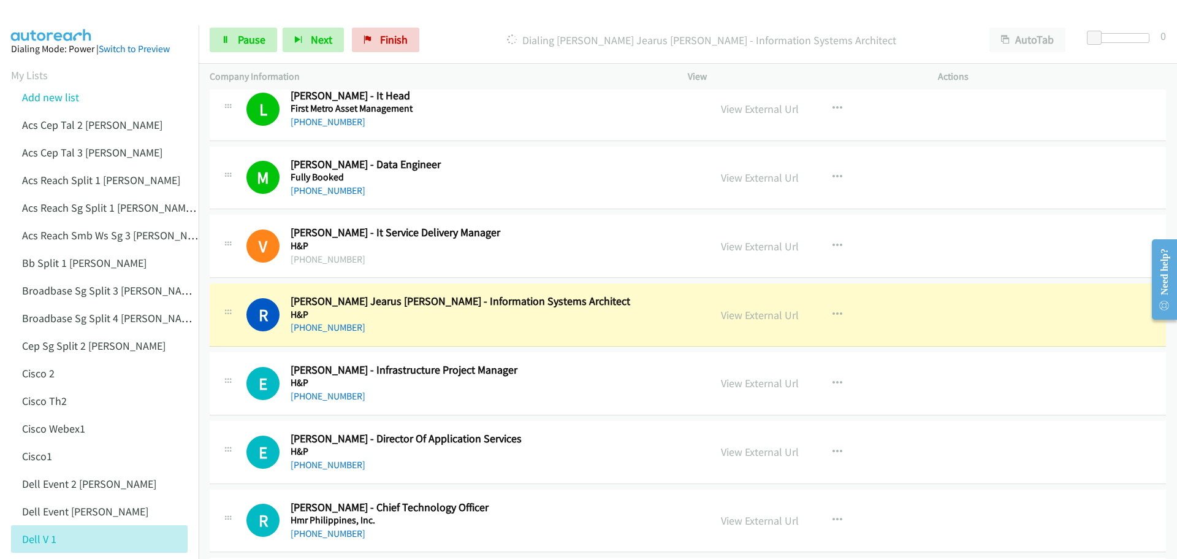
scroll to position [10928, 0]
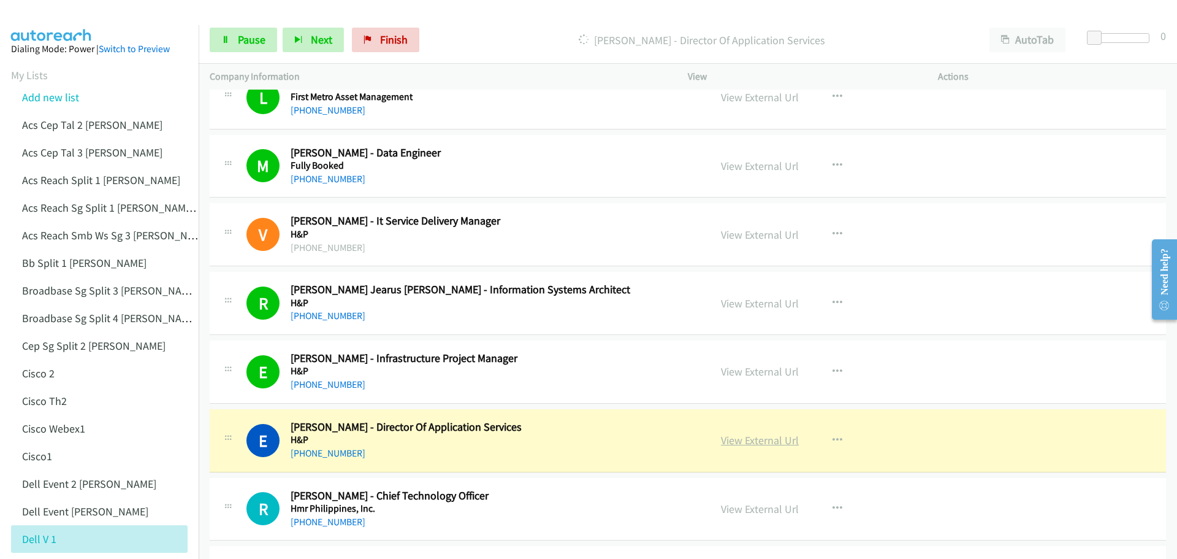
click at [759, 436] on link "View External Url" at bounding box center [760, 440] width 78 height 14
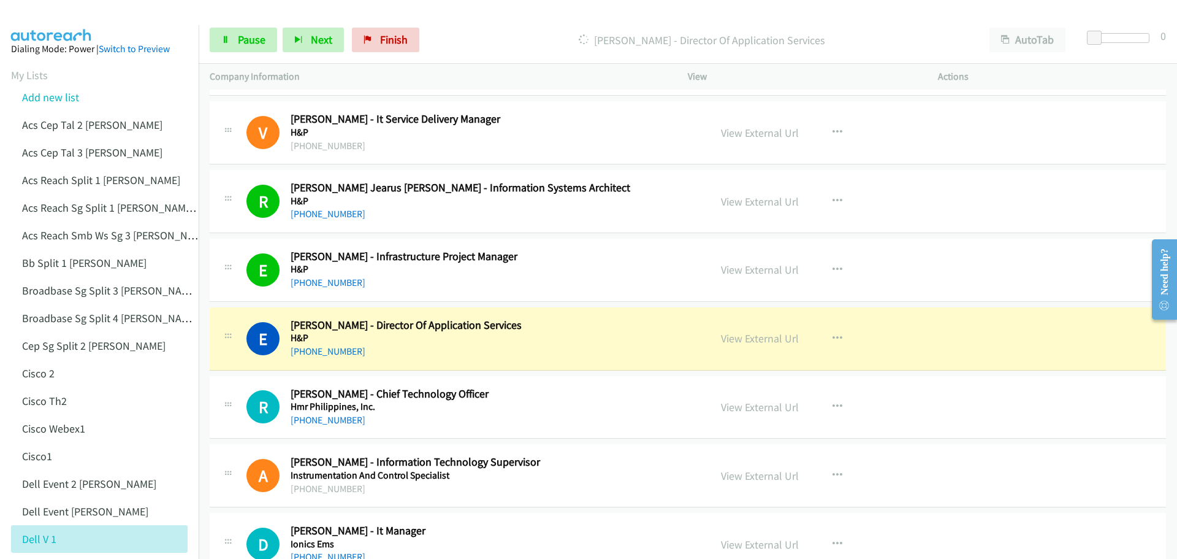
scroll to position [11173, 0]
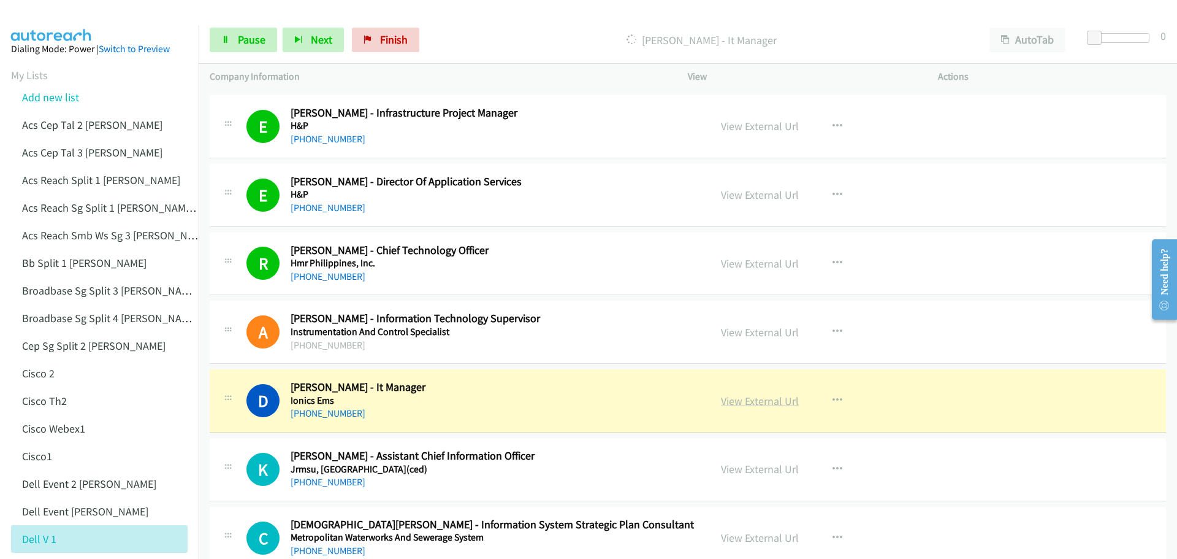
click at [757, 403] on link "View External Url" at bounding box center [760, 401] width 78 height 14
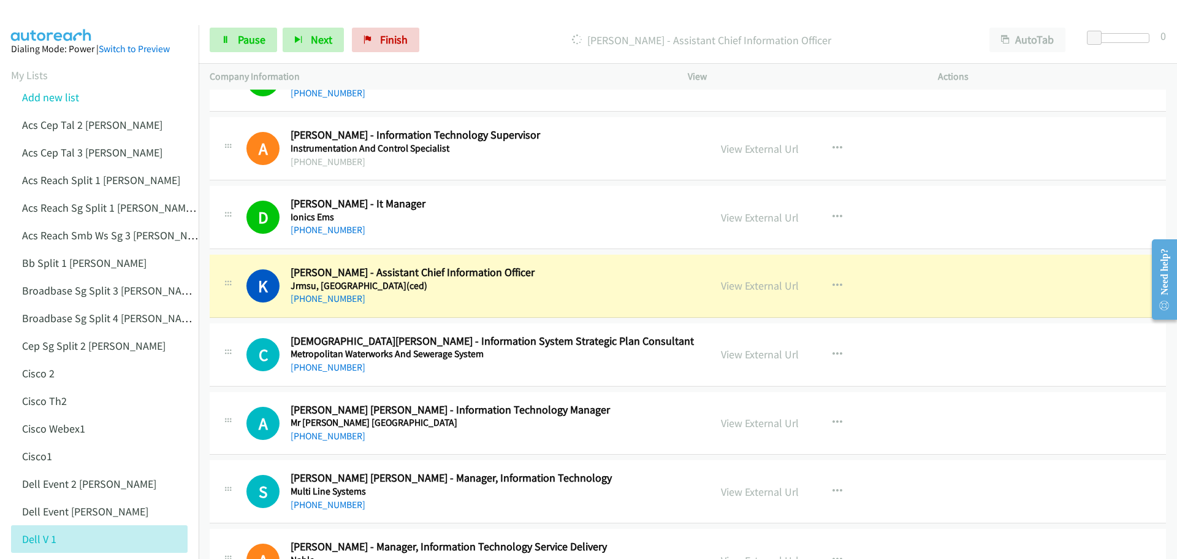
scroll to position [11357, 0]
click at [755, 282] on link "View External Url" at bounding box center [760, 285] width 78 height 14
click at [227, 44] on link "Pause" at bounding box center [243, 40] width 67 height 25
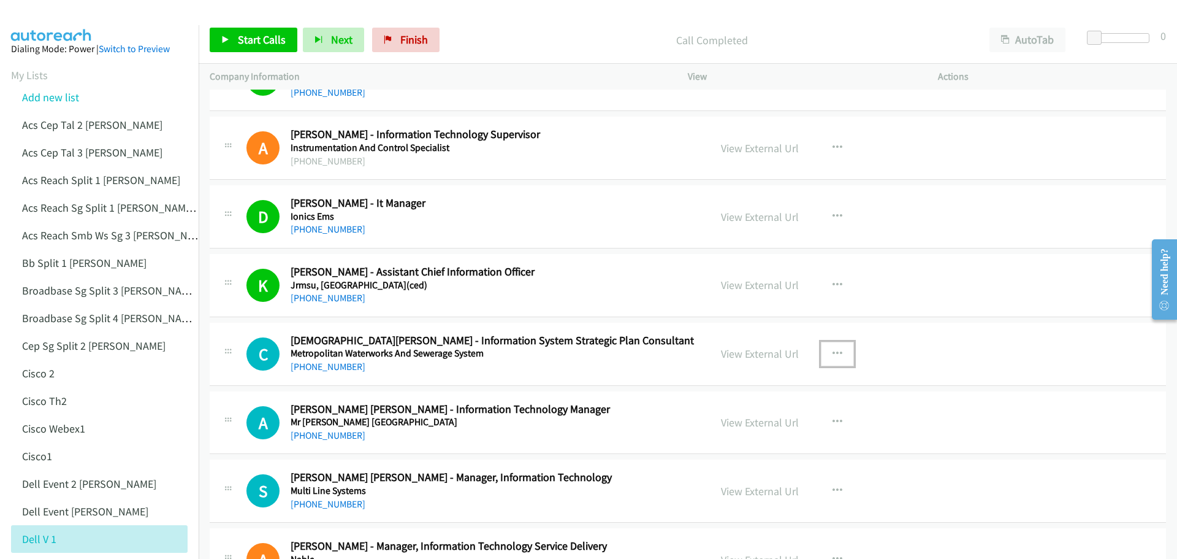
click at [833, 351] on icon "button" at bounding box center [838, 354] width 10 height 10
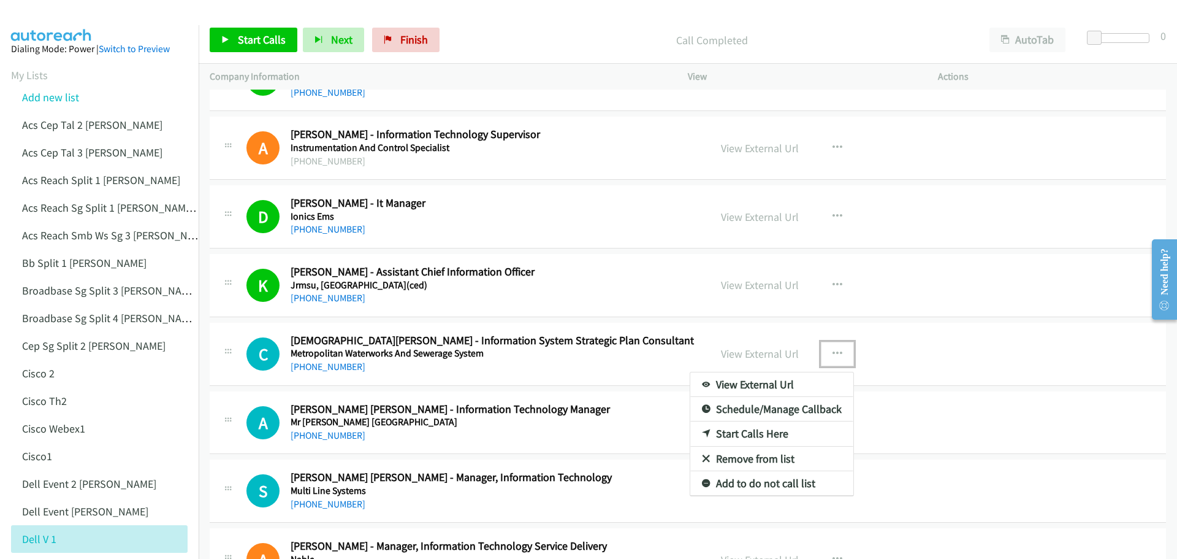
click at [746, 435] on link "Start Calls Here" at bounding box center [771, 433] width 163 height 25
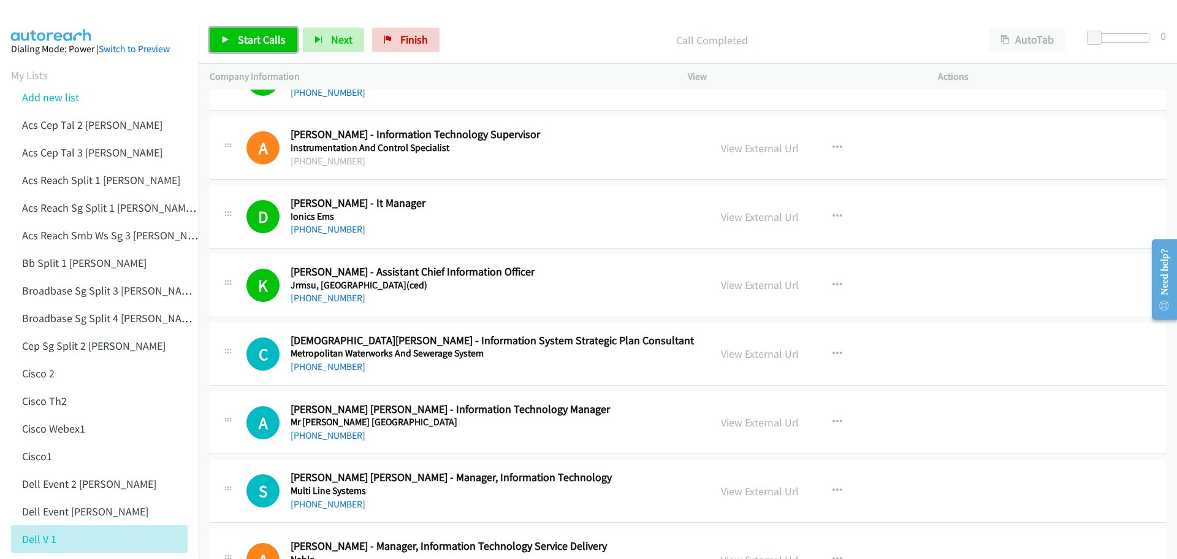
click at [255, 47] on link "Start Calls" at bounding box center [254, 40] width 88 height 25
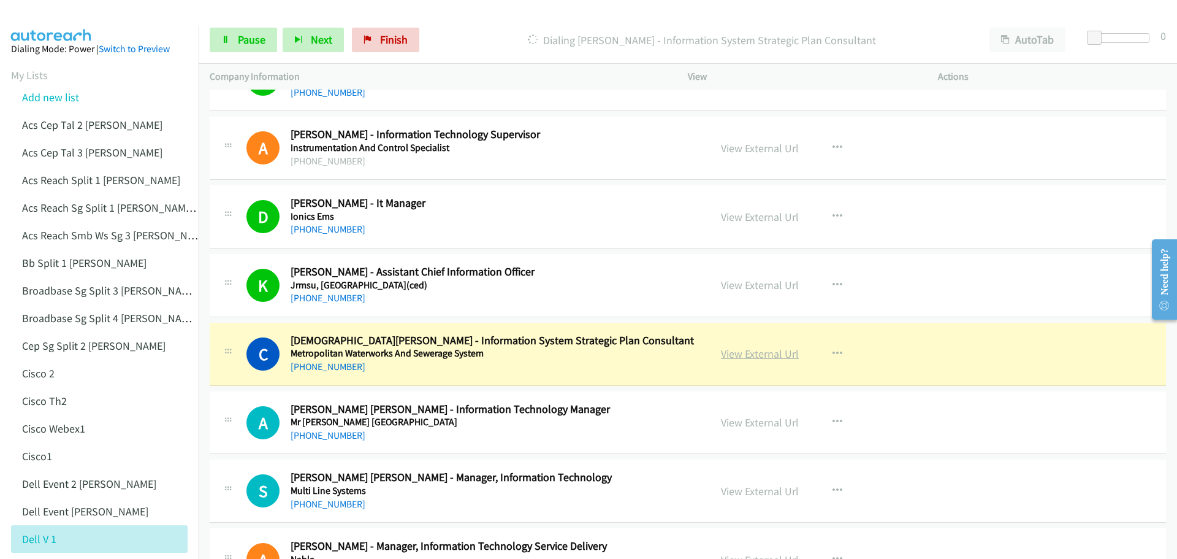
click at [771, 354] on link "View External Url" at bounding box center [760, 353] width 78 height 14
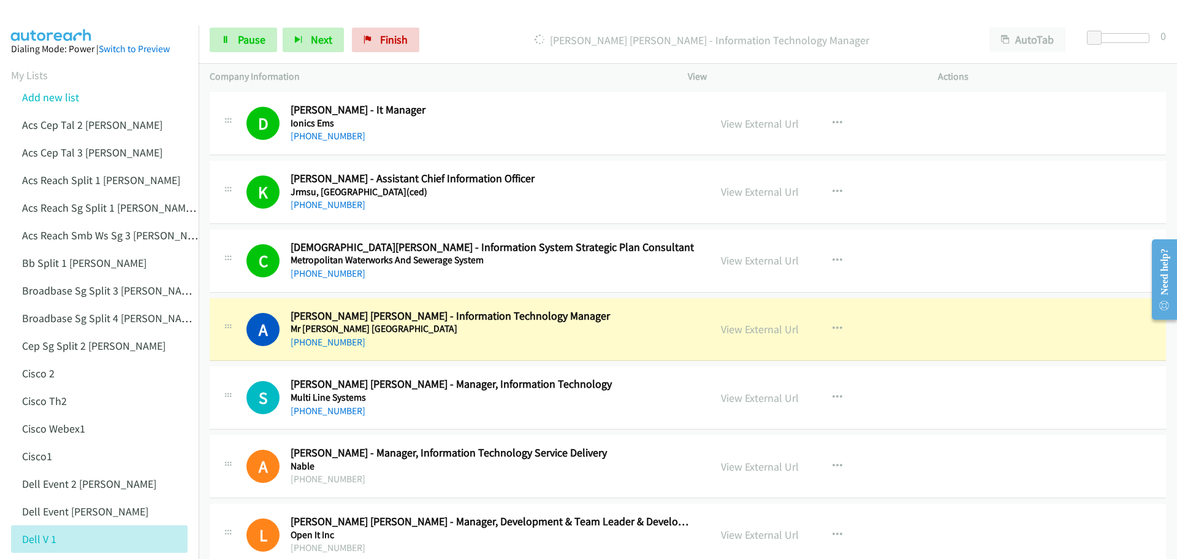
scroll to position [11480, 0]
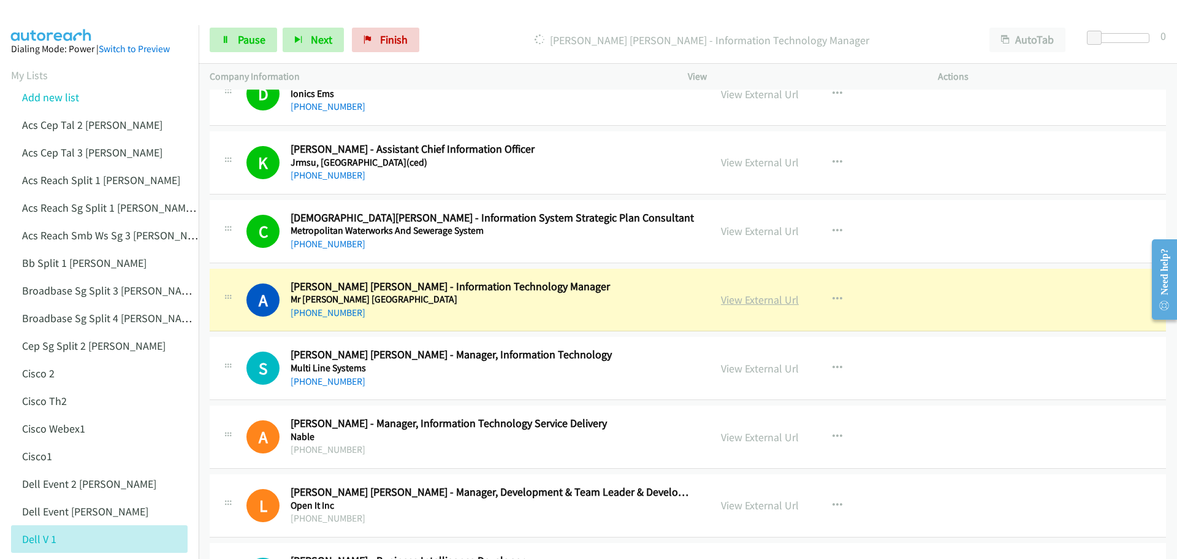
click at [752, 302] on link "View External Url" at bounding box center [760, 299] width 78 height 14
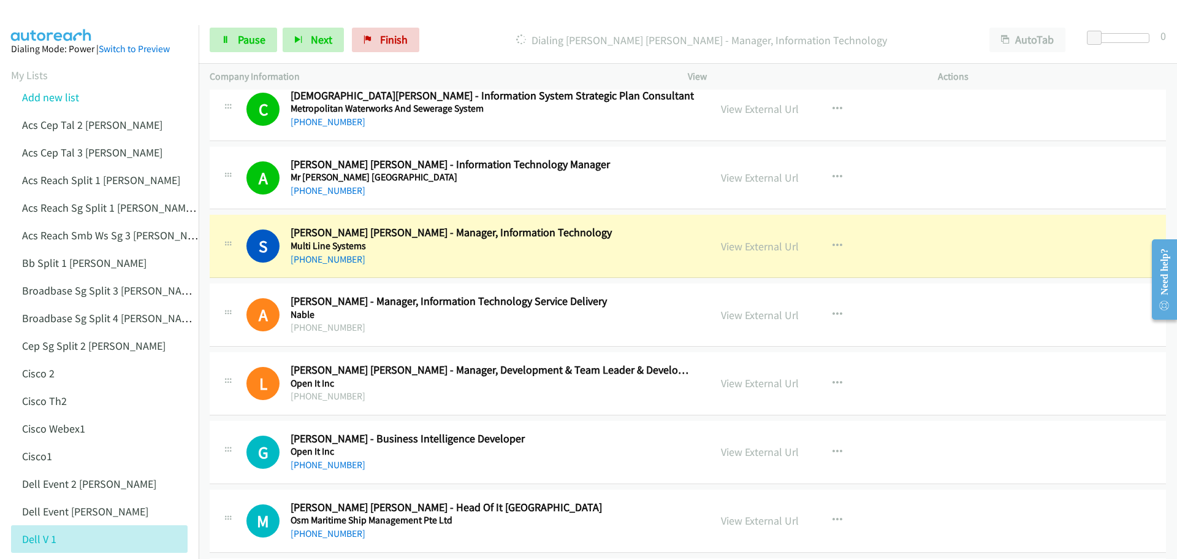
scroll to position [11602, 0]
click at [749, 245] on link "View External Url" at bounding box center [760, 246] width 78 height 14
click at [243, 45] on span "Pause" at bounding box center [252, 39] width 28 height 14
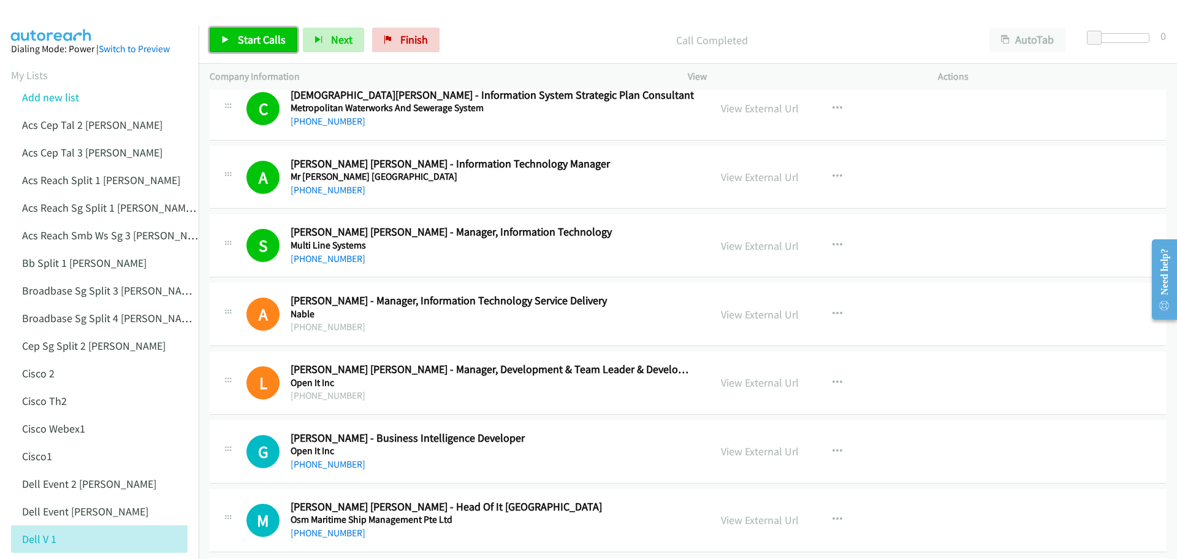
click at [237, 36] on link "Start Calls" at bounding box center [254, 40] width 88 height 25
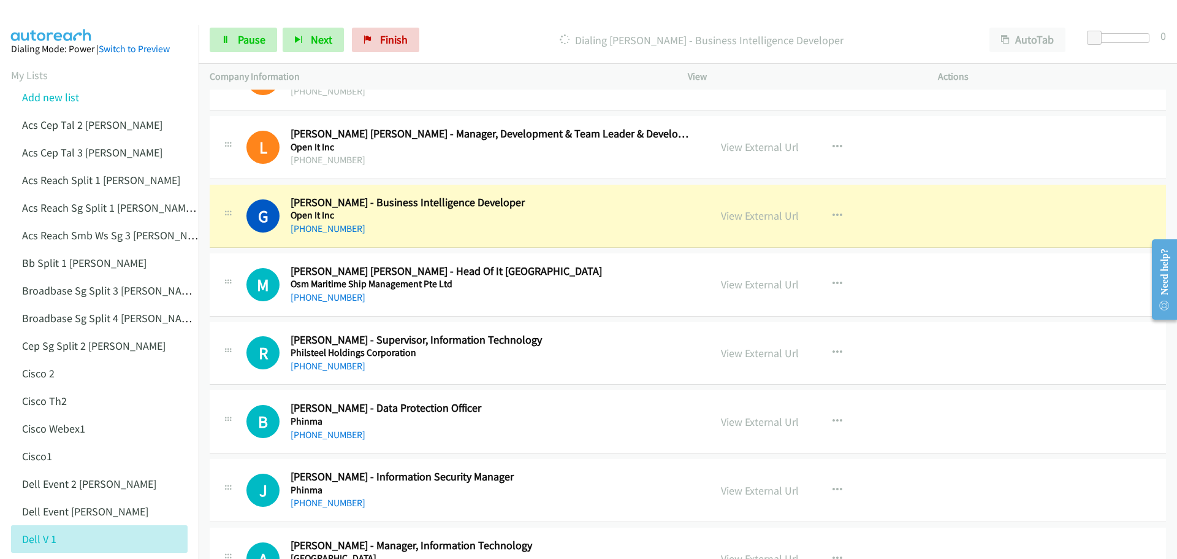
scroll to position [11847, 0]
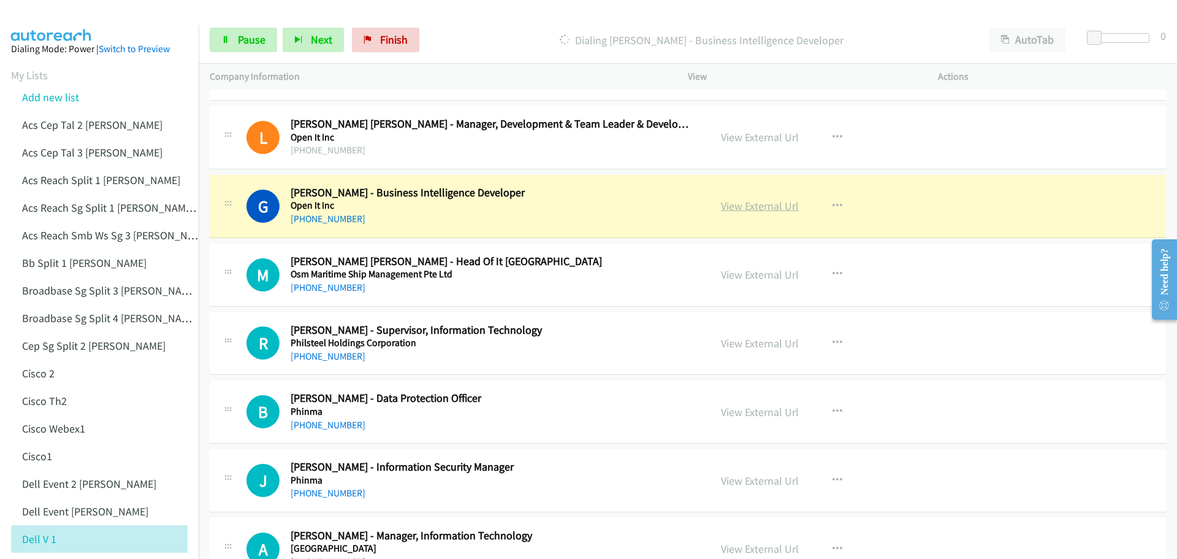
click at [742, 209] on link "View External Url" at bounding box center [760, 206] width 78 height 14
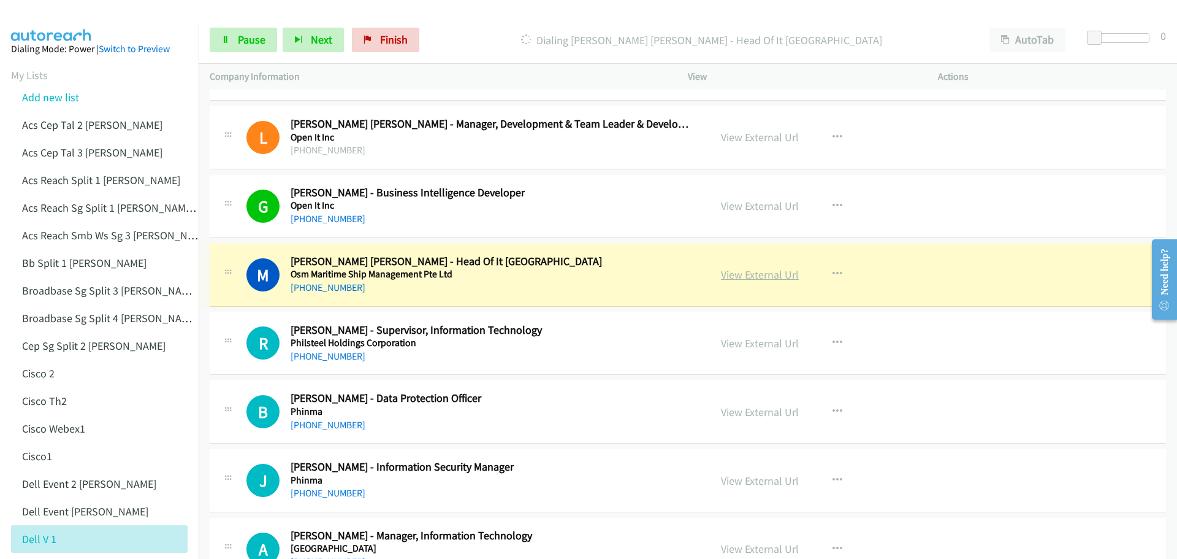
click at [771, 277] on link "View External Url" at bounding box center [760, 274] width 78 height 14
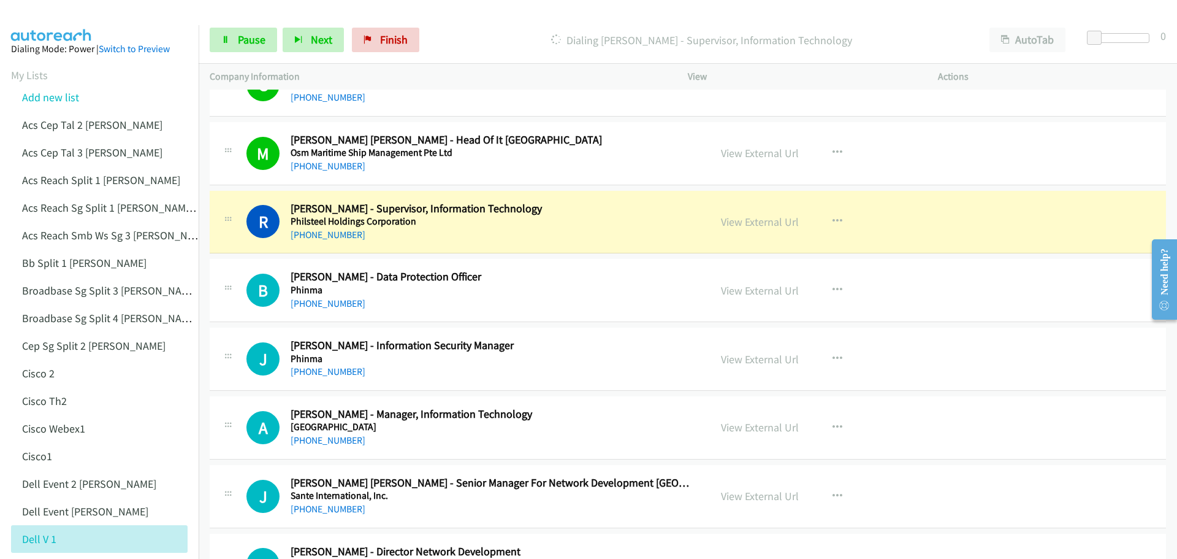
scroll to position [11970, 0]
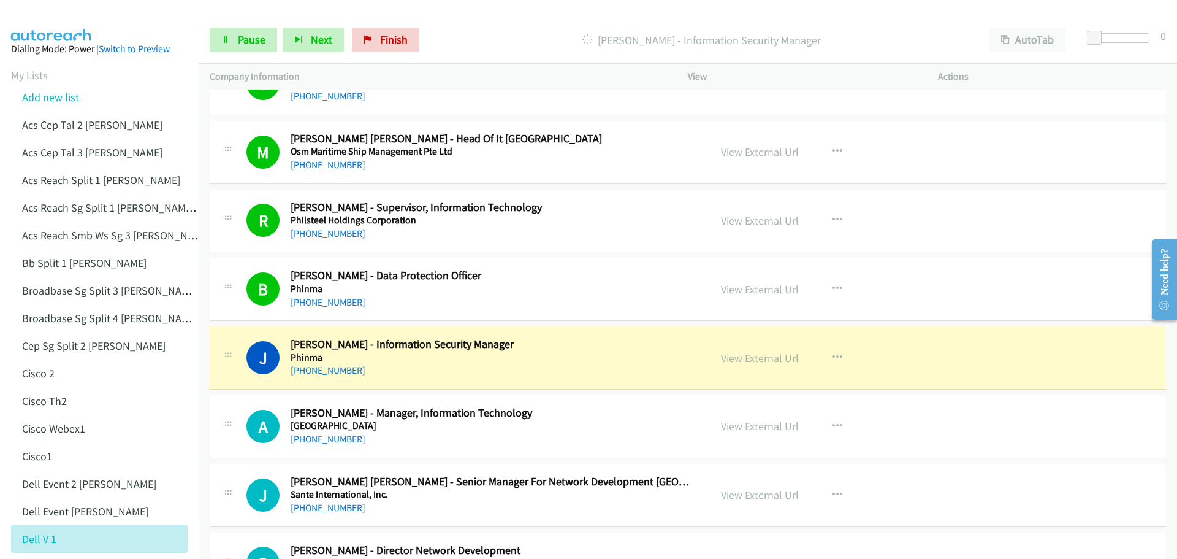
click at [759, 359] on link "View External Url" at bounding box center [760, 358] width 78 height 14
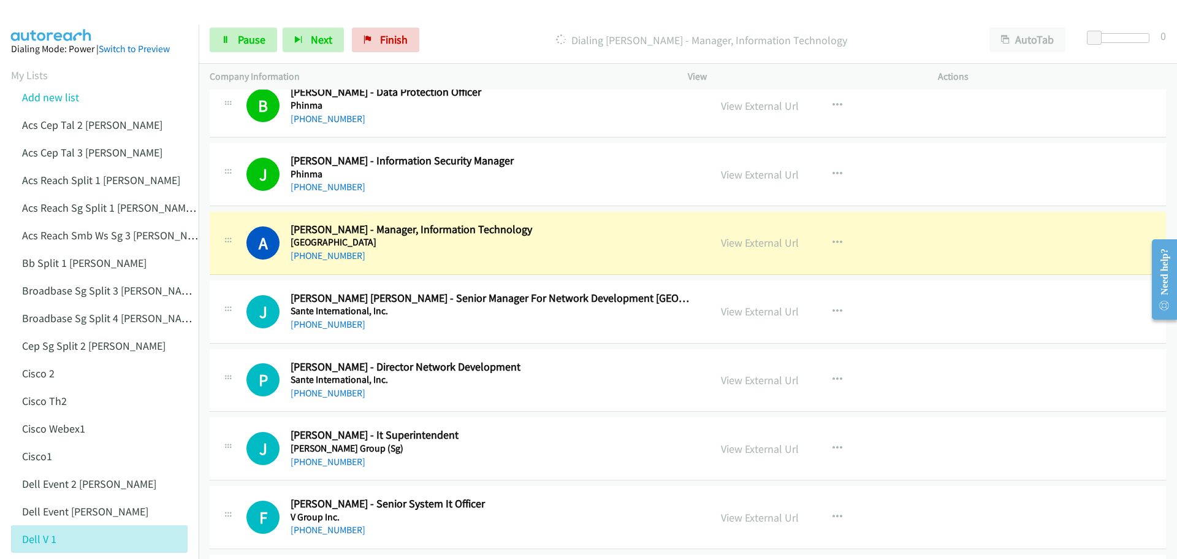
scroll to position [12154, 0]
click at [740, 244] on link "View External Url" at bounding box center [760, 242] width 78 height 14
click at [234, 39] on link "Pause" at bounding box center [243, 40] width 67 height 25
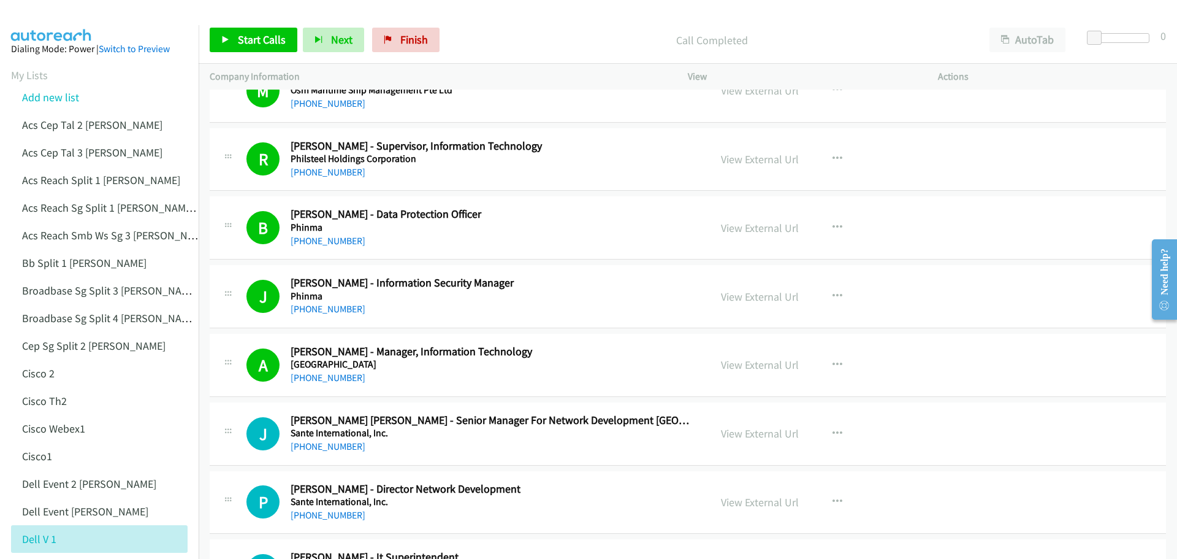
scroll to position [12093, 0]
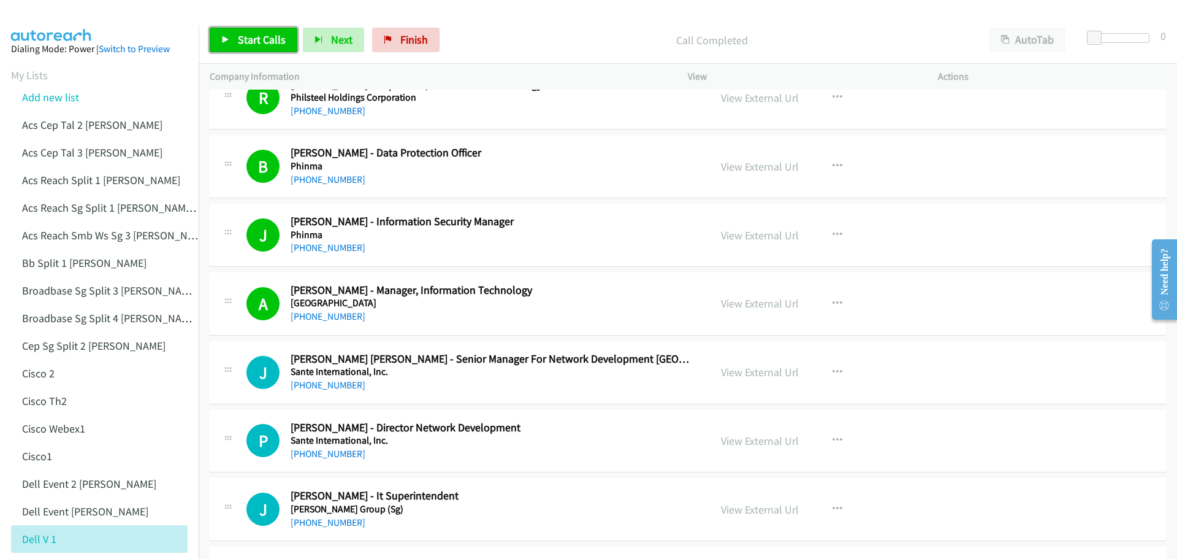
click at [276, 38] on span "Start Calls" at bounding box center [262, 39] width 48 height 14
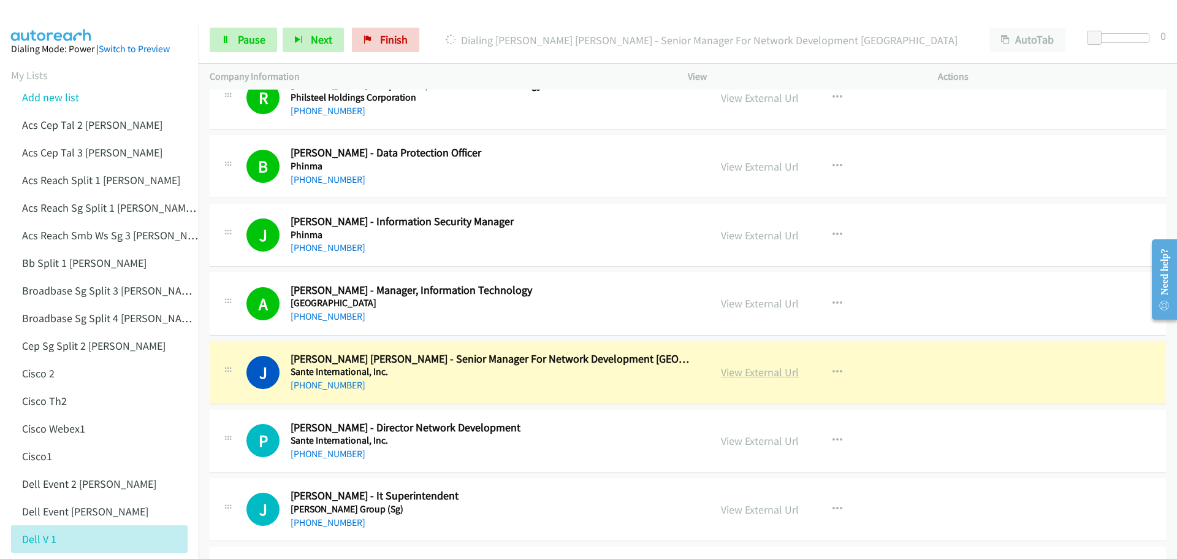
click at [752, 373] on link "View External Url" at bounding box center [760, 372] width 78 height 14
click at [757, 371] on link "View External Url" at bounding box center [760, 372] width 78 height 14
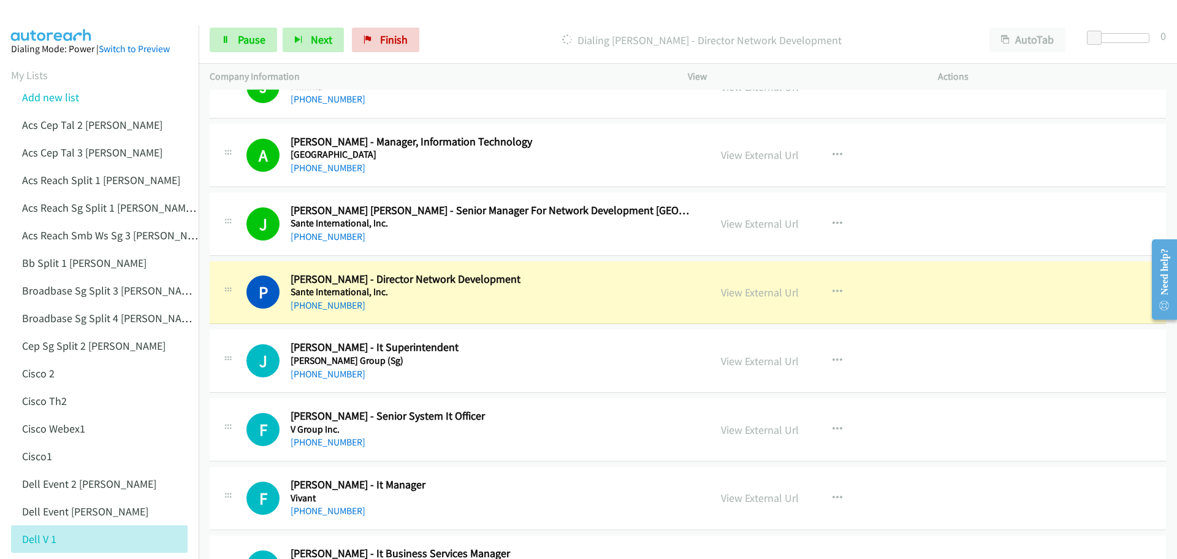
scroll to position [12277, 0]
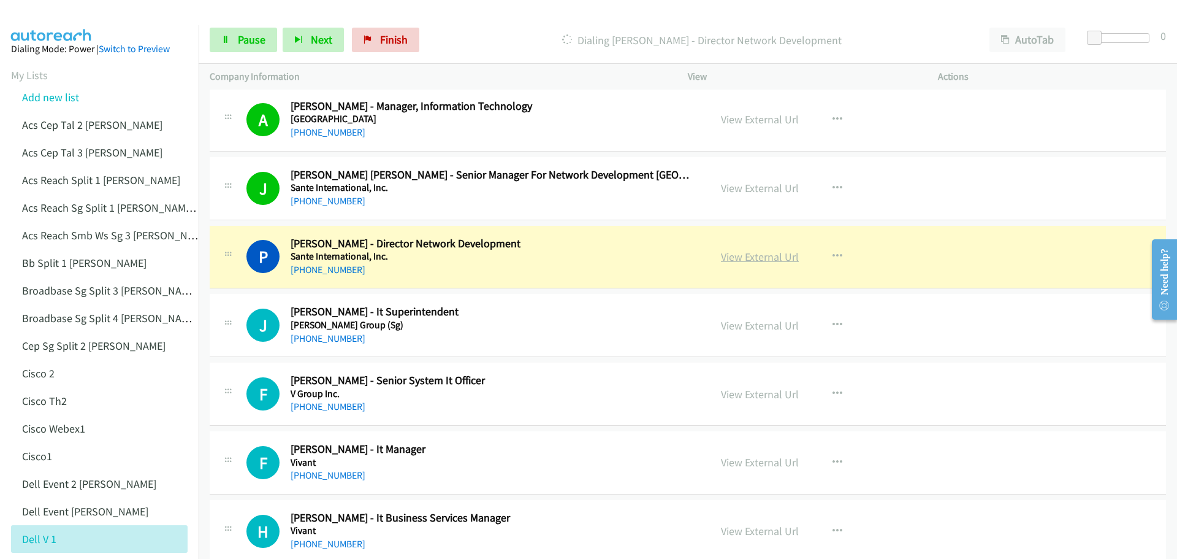
click at [751, 259] on link "View External Url" at bounding box center [760, 257] width 78 height 14
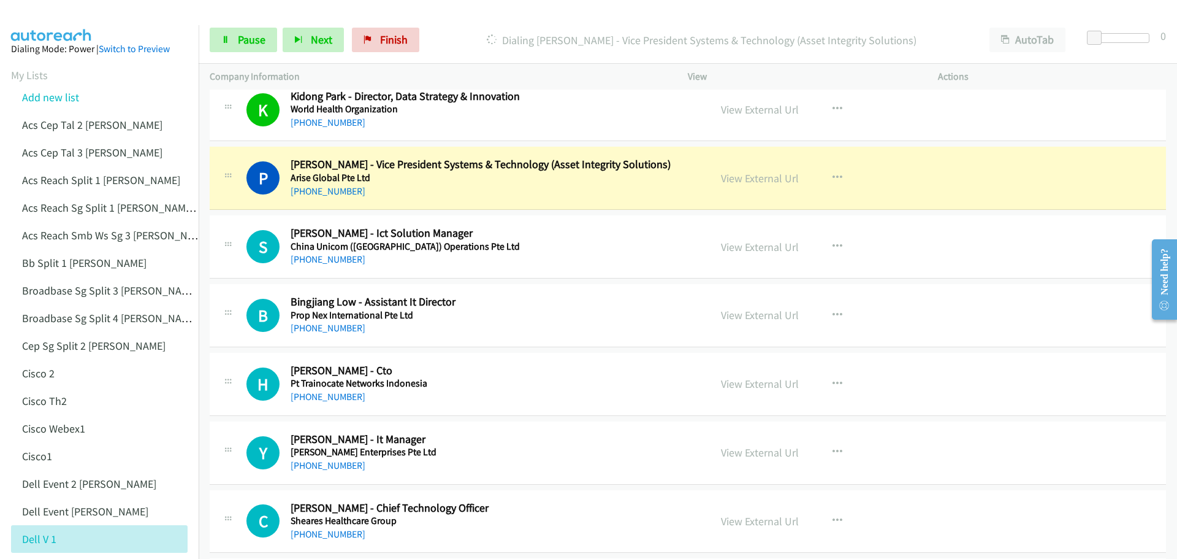
scroll to position [12767, 0]
click at [752, 174] on link "View External Url" at bounding box center [760, 177] width 78 height 14
click at [250, 32] on link "Pause" at bounding box center [243, 40] width 67 height 25
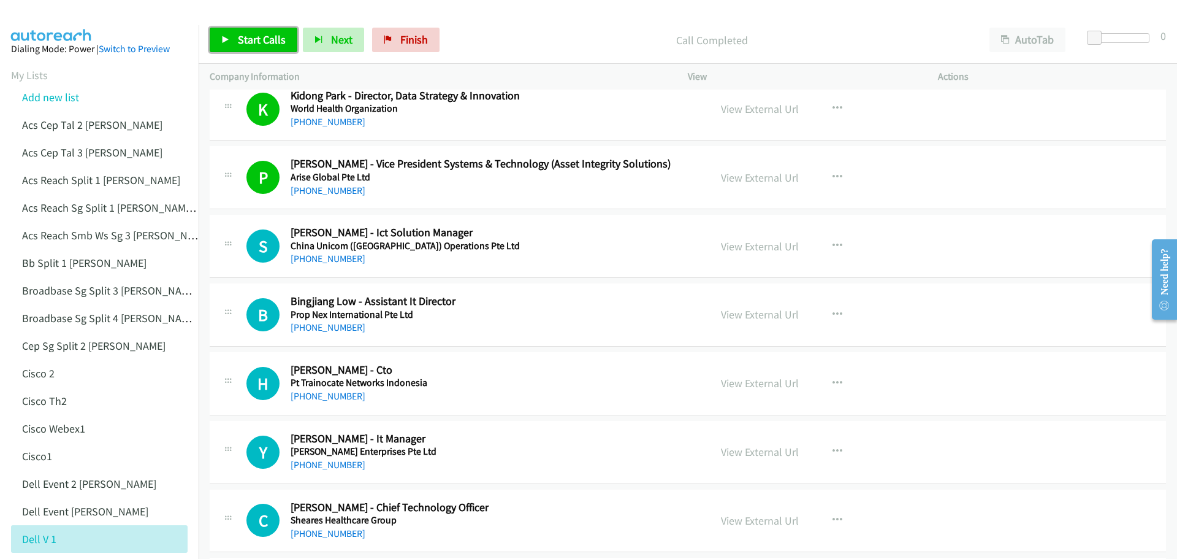
click at [267, 47] on link "Start Calls" at bounding box center [254, 40] width 88 height 25
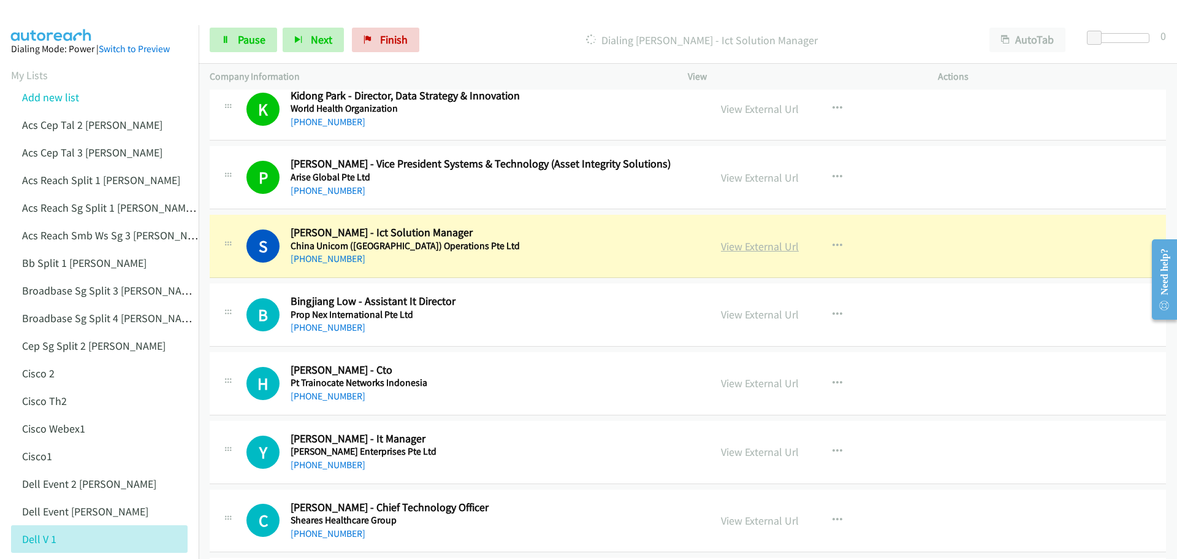
click at [743, 248] on link "View External Url" at bounding box center [760, 246] width 78 height 14
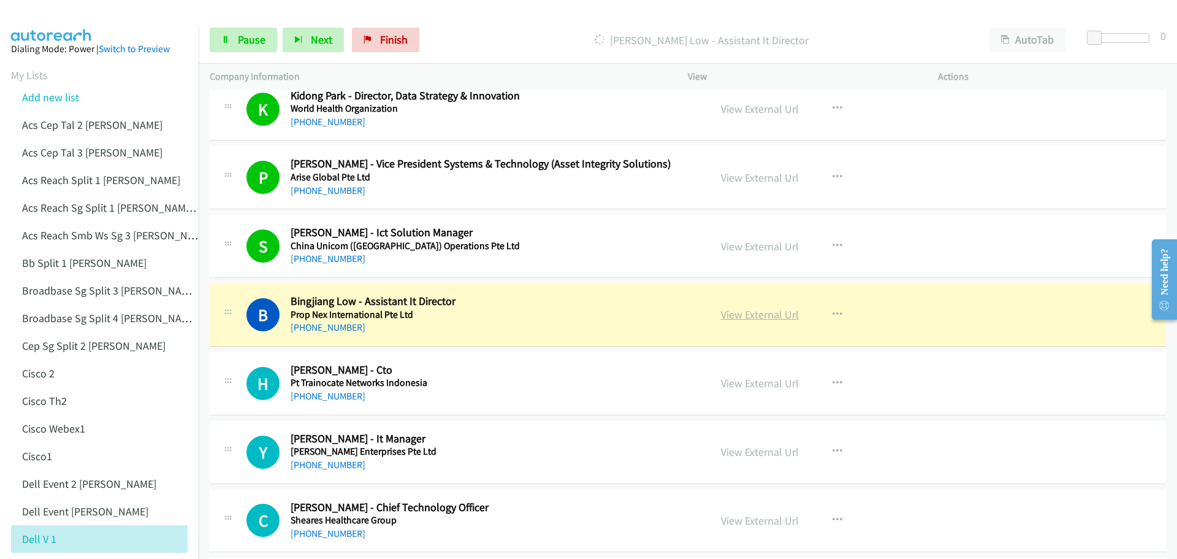
click at [749, 315] on link "View External Url" at bounding box center [760, 314] width 78 height 14
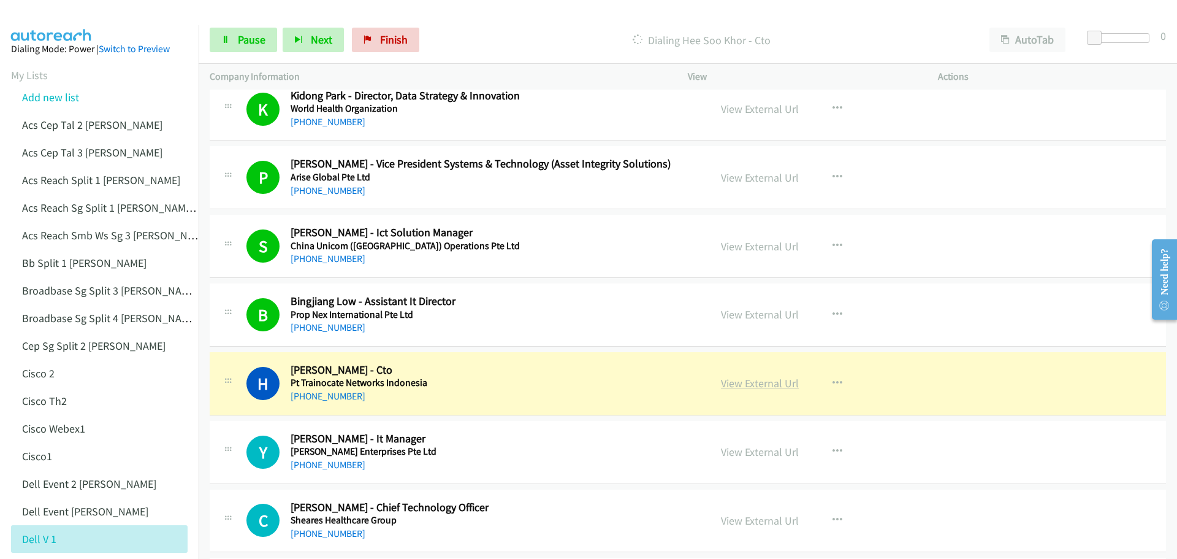
click at [762, 381] on link "View External Url" at bounding box center [760, 383] width 78 height 14
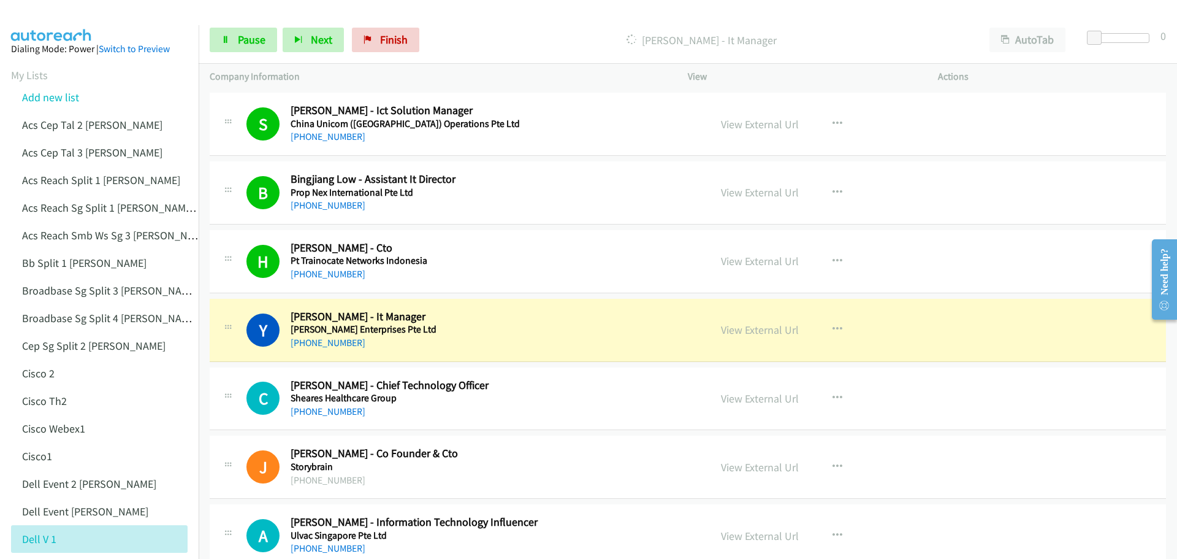
scroll to position [12890, 0]
click at [747, 327] on link "View External Url" at bounding box center [760, 329] width 78 height 14
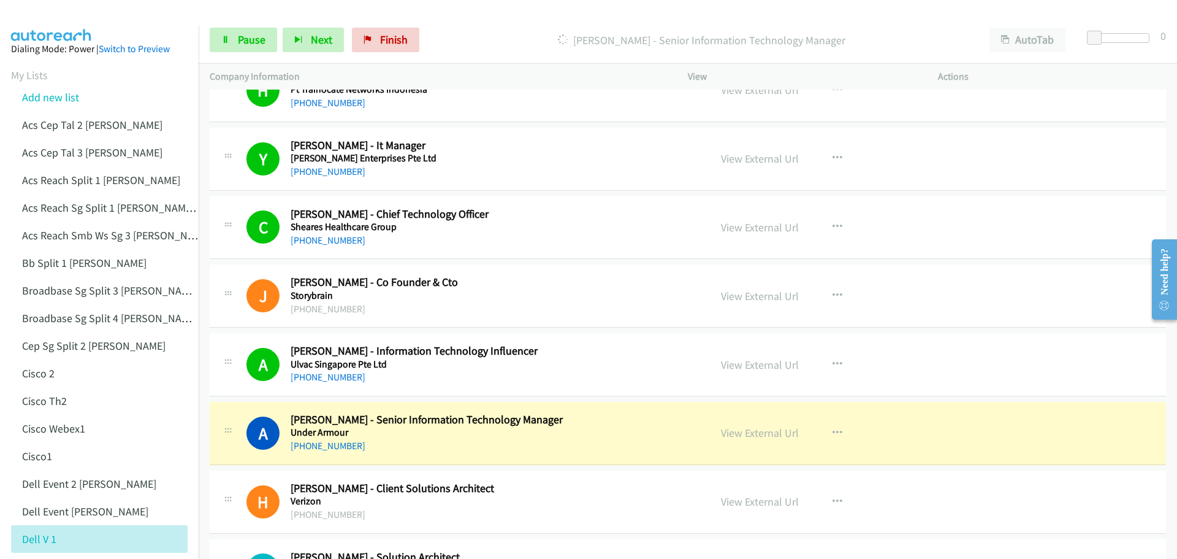
scroll to position [13122, 0]
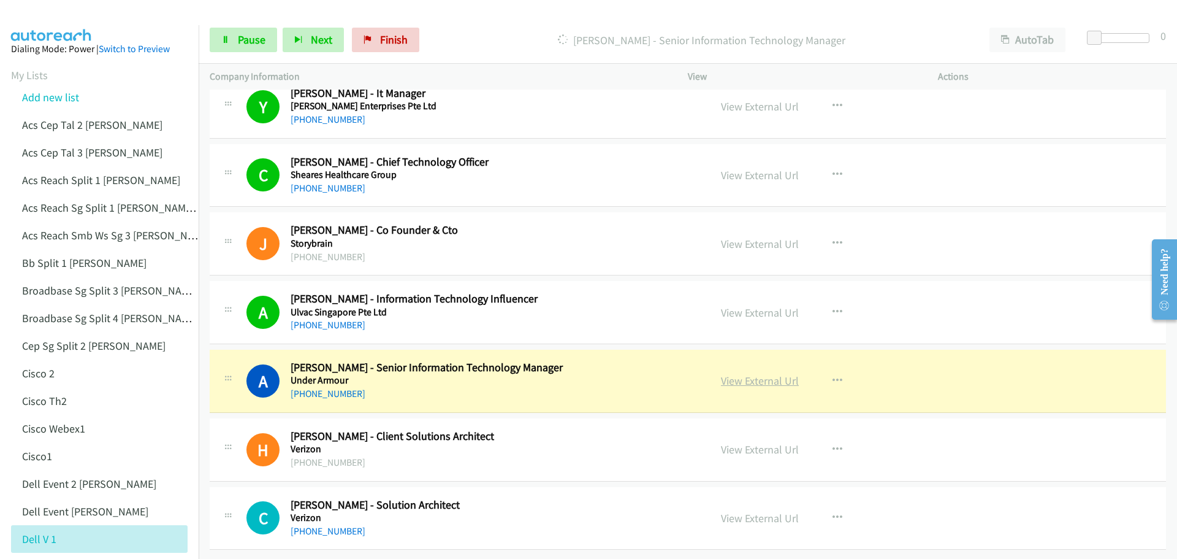
click at [771, 377] on link "View External Url" at bounding box center [760, 380] width 78 height 14
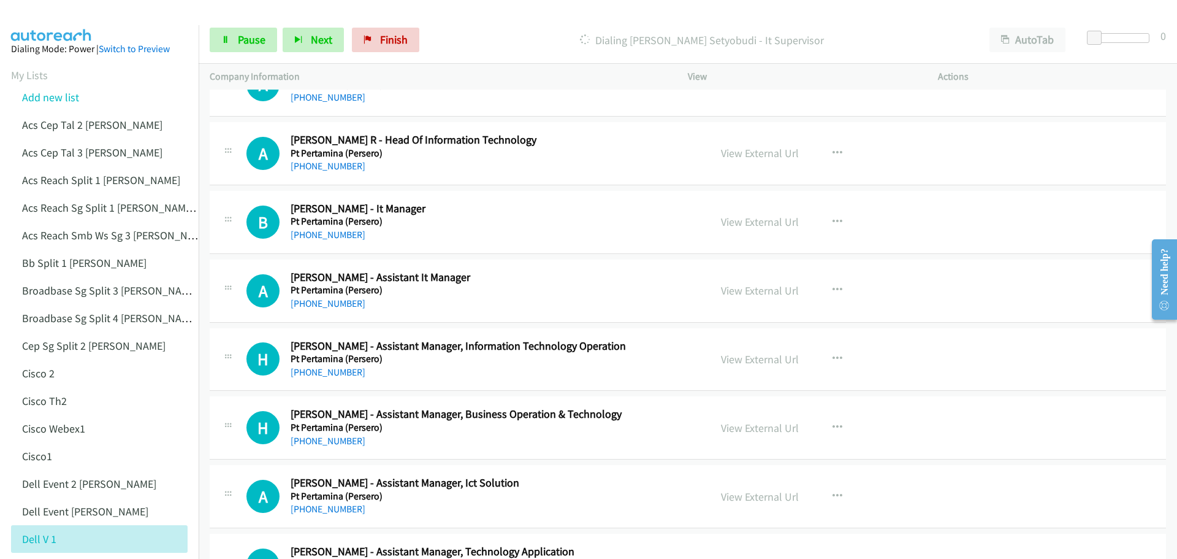
scroll to position [0, 0]
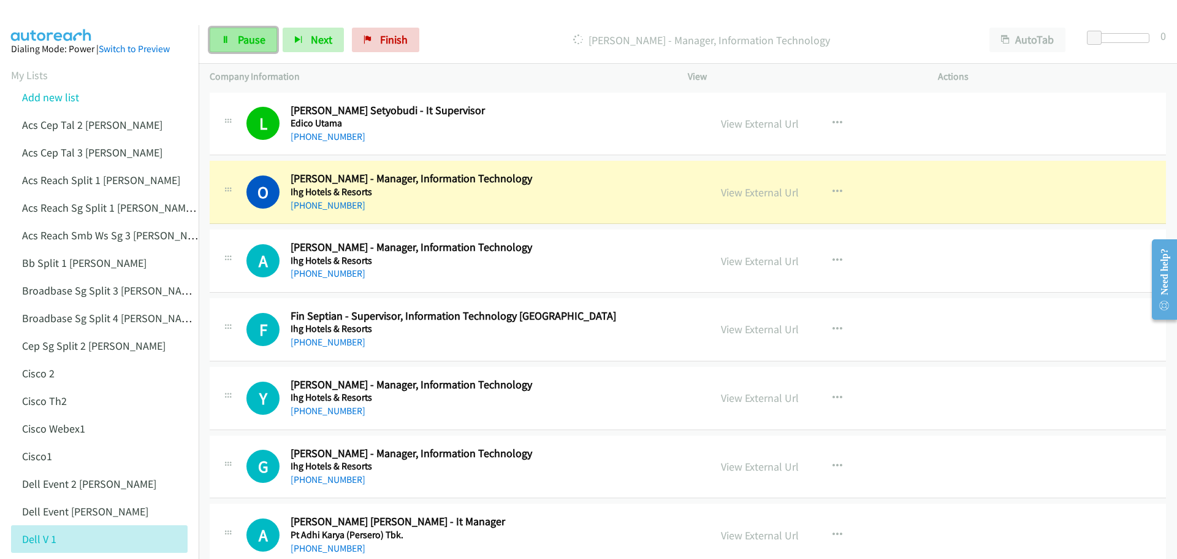
click at [254, 44] on span "Pause" at bounding box center [252, 39] width 28 height 14
click at [741, 196] on link "View External Url" at bounding box center [760, 192] width 78 height 14
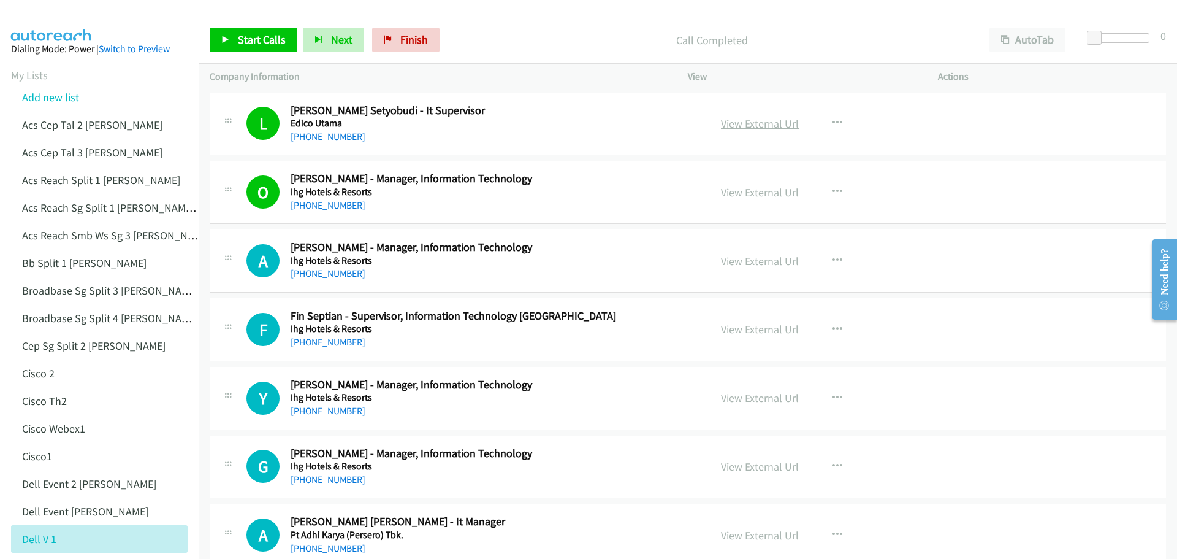
click at [743, 125] on link "View External Url" at bounding box center [760, 124] width 78 height 14
click at [273, 36] on span "Start Calls" at bounding box center [262, 39] width 48 height 14
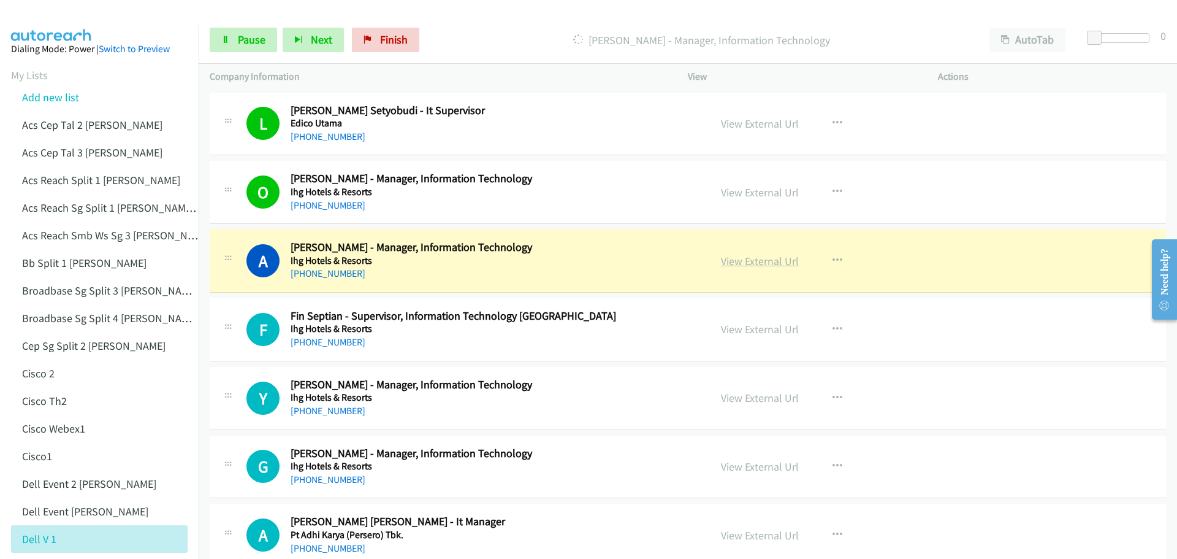
click at [758, 256] on link "View External Url" at bounding box center [760, 261] width 78 height 14
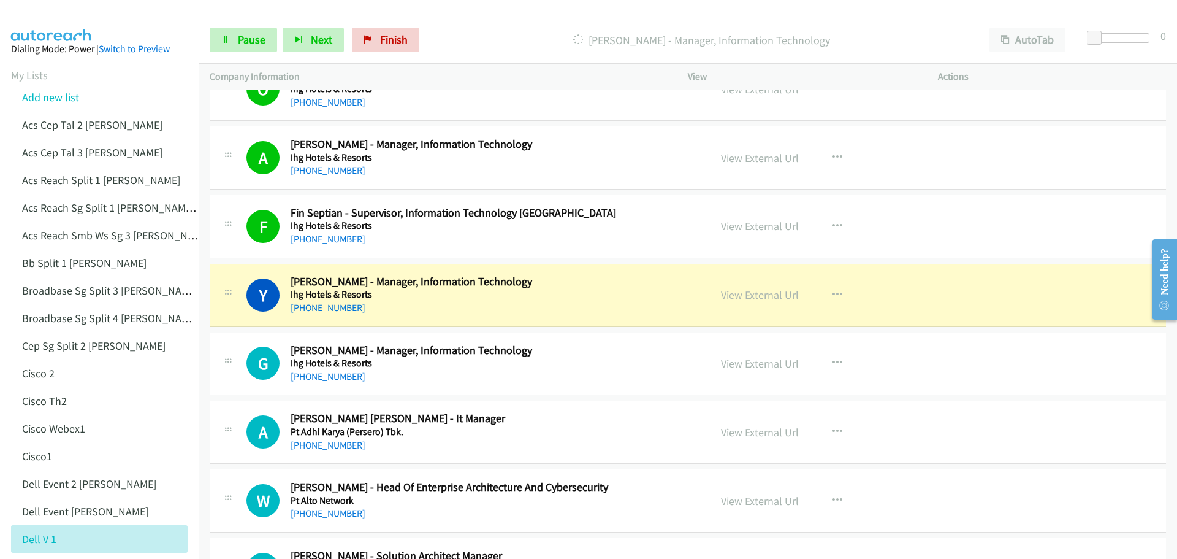
scroll to position [123, 0]
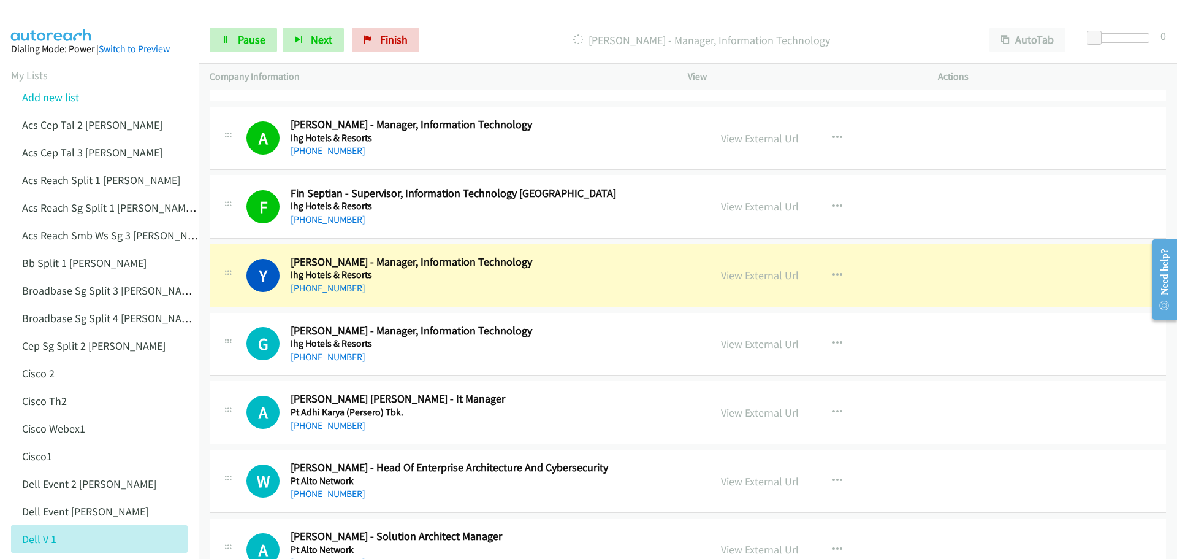
click at [755, 277] on link "View External Url" at bounding box center [760, 275] width 78 height 14
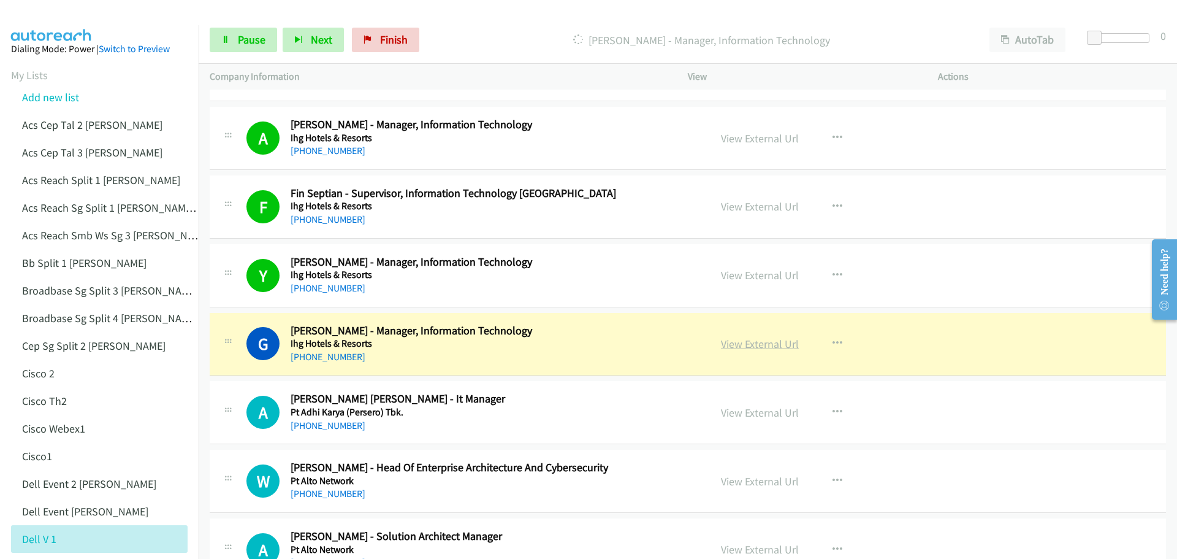
click at [732, 349] on link "View External Url" at bounding box center [760, 344] width 78 height 14
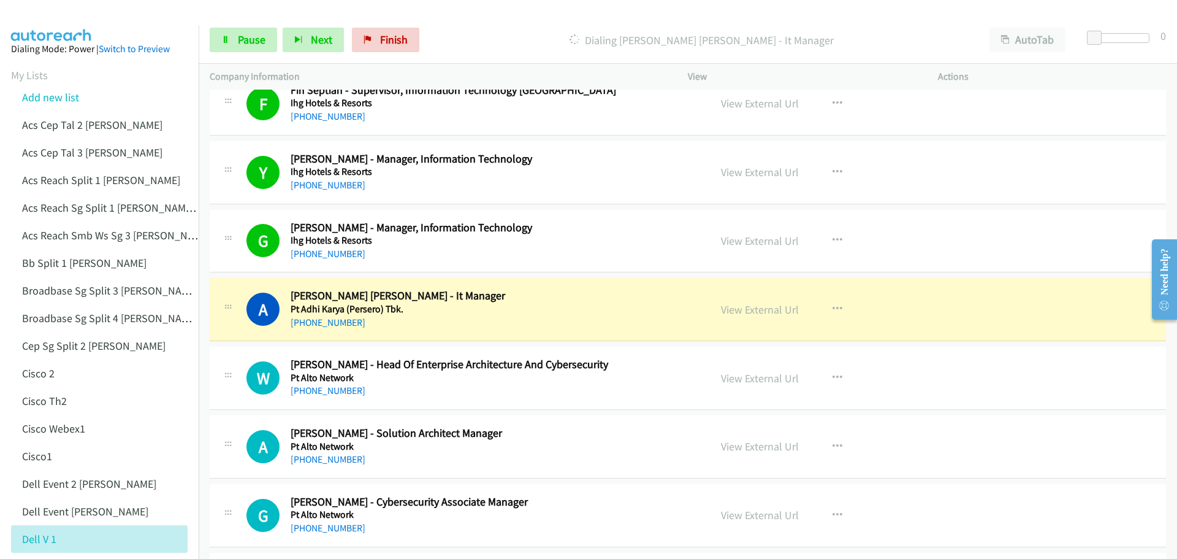
scroll to position [245, 0]
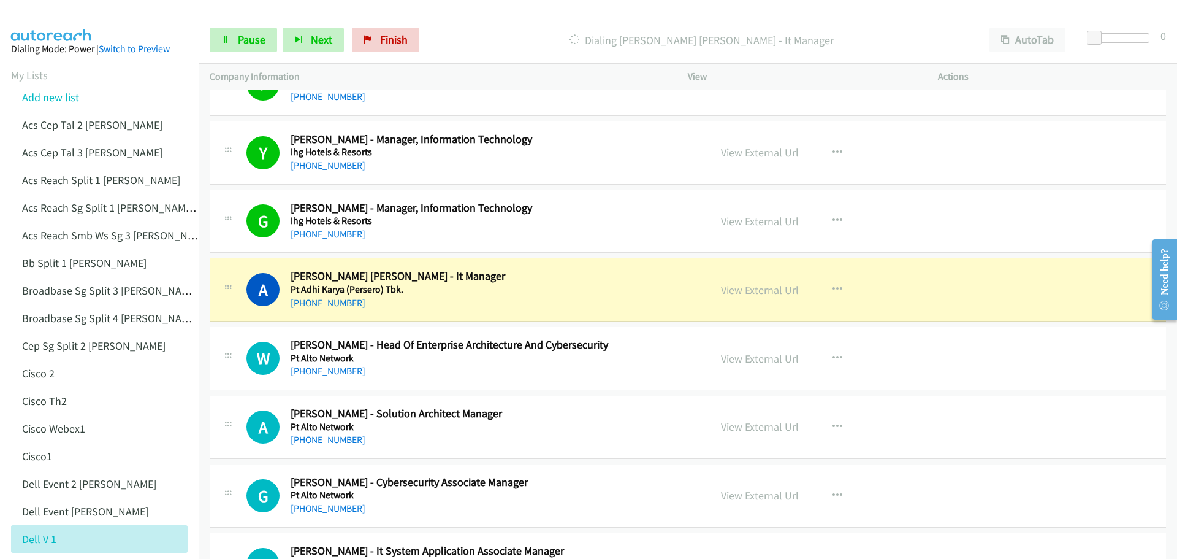
click at [751, 291] on link "View External Url" at bounding box center [760, 290] width 78 height 14
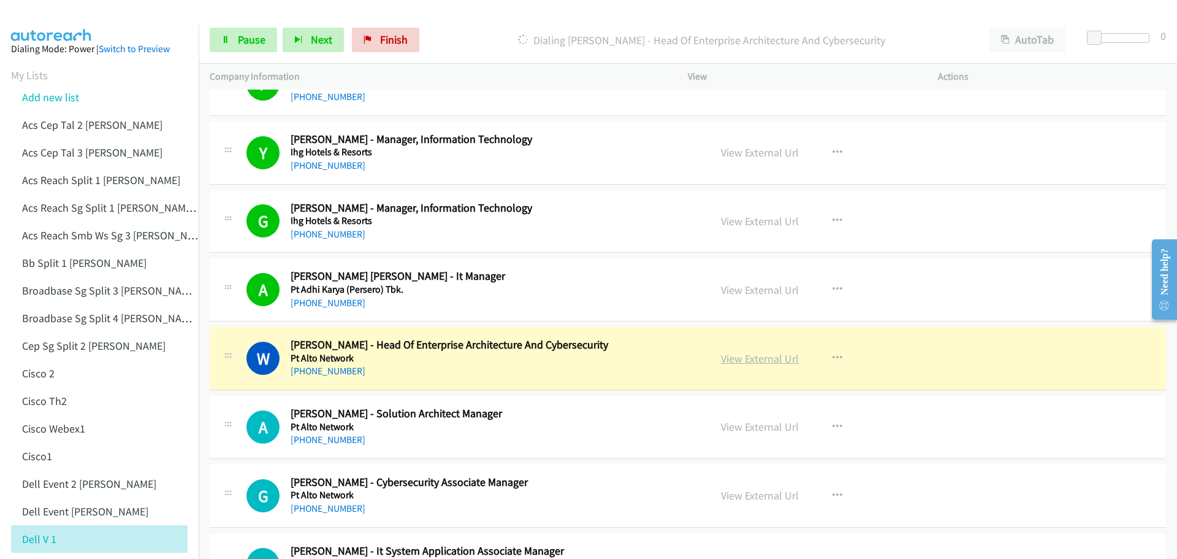
click at [762, 363] on link "View External Url" at bounding box center [760, 358] width 78 height 14
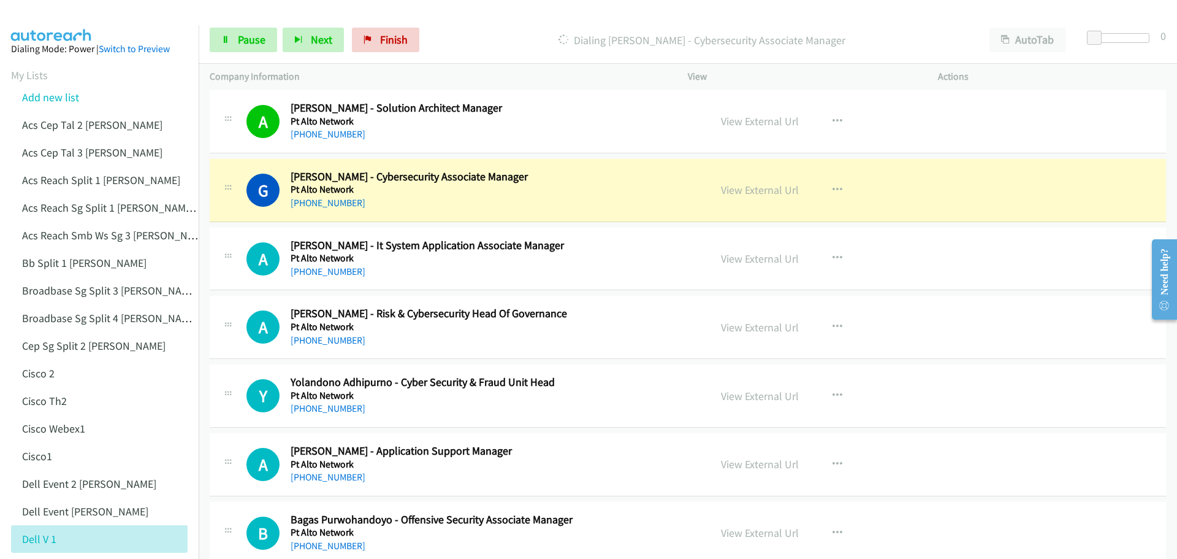
scroll to position [552, 0]
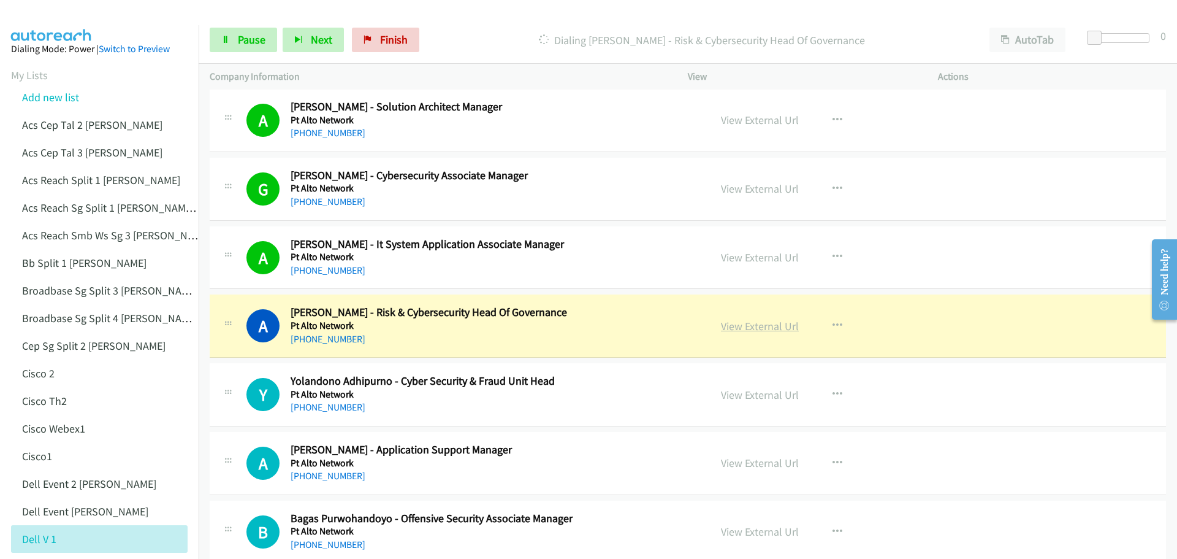
click at [745, 331] on link "View External Url" at bounding box center [760, 326] width 78 height 14
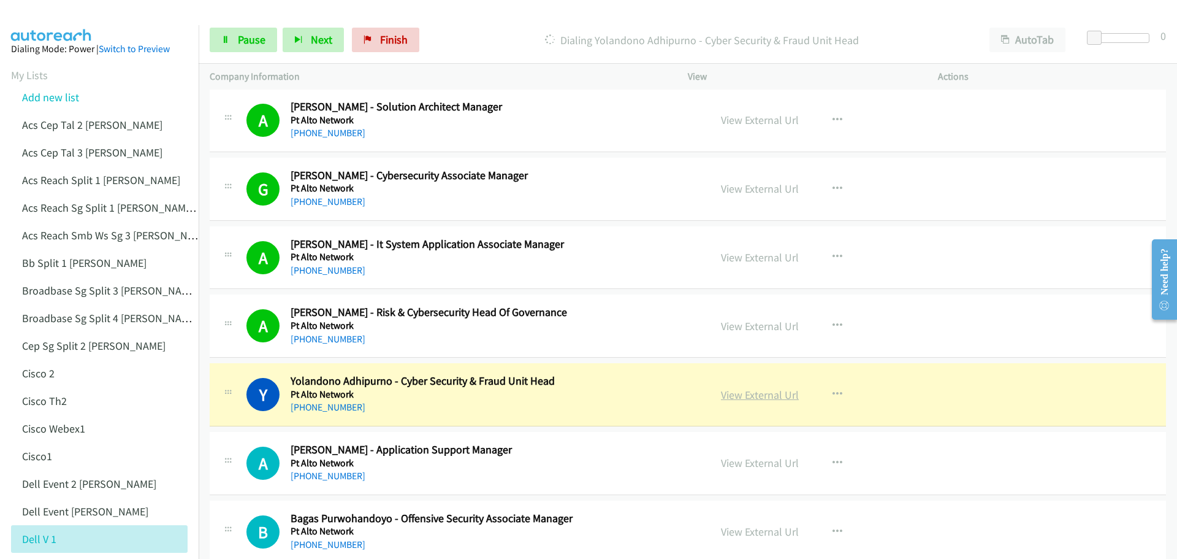
click at [763, 389] on link "View External Url" at bounding box center [760, 395] width 78 height 14
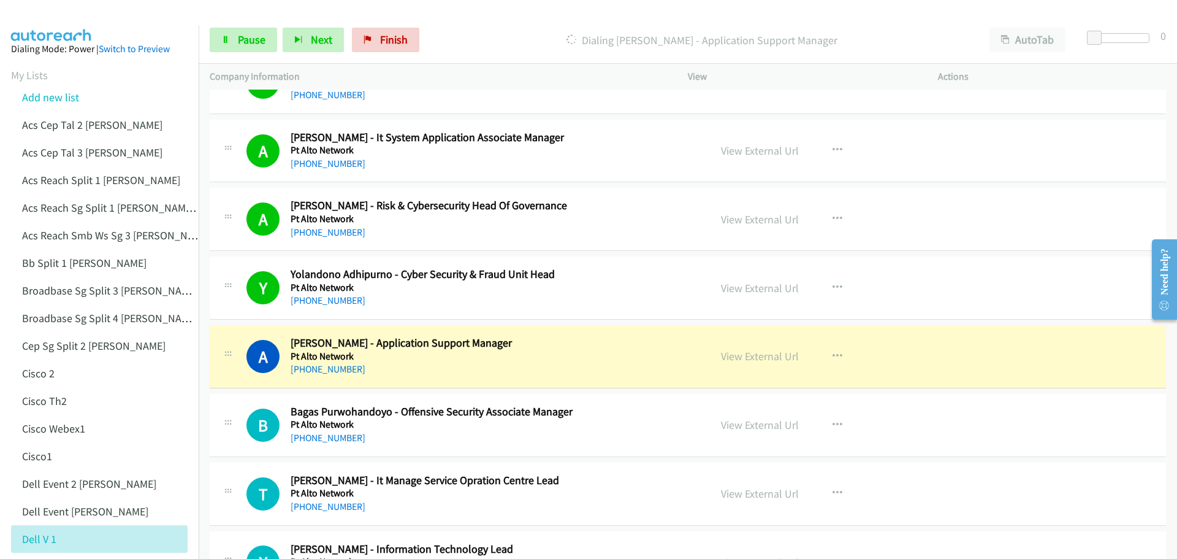
scroll to position [675, 0]
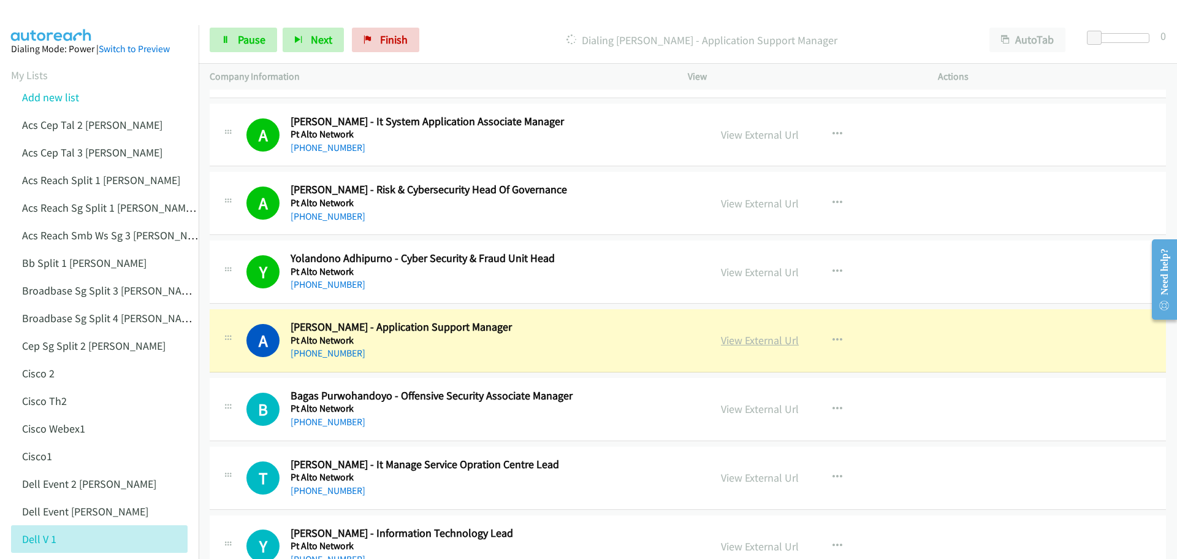
click at [736, 343] on link "View External Url" at bounding box center [760, 340] width 78 height 14
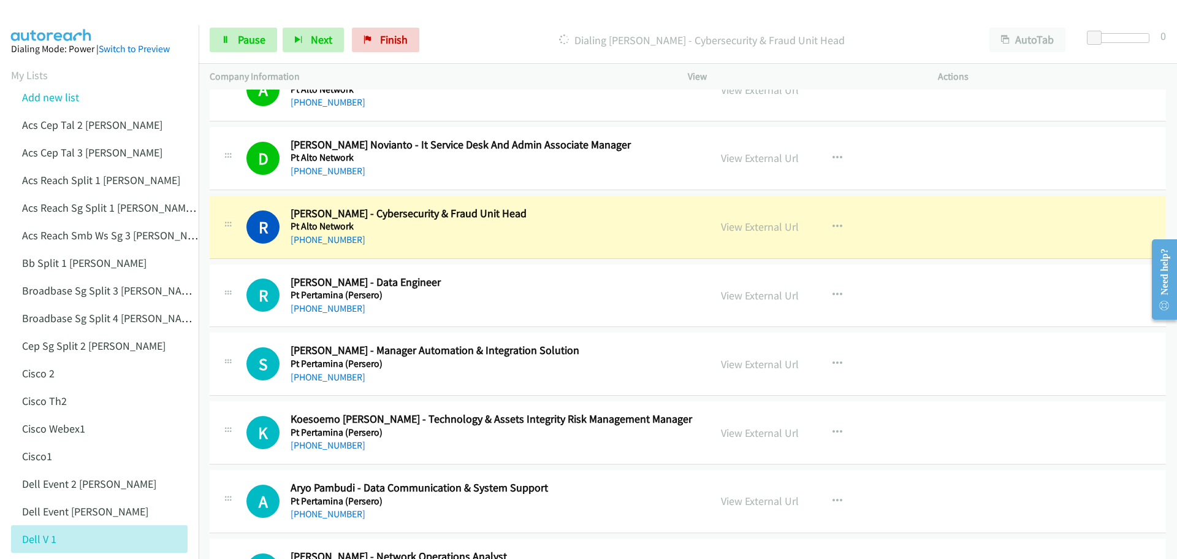
scroll to position [1288, 0]
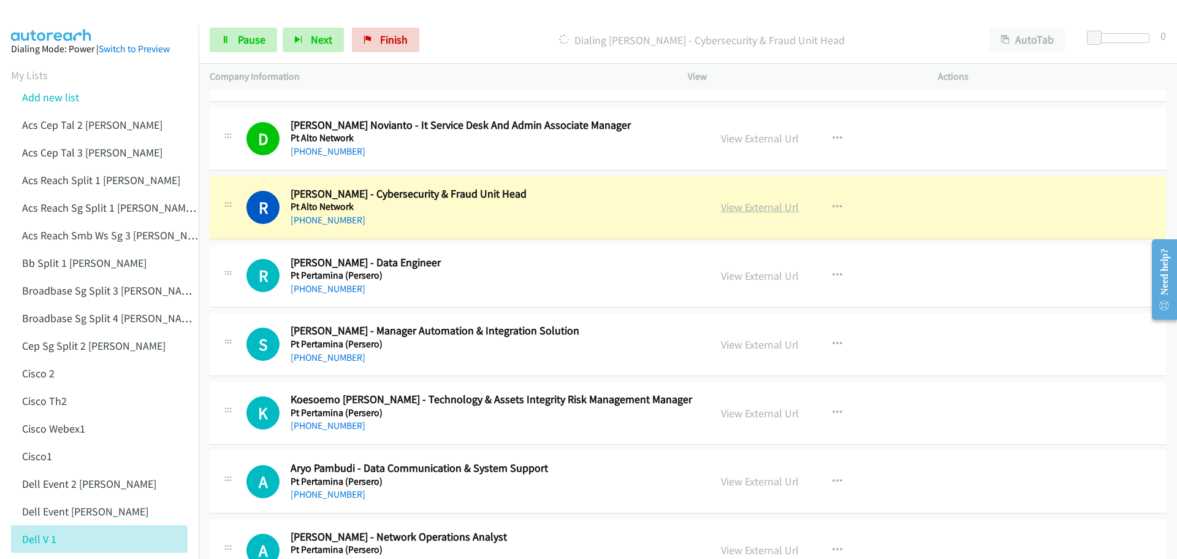
click at [755, 212] on link "View External Url" at bounding box center [760, 207] width 78 height 14
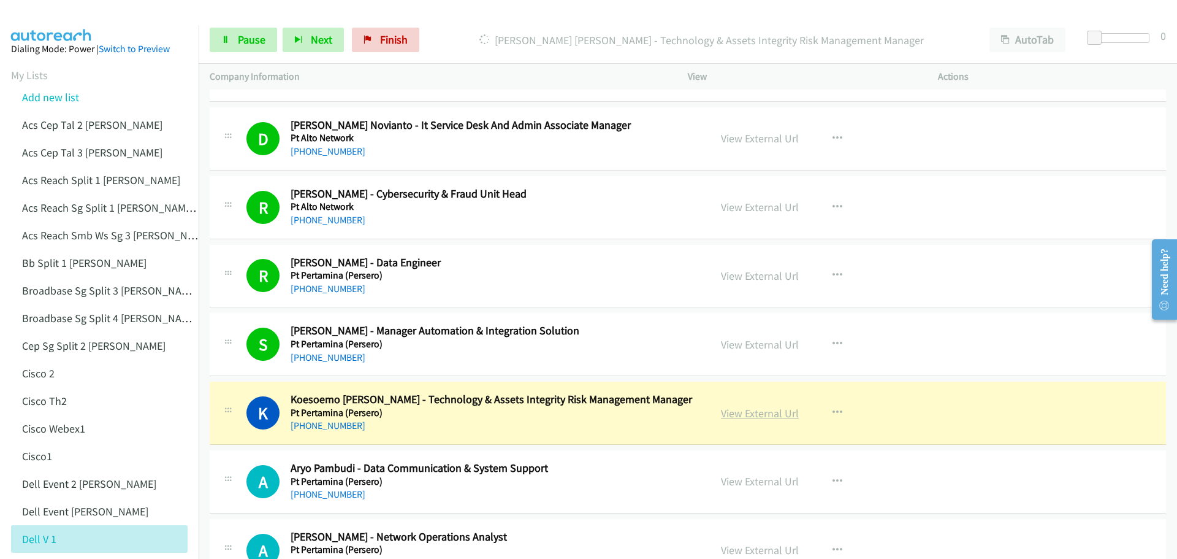
click at [747, 411] on link "View External Url" at bounding box center [760, 413] width 78 height 14
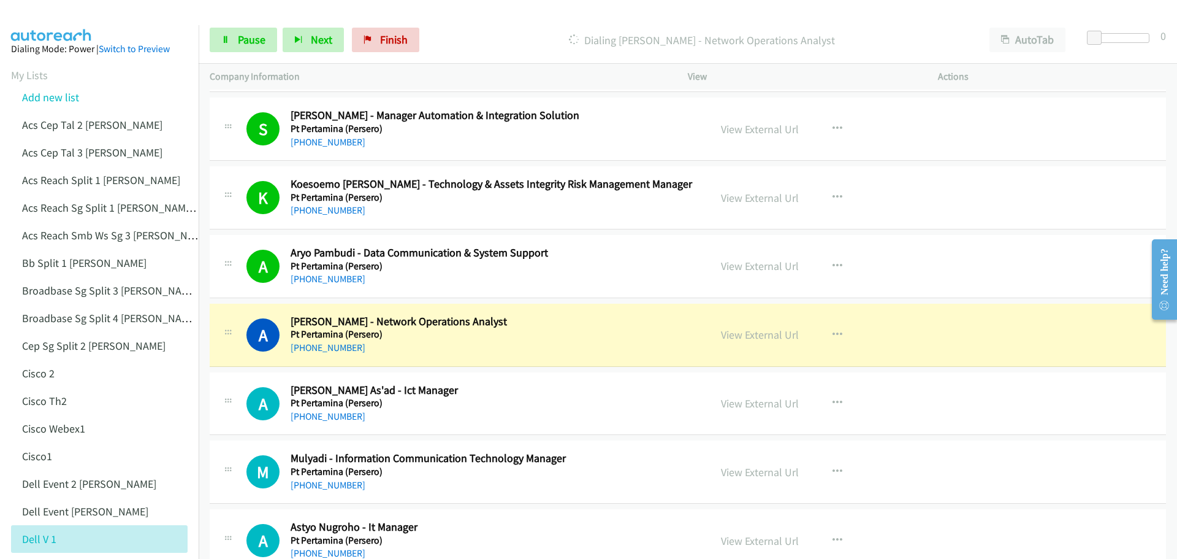
scroll to position [1594, 0]
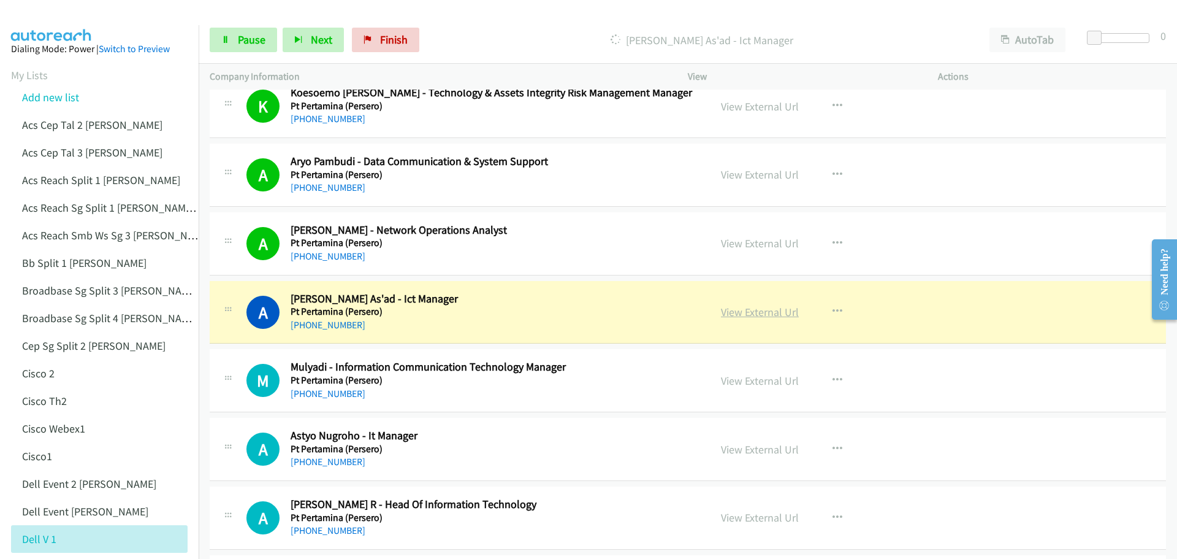
click at [739, 311] on link "View External Url" at bounding box center [760, 312] width 78 height 14
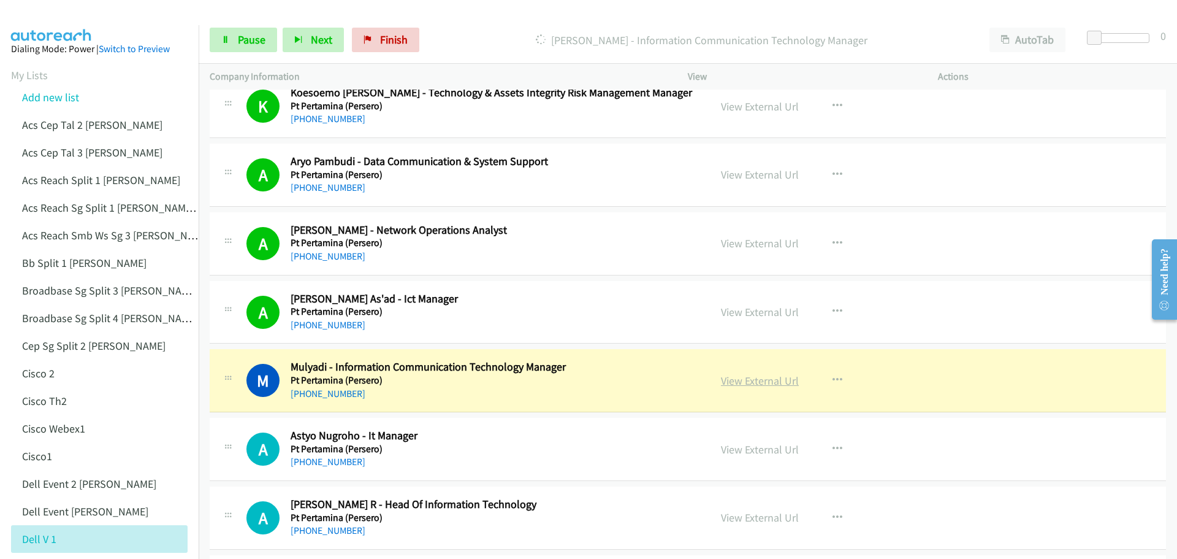
click at [751, 378] on link "View External Url" at bounding box center [760, 380] width 78 height 14
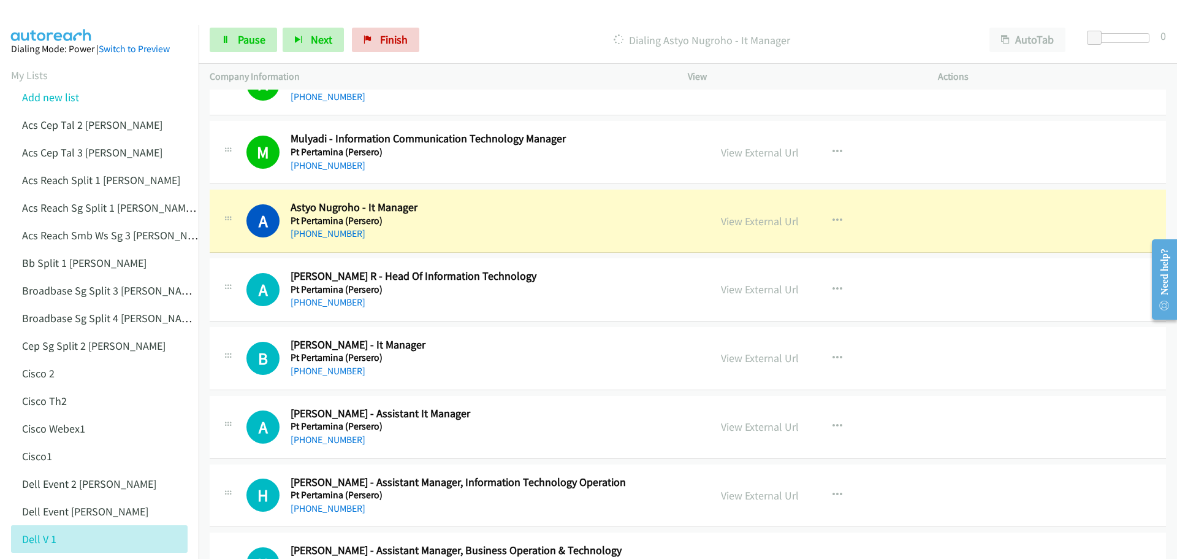
scroll to position [1840, 0]
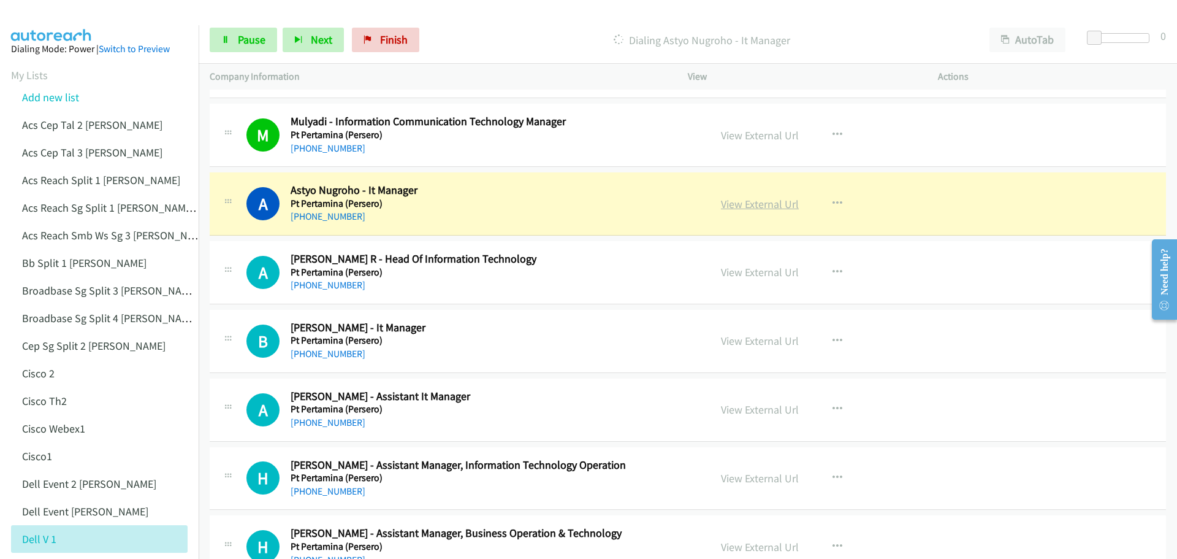
click at [763, 208] on link "View External Url" at bounding box center [760, 204] width 78 height 14
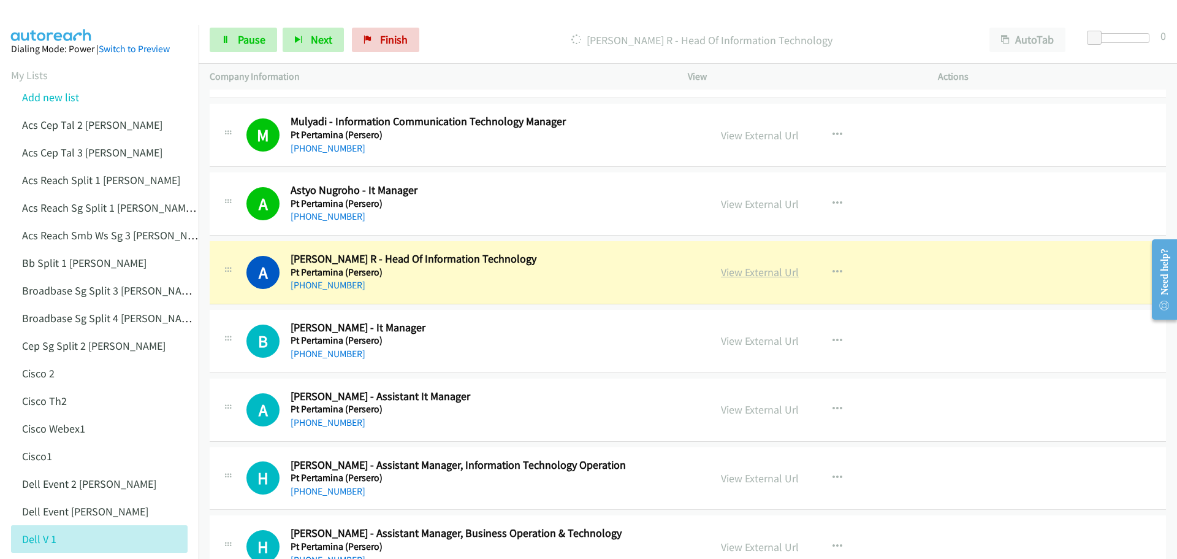
click at [755, 269] on link "View External Url" at bounding box center [760, 272] width 78 height 14
click at [238, 40] on span "Pause" at bounding box center [252, 39] width 28 height 14
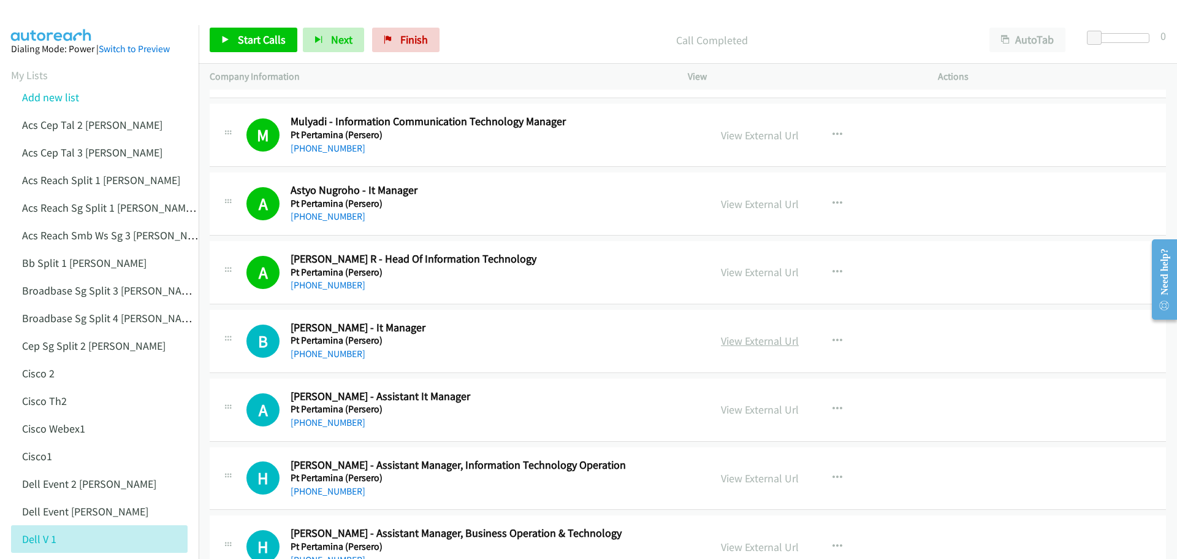
click at [742, 345] on link "View External Url" at bounding box center [760, 341] width 78 height 14
click at [243, 39] on span "Start Calls" at bounding box center [262, 39] width 48 height 14
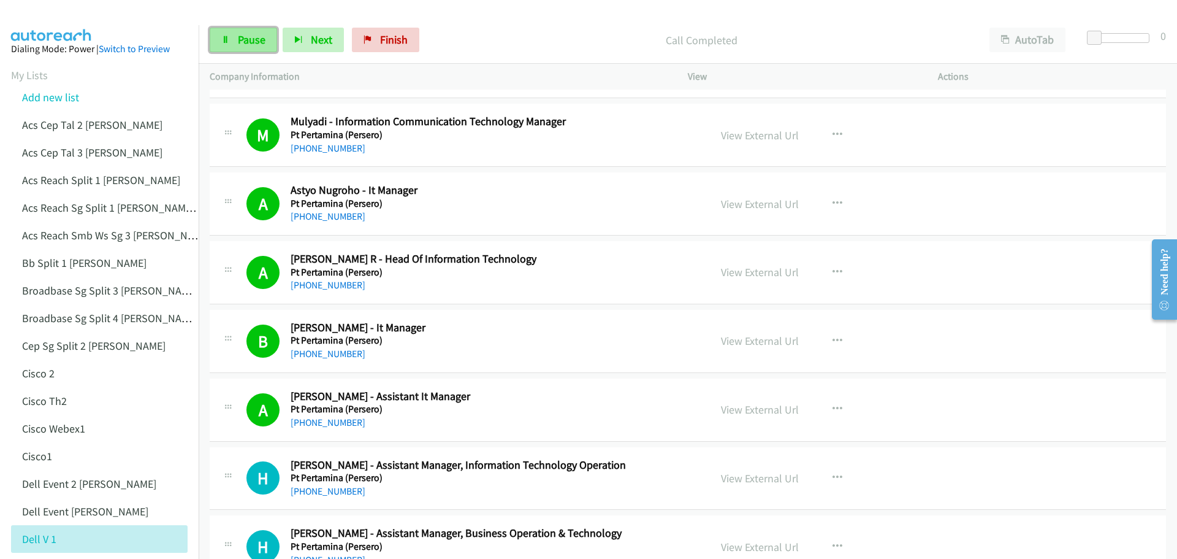
click at [244, 40] on span "Pause" at bounding box center [252, 39] width 28 height 14
